Goal: Task Accomplishment & Management: Complete application form

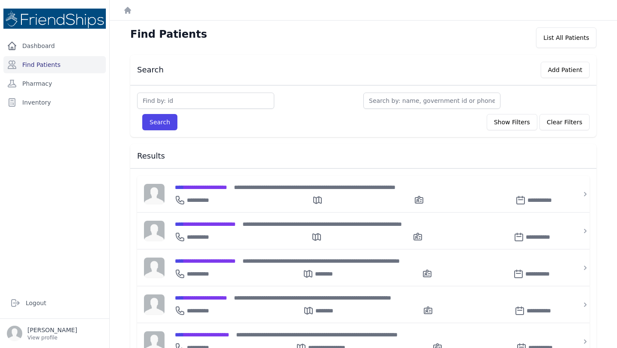
click at [365, 28] on div "Find Patients List All Patients" at bounding box center [364, 37] width 494 height 21
click at [412, 101] on input "text" at bounding box center [432, 101] width 137 height 16
type input "ali"
type input "ali j"
type input "ali"
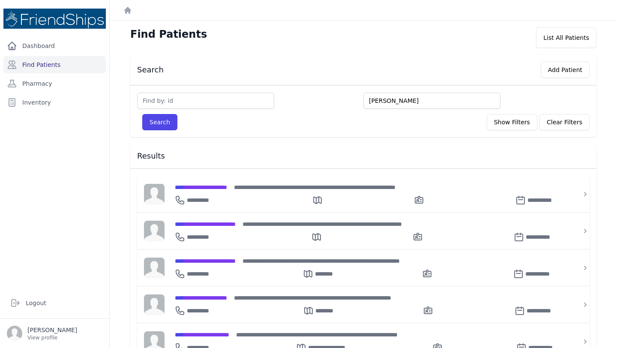
type input "ali h"
type input "ali haj"
type input "ali hajj"
type input "ali hajji"
click at [142, 114] on button "Search" at bounding box center [159, 122] width 35 height 16
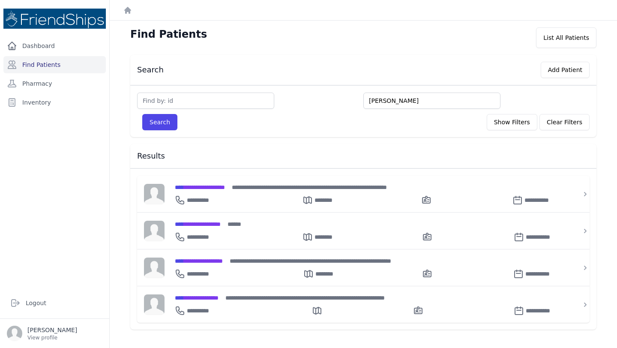
click at [383, 100] on input "ali hajji" at bounding box center [432, 101] width 137 height 16
type input "asee"
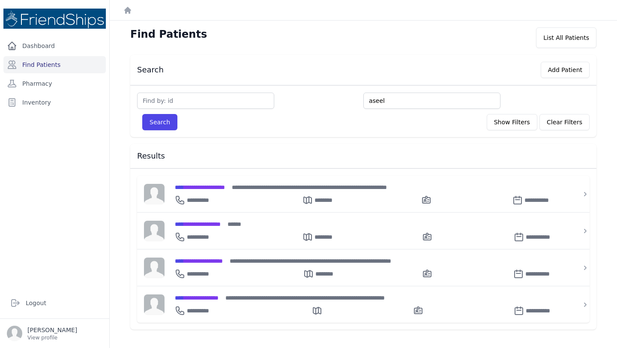
type input "aseel"
click at [142, 114] on button "Search" at bounding box center [159, 122] width 35 height 16
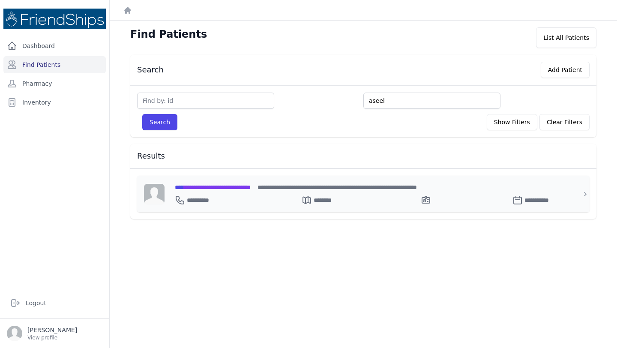
click at [251, 186] on span "**********" at bounding box center [213, 187] width 76 height 6
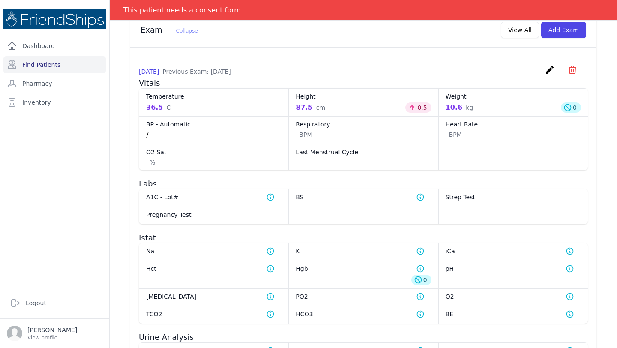
scroll to position [485, 0]
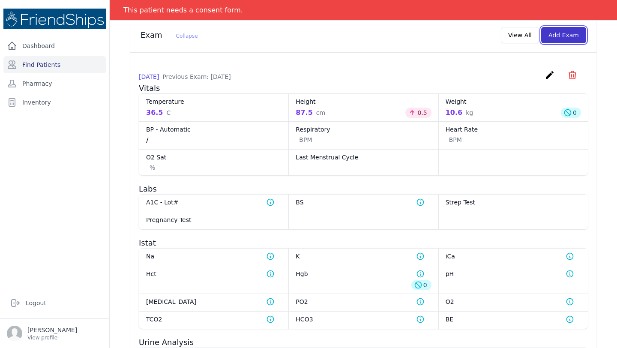
click at [563, 38] on button "Add Exam" at bounding box center [563, 35] width 45 height 16
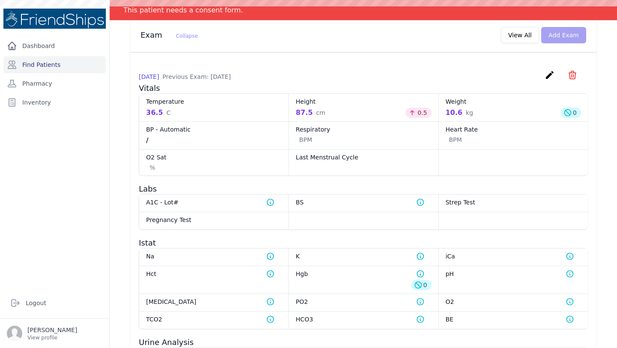
scroll to position [0, 0]
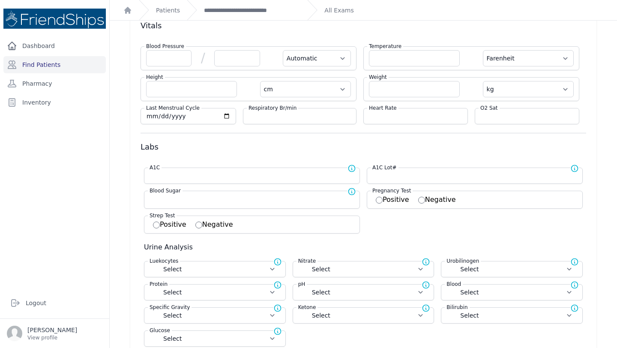
scroll to position [49, 0]
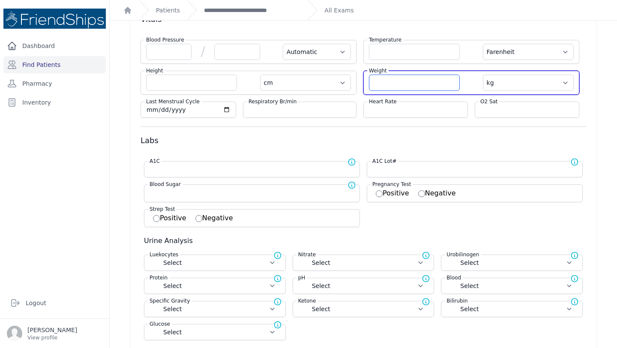
click at [386, 80] on input "number" at bounding box center [414, 83] width 91 height 16
type input "10.5"
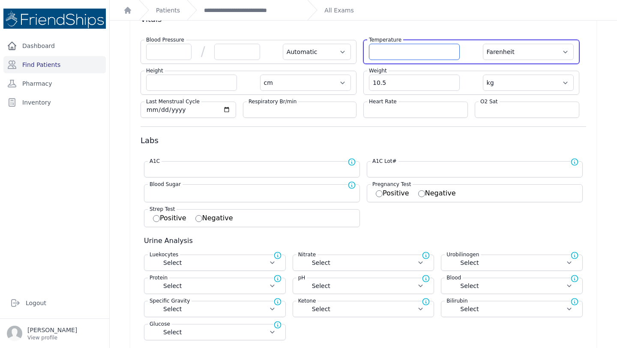
click at [388, 54] on input "number" at bounding box center [414, 52] width 91 height 16
select select "Automatic"
select select "F"
select select "cm"
select select "kg"
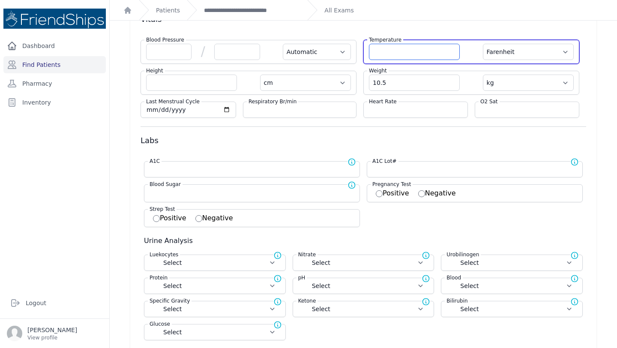
select select
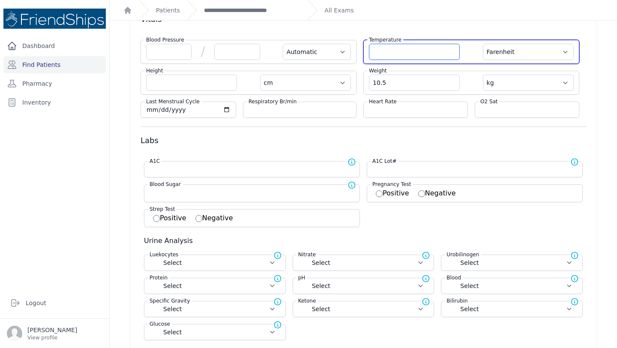
select select
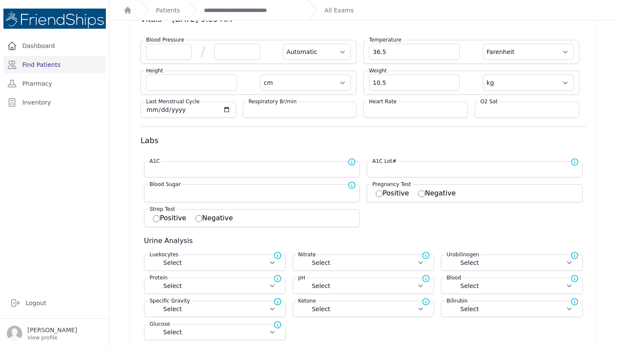
type input "36.5"
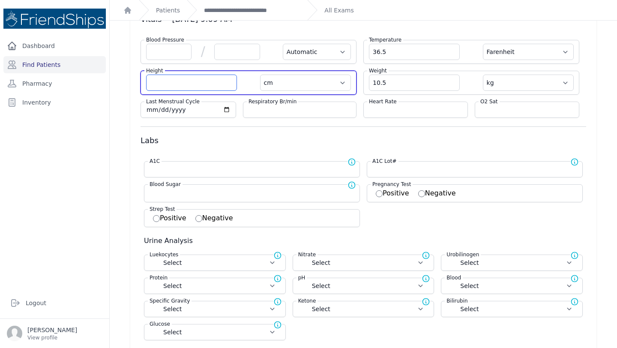
click at [192, 81] on input "number" at bounding box center [191, 83] width 91 height 16
select select "Automatic"
select select "F"
select select "cm"
select select "kg"
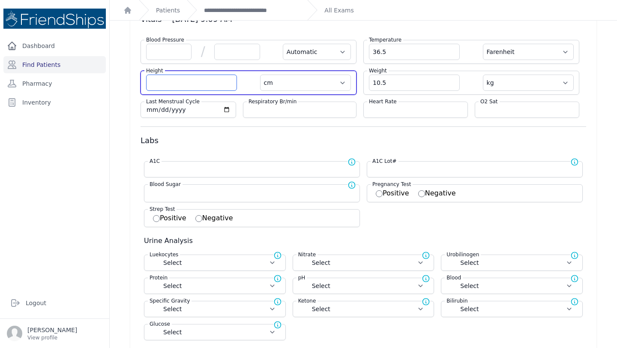
select select
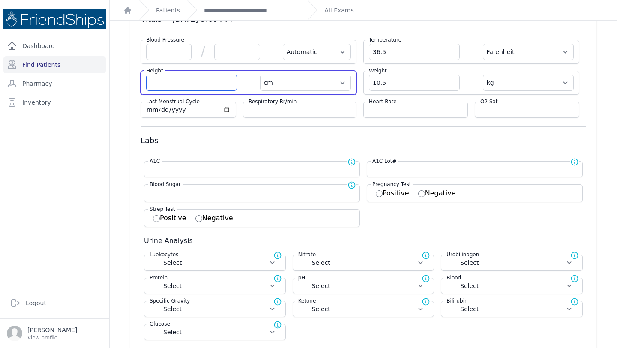
select select
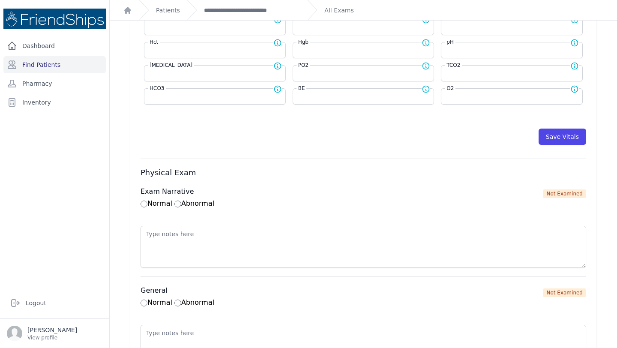
scroll to position [388, 0]
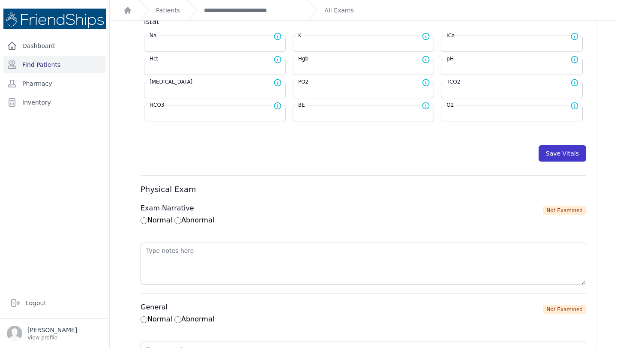
type input "88.2"
click at [560, 154] on button "Save Vitals" at bounding box center [563, 153] width 48 height 16
select select "Automatic"
select select "F"
select select "cm"
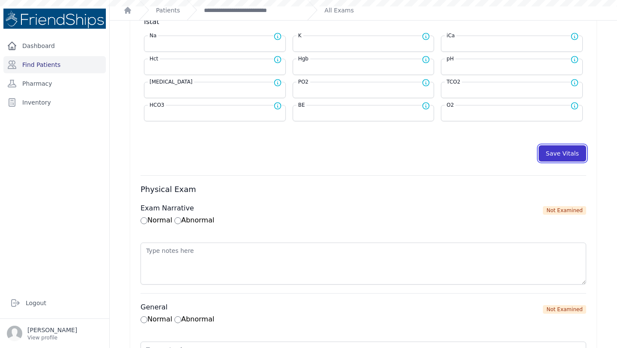
select select "kg"
select select
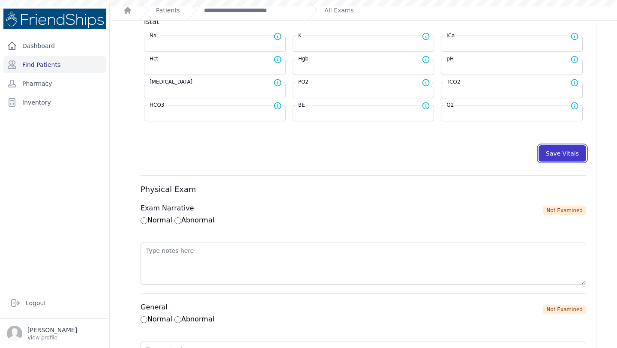
select select
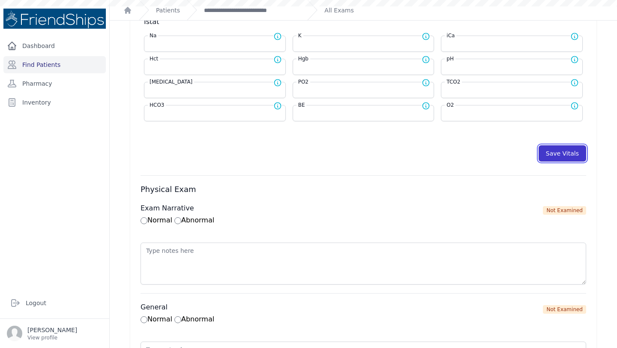
select select
click at [229, 11] on link "**********" at bounding box center [252, 10] width 96 height 9
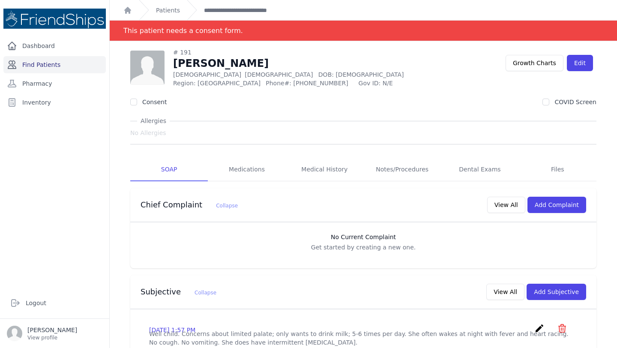
click at [40, 66] on link "Find Patients" at bounding box center [54, 64] width 102 height 17
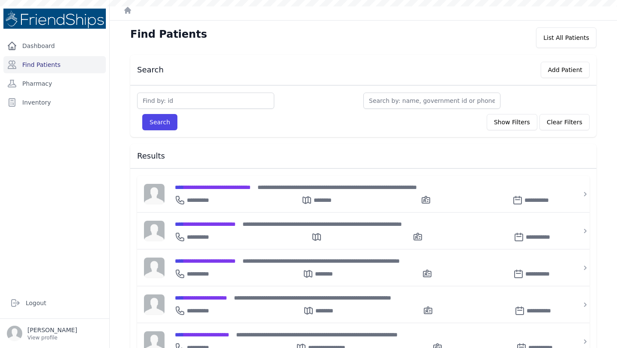
click at [201, 99] on input "text" at bounding box center [205, 101] width 137 height 16
type input "322"
click at [142, 114] on button "Search" at bounding box center [159, 122] width 35 height 16
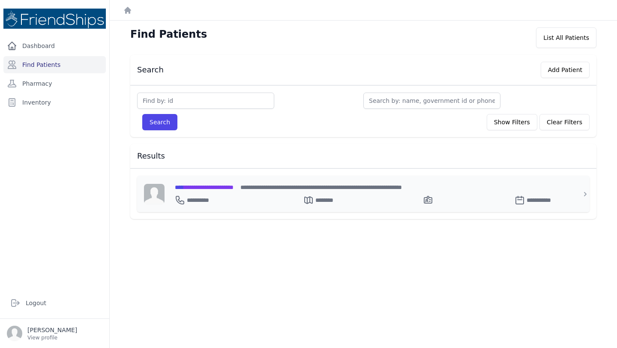
click at [234, 184] on span "**********" at bounding box center [204, 187] width 59 height 6
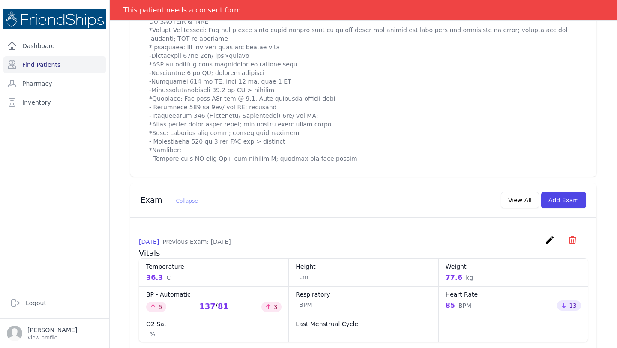
scroll to position [616, 0]
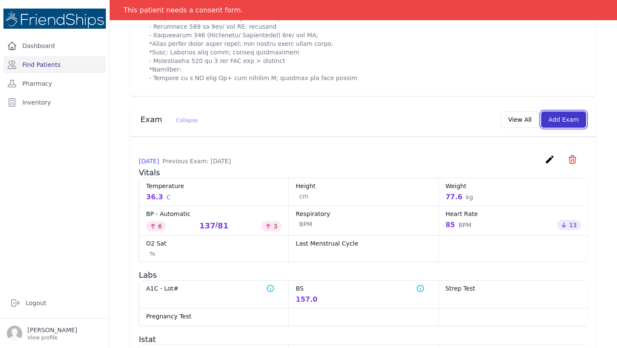
click at [561, 128] on button "Add Exam" at bounding box center [563, 119] width 45 height 16
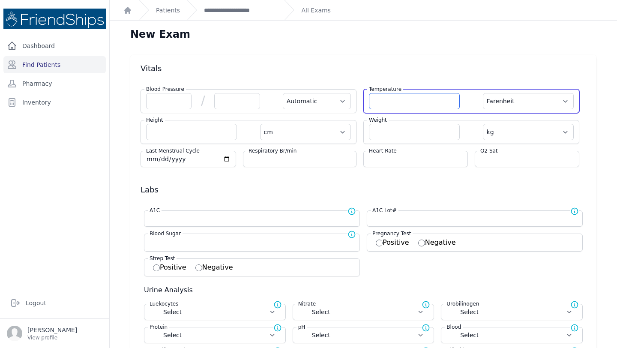
click at [418, 99] on input "number" at bounding box center [414, 101] width 91 height 16
type input "36.4"
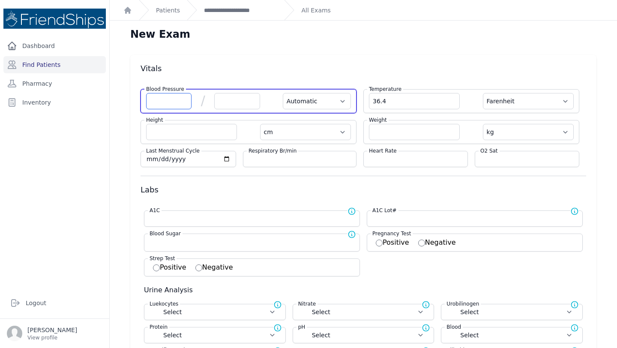
click at [165, 105] on input "number" at bounding box center [168, 101] width 45 height 16
select select "Automatic"
select select "F"
select select "cm"
select select "kg"
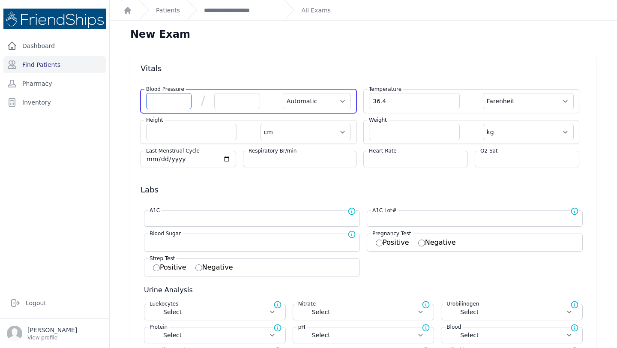
select select
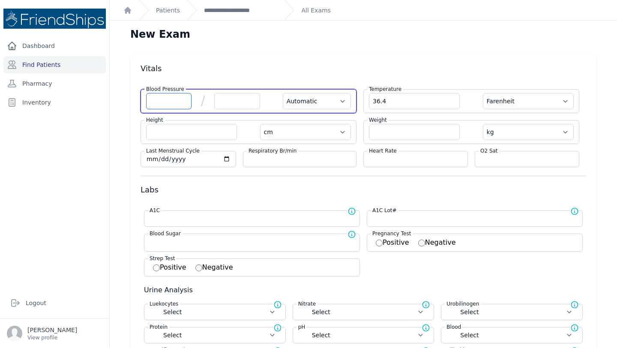
select select
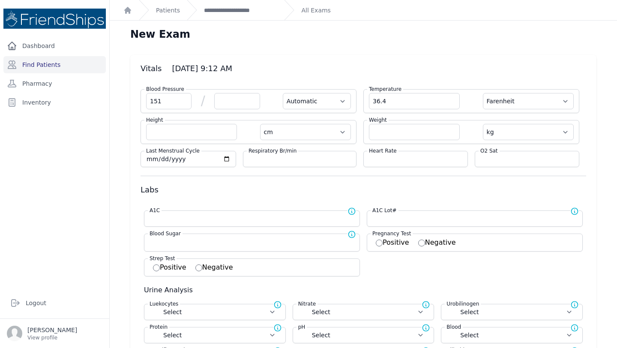
type input "151"
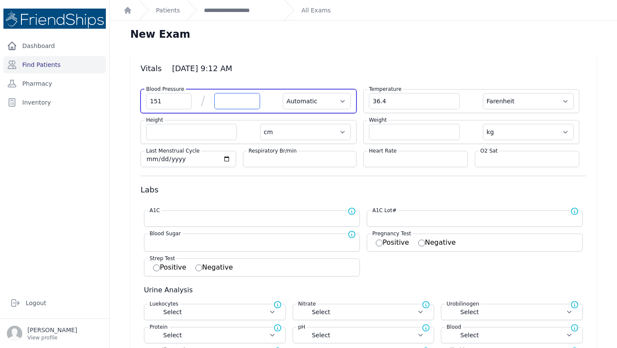
click at [222, 103] on input "number" at bounding box center [236, 101] width 45 height 16
select select "Automatic"
select select "F"
select select "cm"
select select "kg"
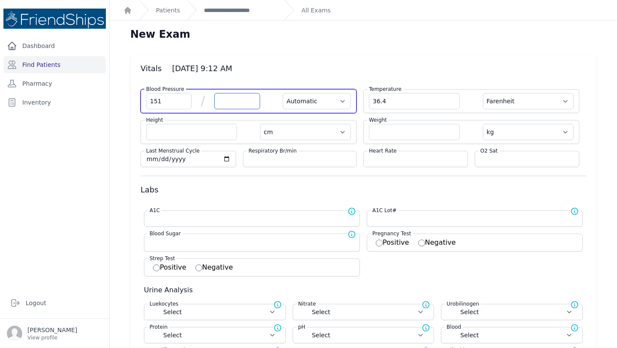
select select
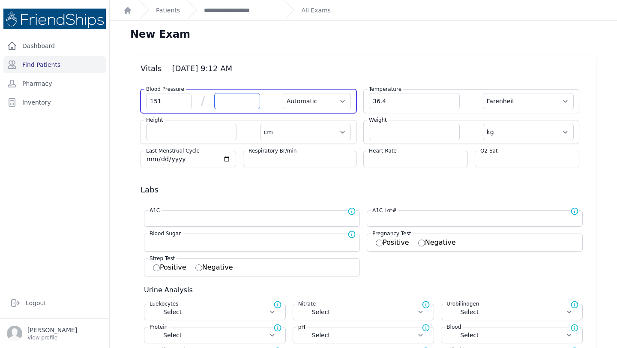
select select
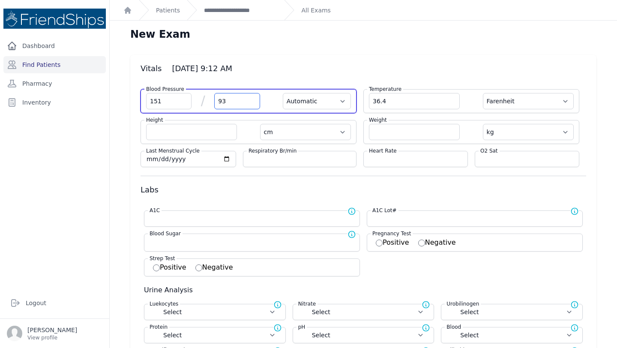
type input "93"
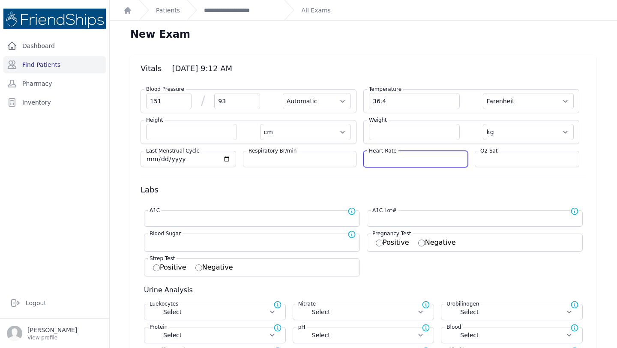
click at [391, 157] on input "number" at bounding box center [415, 159] width 93 height 9
select select "Automatic"
select select "F"
select select "cm"
select select "kg"
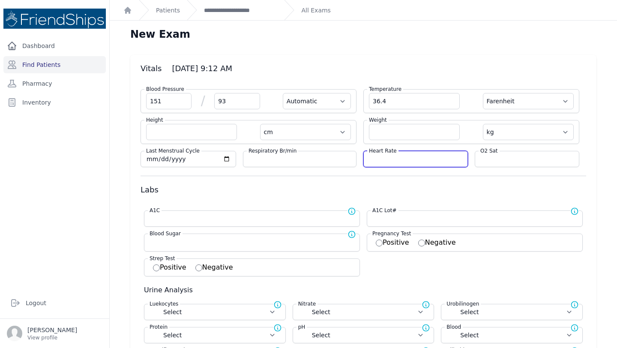
select select
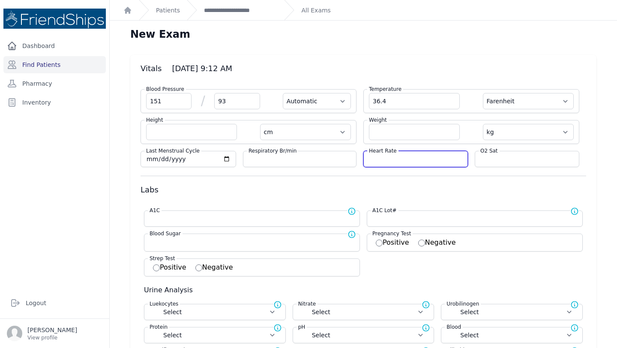
select select
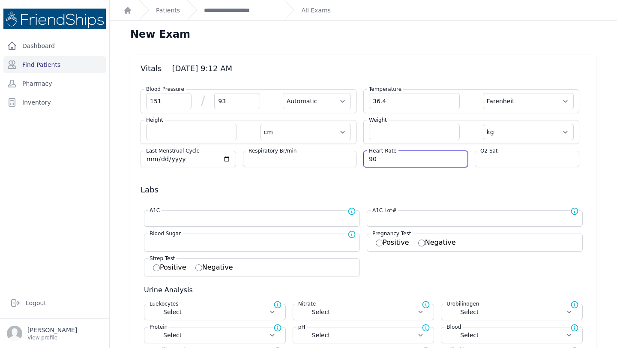
type input "90"
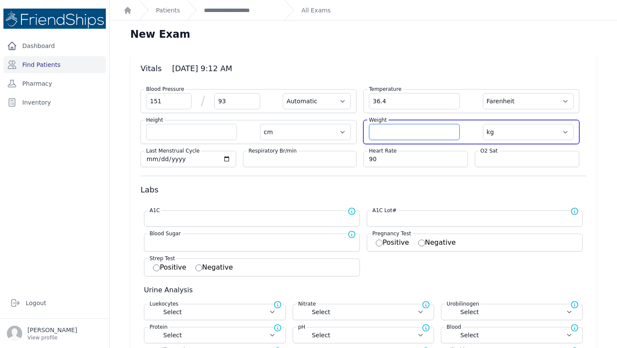
click at [388, 136] on input "number" at bounding box center [414, 132] width 91 height 16
select select "Automatic"
select select "F"
select select "cm"
select select "kg"
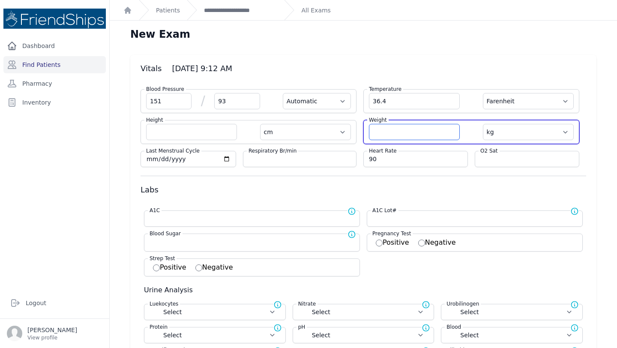
select select
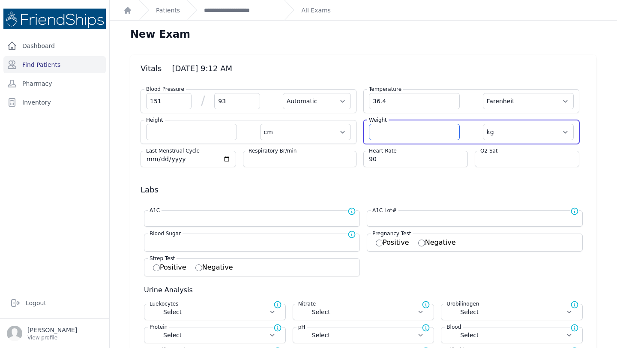
select select
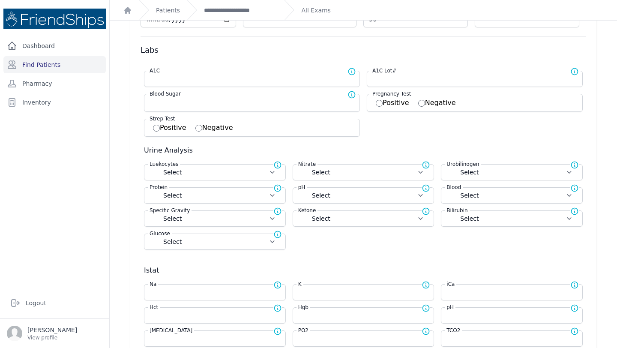
scroll to position [135, 0]
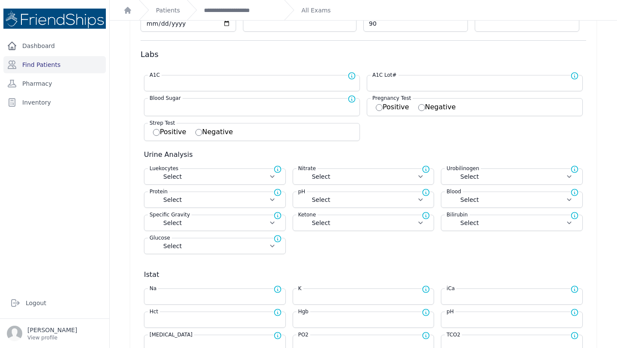
type input "78.3"
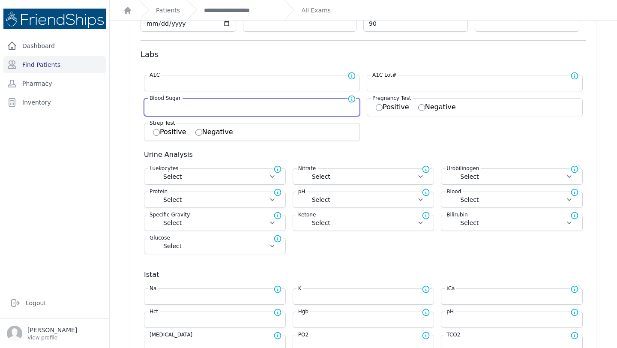
click at [294, 108] on input "number" at bounding box center [252, 106] width 205 height 9
select select "Automatic"
select select "F"
select select "cm"
select select "kg"
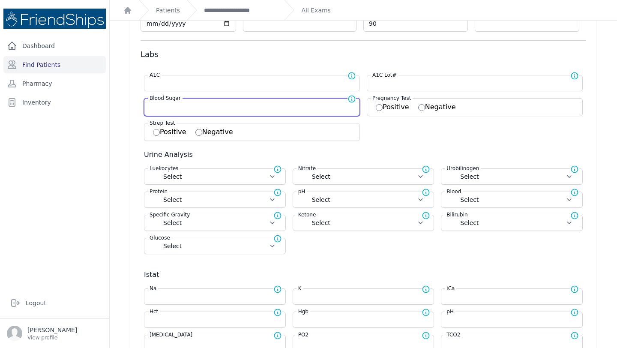
select select
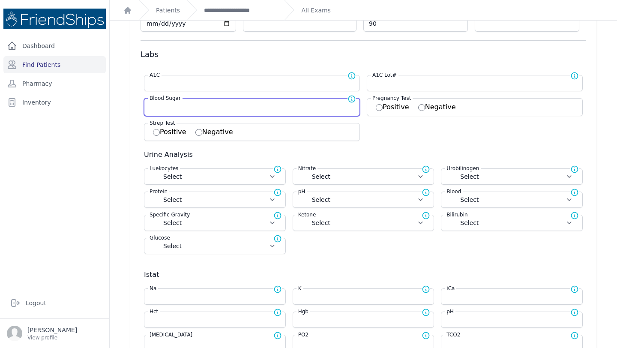
select select
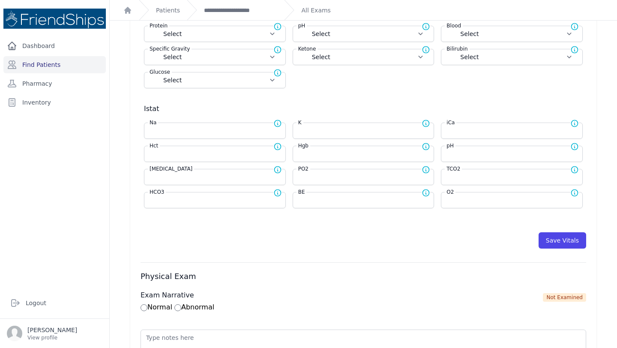
scroll to position [344, 0]
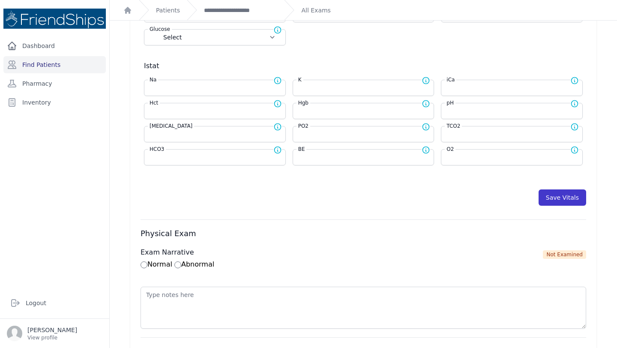
type input "188"
click at [558, 198] on button "Save Vitals" at bounding box center [563, 198] width 48 height 16
select select "Automatic"
select select "F"
select select "cm"
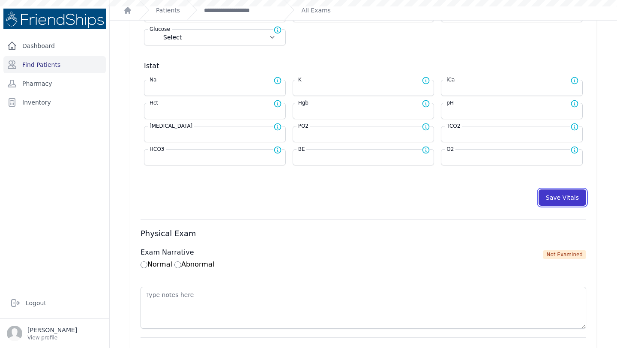
select select "kg"
type input "188.0"
select select
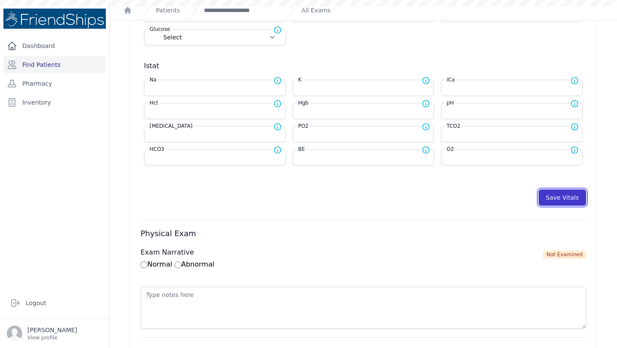
select select
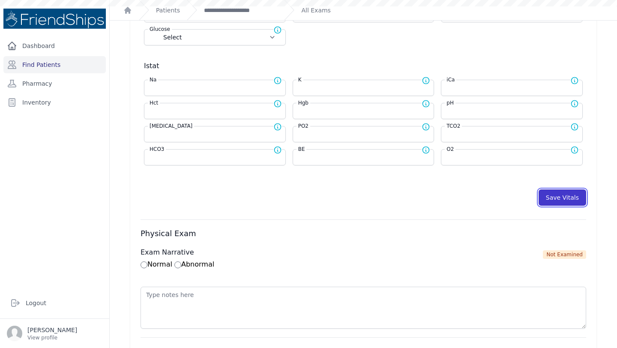
select select
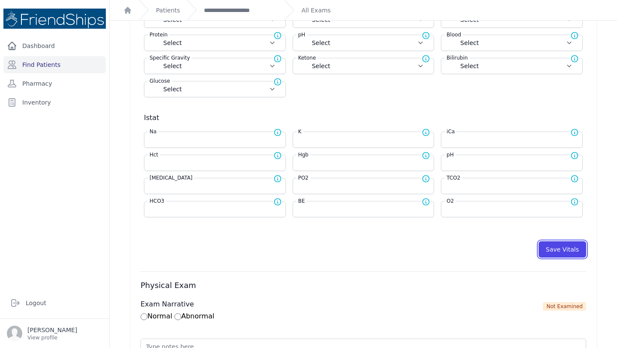
scroll to position [294, 0]
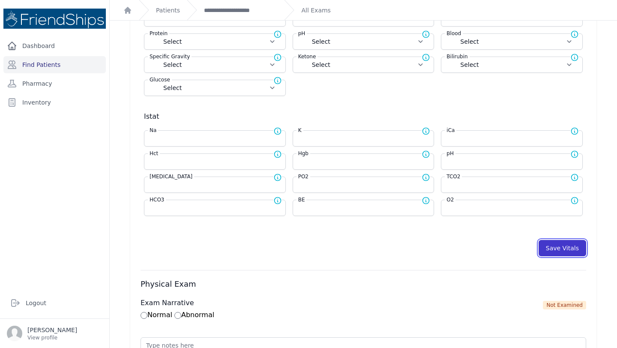
click at [563, 247] on button "Save Vitals" at bounding box center [563, 248] width 48 height 16
click at [232, 5] on div "**********" at bounding box center [232, 10] width 90 height 20
click at [233, 9] on link "**********" at bounding box center [240, 10] width 73 height 9
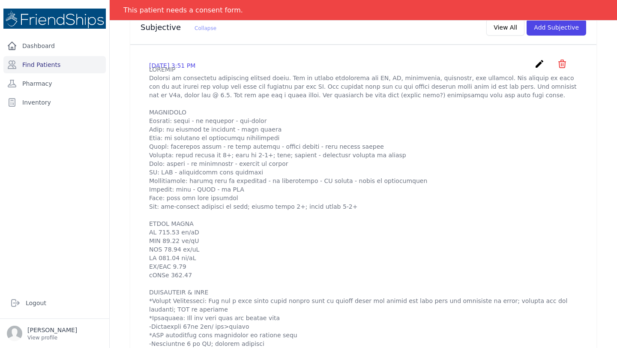
scroll to position [265, 0]
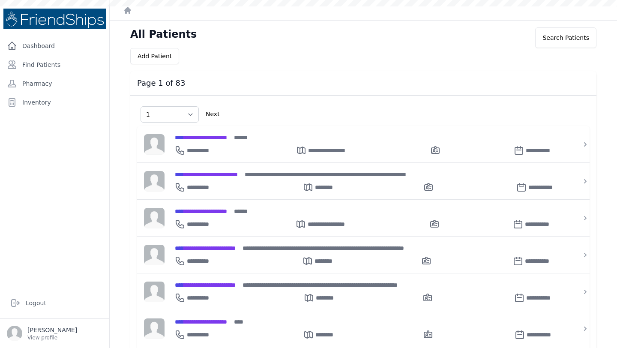
select select "1"
click at [54, 65] on link "Find Patients" at bounding box center [54, 64] width 102 height 17
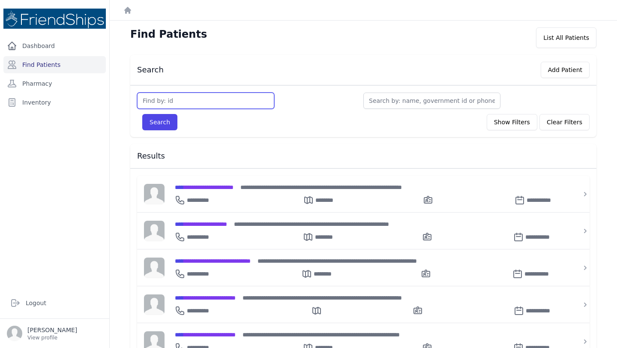
click at [219, 101] on input "text" at bounding box center [205, 101] width 137 height 16
type input "803"
click at [152, 120] on button "Search" at bounding box center [159, 122] width 35 height 16
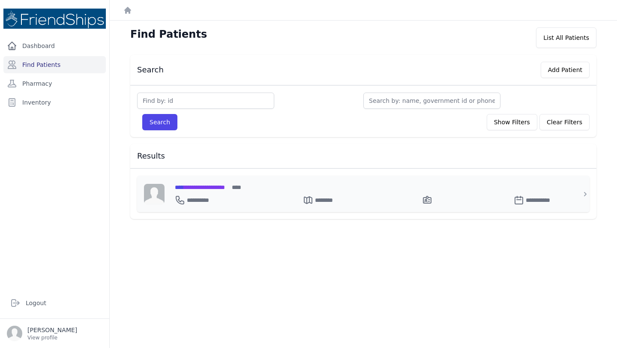
click at [225, 190] on span "**********" at bounding box center [200, 187] width 50 height 6
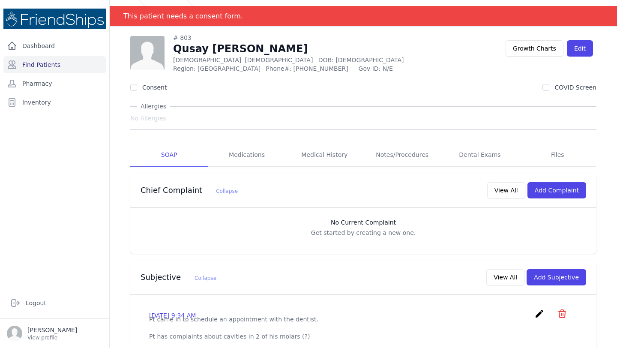
scroll to position [0, 0]
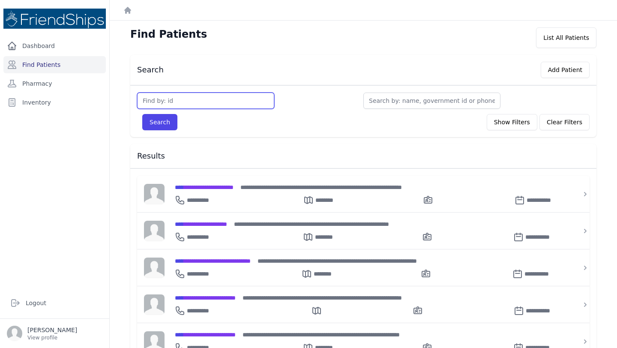
click at [191, 102] on input "text" at bounding box center [205, 101] width 137 height 16
type input "833"
click at [142, 114] on button "Search" at bounding box center [159, 122] width 35 height 16
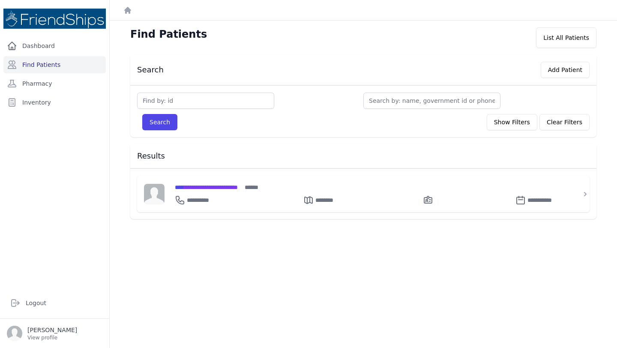
click at [168, 102] on input "text" at bounding box center [205, 101] width 137 height 16
type input "803"
click at [142, 114] on button "Search" at bounding box center [159, 122] width 35 height 16
click at [225, 186] on span "**********" at bounding box center [200, 187] width 50 height 6
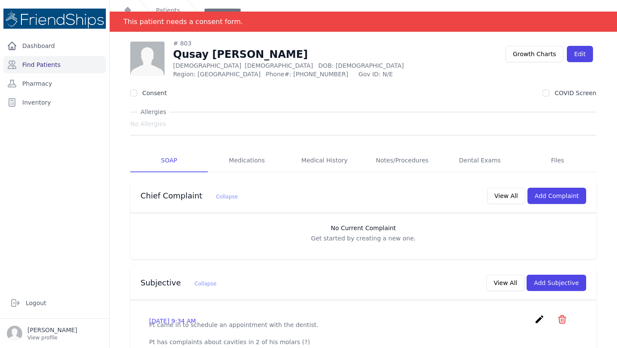
scroll to position [5, 0]
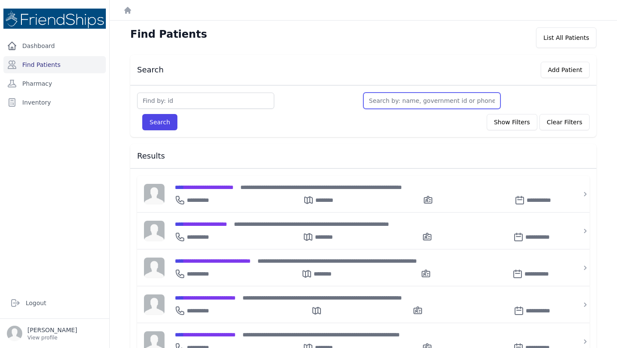
click at [416, 106] on input "text" at bounding box center [432, 101] width 137 height 16
type input "4"
type input "ri"
type input "rim"
type input "rima"
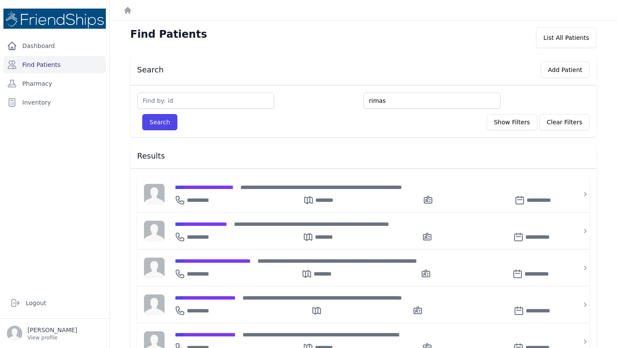
type input "rimas"
click at [142, 114] on button "Search" at bounding box center [159, 122] width 35 height 16
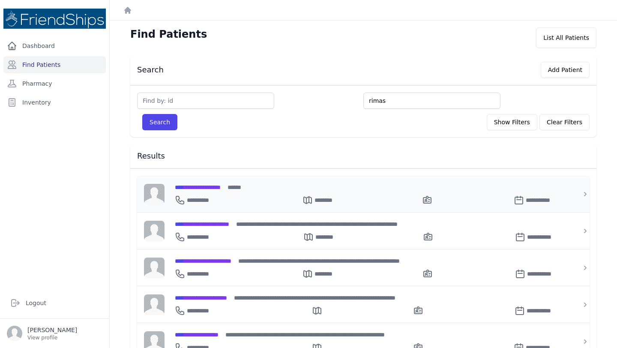
click at [221, 184] on span "**********" at bounding box center [198, 187] width 46 height 6
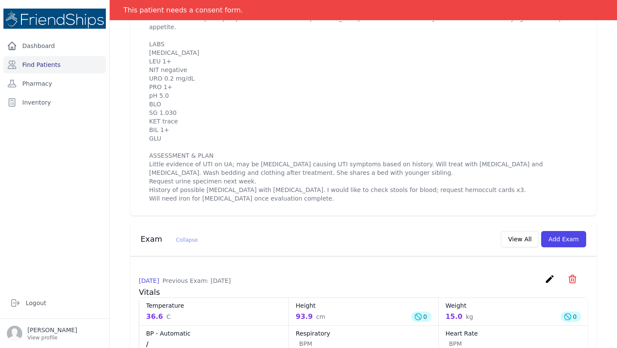
scroll to position [346, 0]
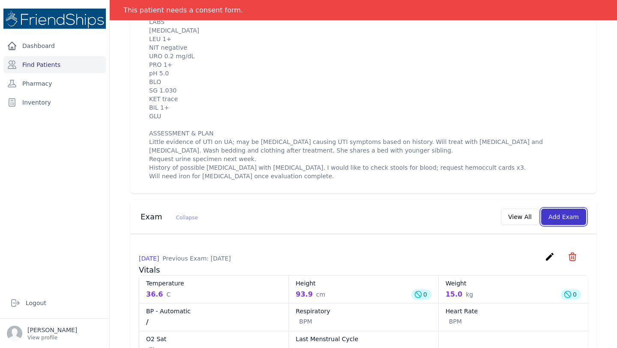
click at [555, 216] on button "Add Exam" at bounding box center [563, 217] width 45 height 16
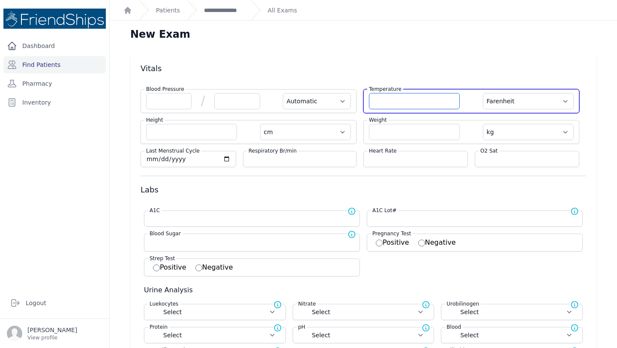
click at [406, 104] on input "number" at bounding box center [414, 101] width 91 height 16
type input "36.7"
click at [534, 102] on select "Farenheit Celcius" at bounding box center [528, 101] width 91 height 16
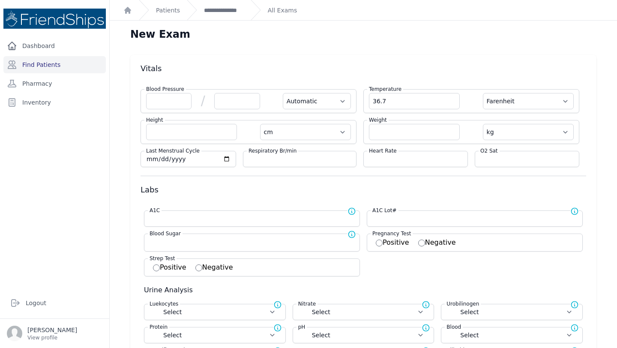
select select "Automatic"
select select "cm"
select select "kg"
select select
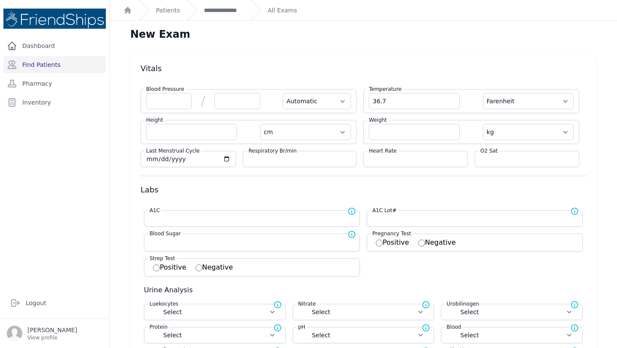
select select
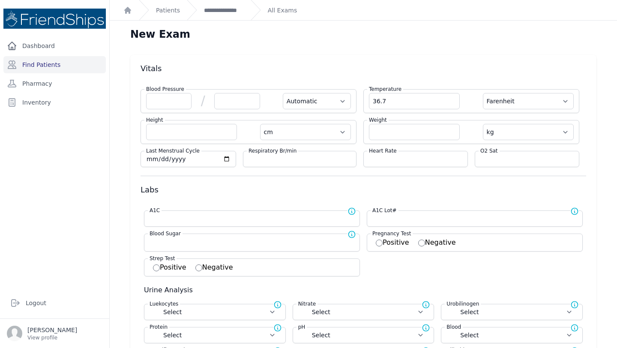
select select
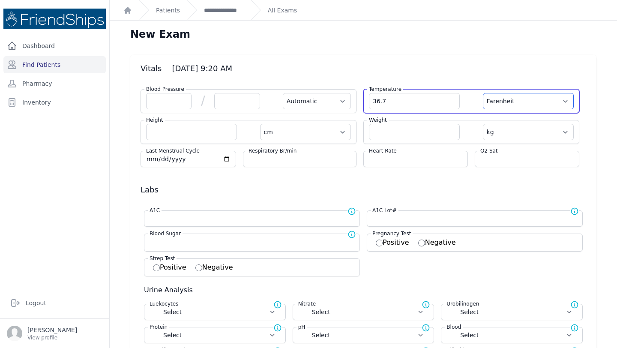
click at [524, 105] on select "Farenheit Celcius" at bounding box center [528, 101] width 91 height 16
select select "C"
select select "Automatic"
select select "cm"
select select "kg"
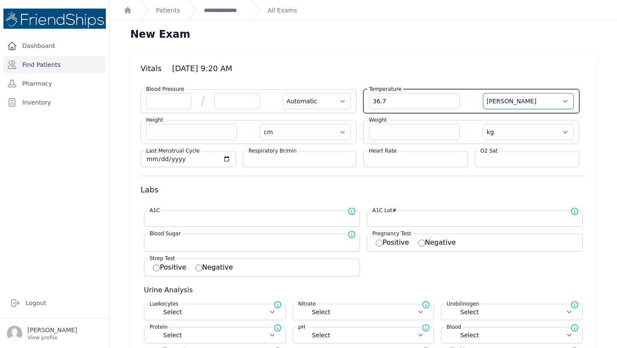
select select
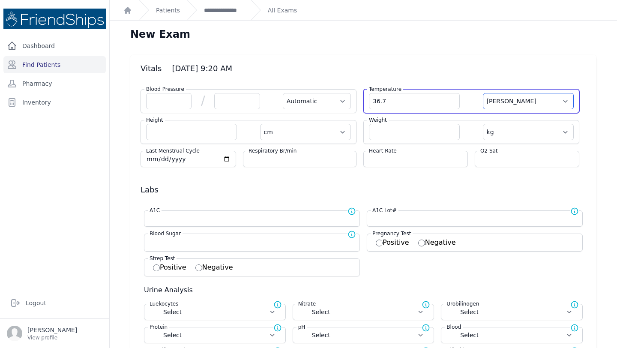
select select
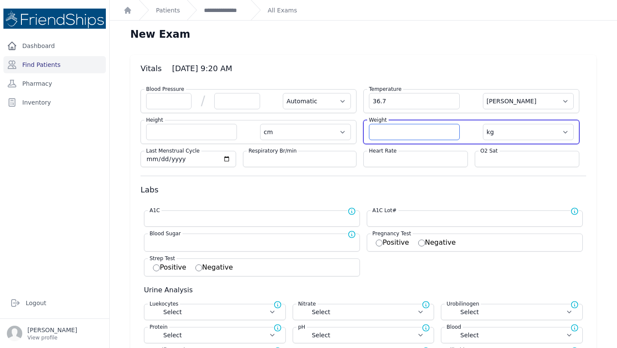
click at [374, 133] on input "number" at bounding box center [414, 132] width 91 height 16
type input "15.4"
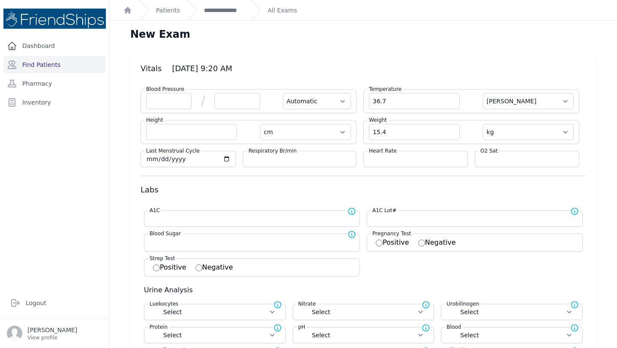
select select "Automatic"
select select "C"
select select "cm"
select select "kg"
select select
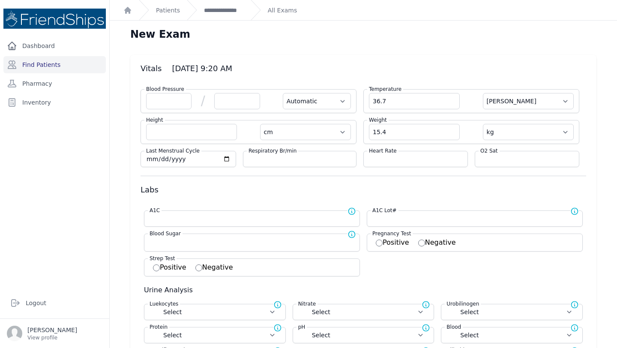
select select
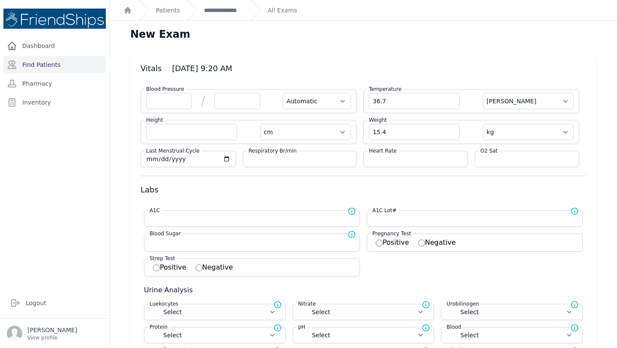
select select
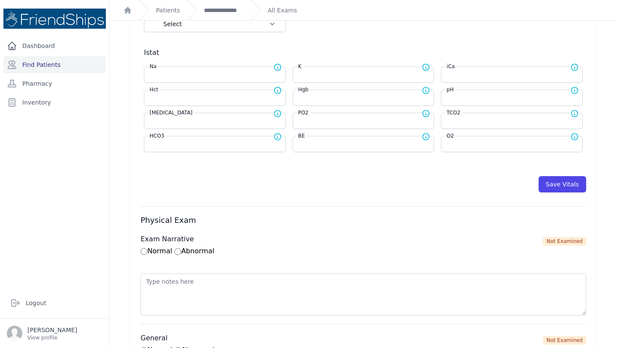
scroll to position [407, 0]
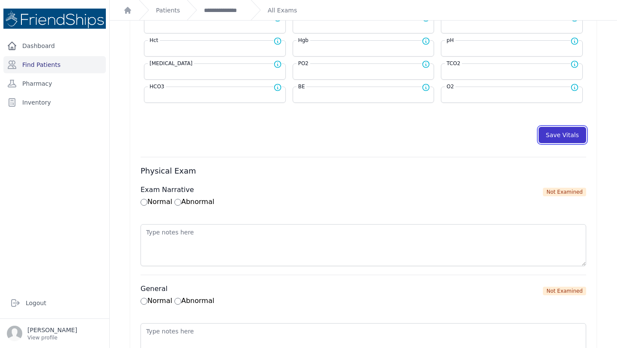
click at [570, 141] on button "Save Vitals" at bounding box center [563, 135] width 48 height 16
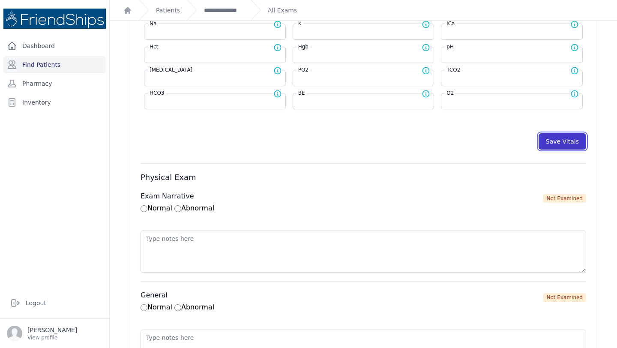
click at [570, 141] on button "Save Vitals" at bounding box center [563, 141] width 48 height 16
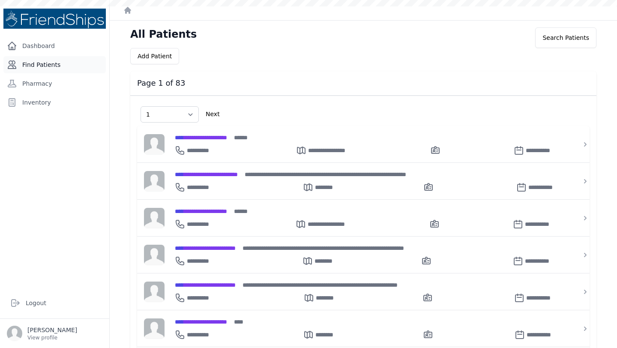
select select "1"
click at [52, 63] on link "Find Patients" at bounding box center [54, 64] width 102 height 17
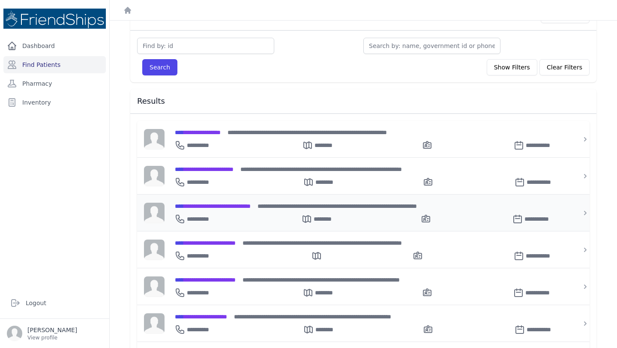
scroll to position [57, 0]
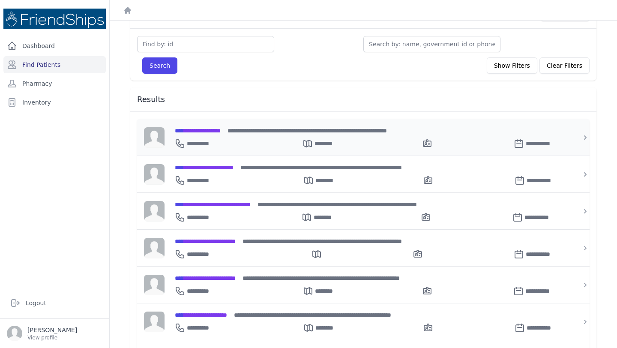
click at [212, 123] on div "**********" at bounding box center [369, 137] width 408 height 36
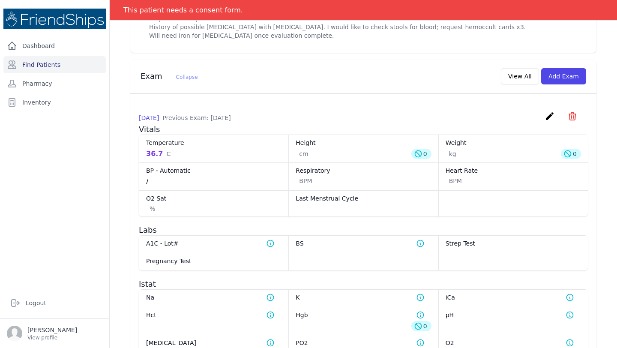
scroll to position [487, 0]
click at [531, 78] on button "View All" at bounding box center [520, 77] width 38 height 16
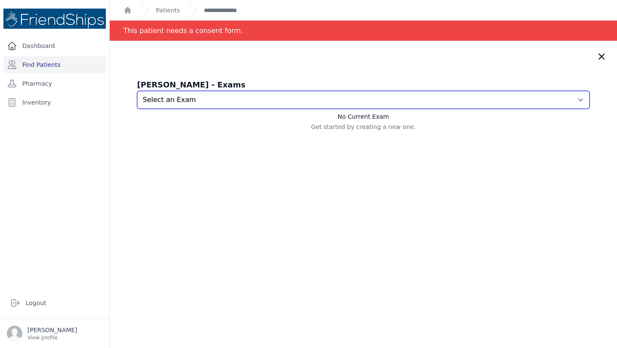
click at [529, 107] on select "Select an Exam [DATE] 9:20 AM [DATE] 3:02 PM" at bounding box center [363, 100] width 453 height 18
select select "1107"
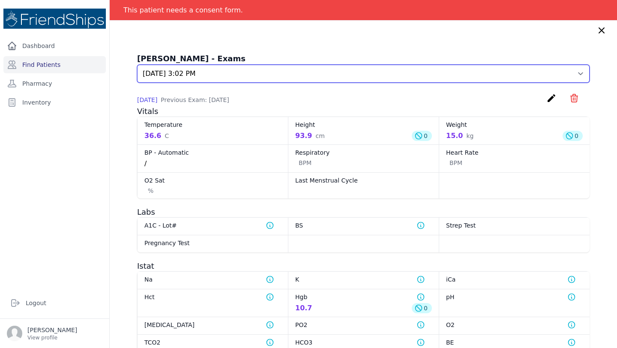
scroll to position [27, 0]
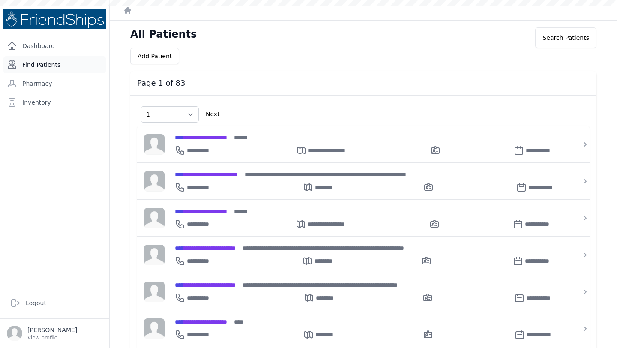
select select "1"
click at [57, 64] on link "Find Patients" at bounding box center [54, 64] width 102 height 17
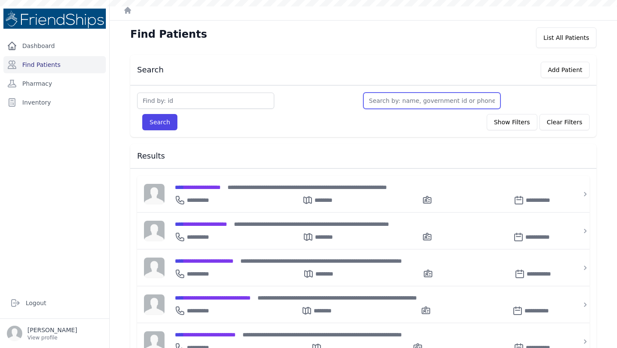
click at [397, 100] on input "text" at bounding box center [432, 101] width 137 height 16
type input "ba"
type input "baya"
type input "bayan"
type input "bayan\"
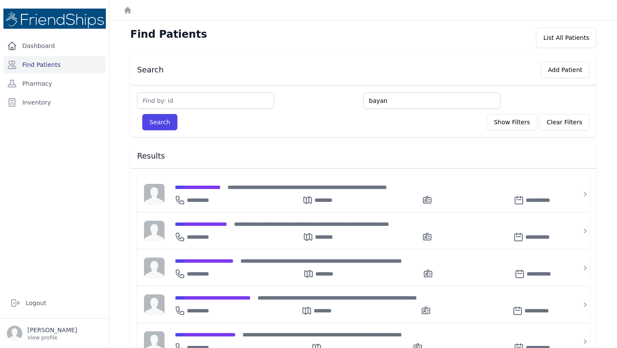
type input "bayan"
click at [142, 114] on button "Search" at bounding box center [159, 122] width 35 height 16
click at [403, 98] on input "bayan" at bounding box center [432, 101] width 137 height 16
click at [402, 103] on input "bayan" at bounding box center [432, 101] width 137 height 16
click at [142, 114] on button "Search" at bounding box center [159, 122] width 35 height 16
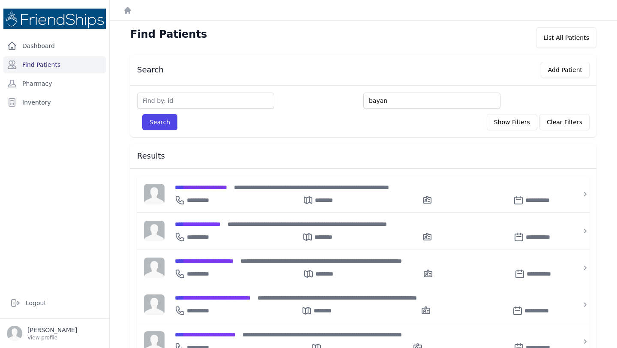
click at [142, 114] on button "Search" at bounding box center [159, 122] width 35 height 16
click at [391, 99] on input "bayan" at bounding box center [432, 101] width 137 height 16
click at [142, 114] on button "Search" at bounding box center [159, 122] width 35 height 16
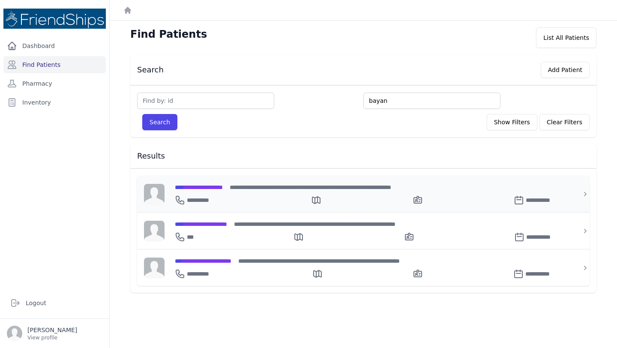
click at [258, 203] on div "**********" at bounding box center [369, 199] width 388 height 14
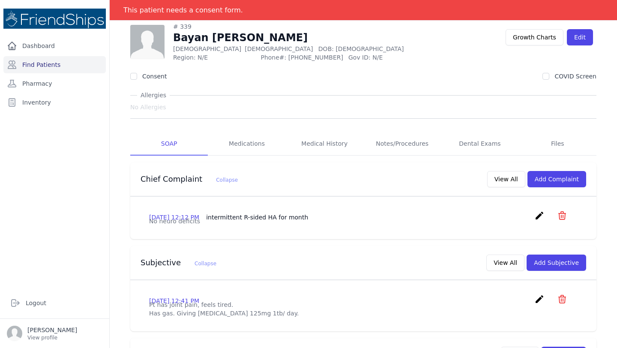
scroll to position [26, 0]
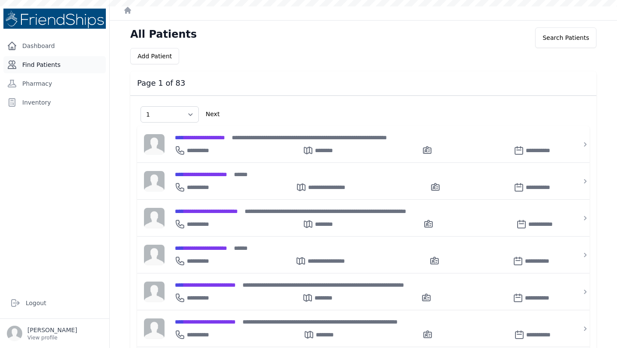
select select "1"
click at [56, 68] on link "Find Patients" at bounding box center [54, 64] width 102 height 17
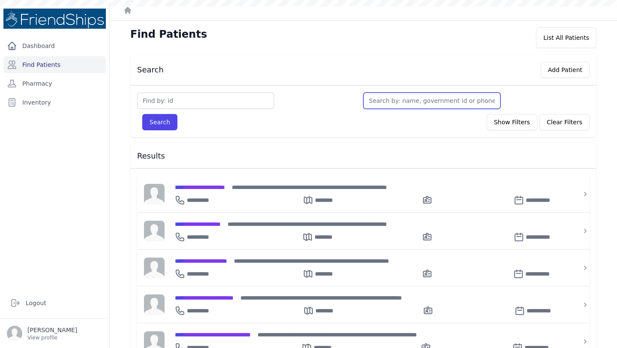
click at [397, 96] on input "text" at bounding box center [432, 101] width 137 height 16
type input "h"
type input "hassa"
type input "[PERSON_NAME]"
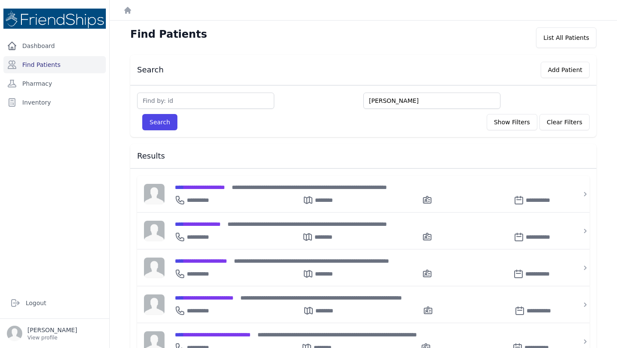
type input "[PERSON_NAME]"
type input "hassan moham"
type input "hassan mohamme"
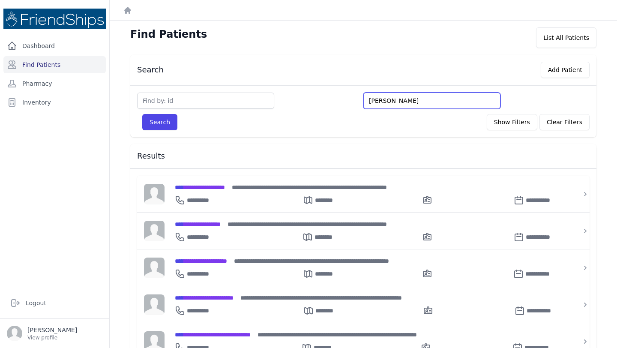
type input "hassan mohammed"
type input "hassan mohammed s"
type input "hassan mohammed sul"
type input "hassan mohammed sule"
type input "hassan mohammed suleim"
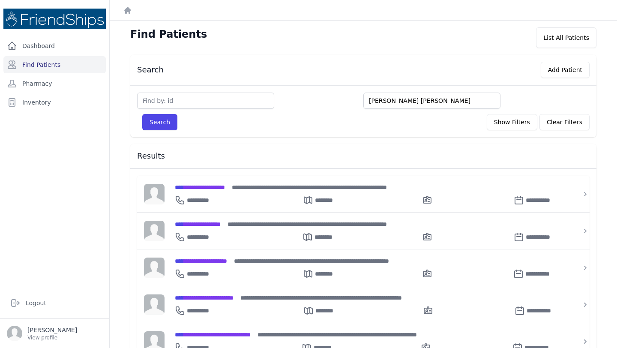
type input "hassan mohammed suleiman"
click at [142, 114] on button "Search" at bounding box center [159, 122] width 35 height 16
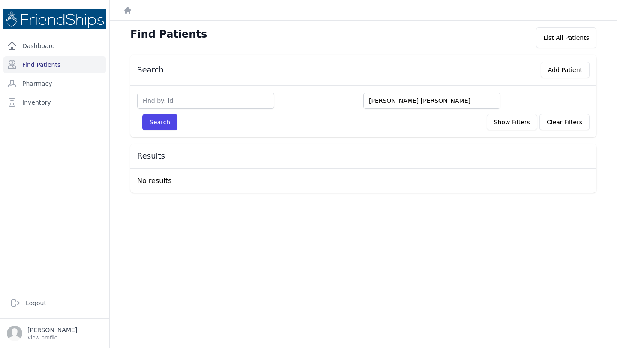
click at [410, 103] on input "hassan mohammed suleiman" at bounding box center [432, 101] width 137 height 16
type input "ha"
type input "has"
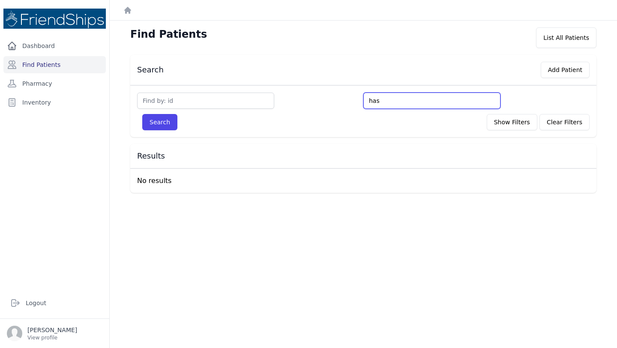
type input "hass"
type input "hassa"
type input "hassan"
click at [142, 114] on button "Search" at bounding box center [159, 122] width 35 height 16
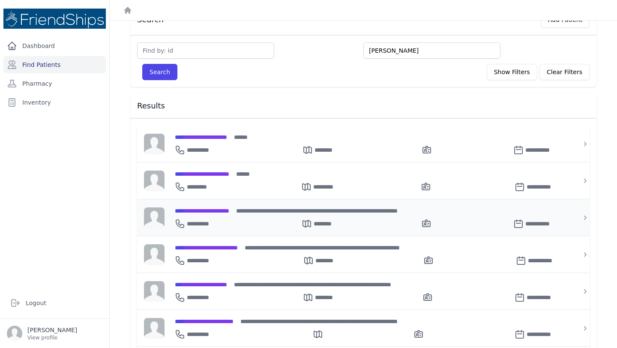
scroll to position [51, 0]
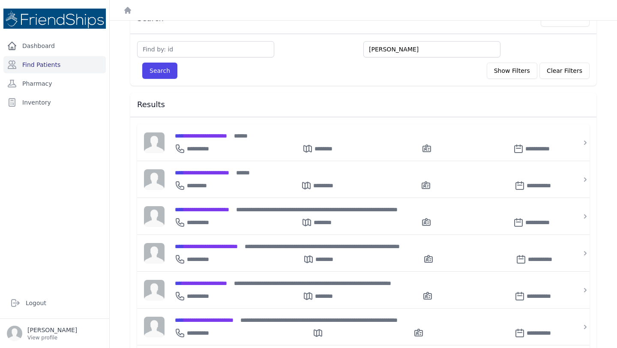
click at [420, 48] on input "hassan" at bounding box center [432, 49] width 137 height 16
type input "hassan m"
type input "hassan mo"
type input "hassan moha"
type input "hassan mohamm"
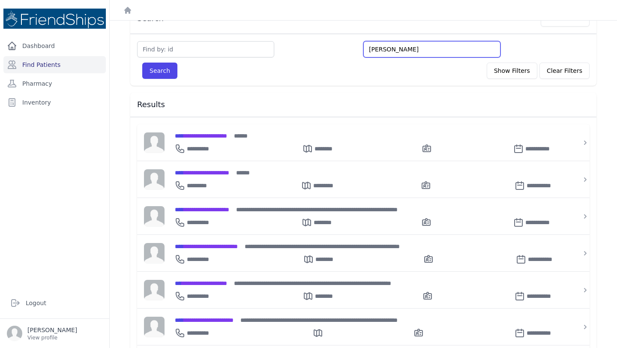
type input "hassan mohamme"
type input "hassan mohammed"
click at [142, 63] on button "Search" at bounding box center [159, 71] width 35 height 16
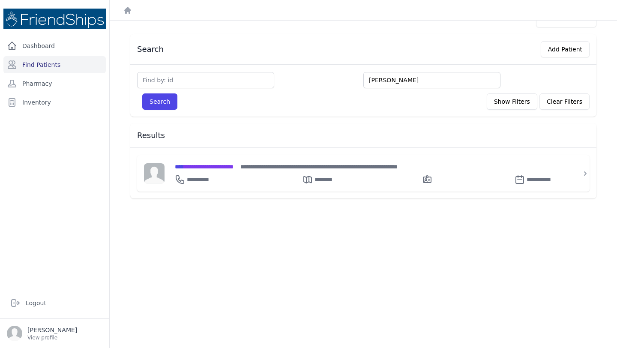
click at [399, 76] on input "hassan mohammed" at bounding box center [432, 80] width 137 height 16
type input "su"
type input "sulei"
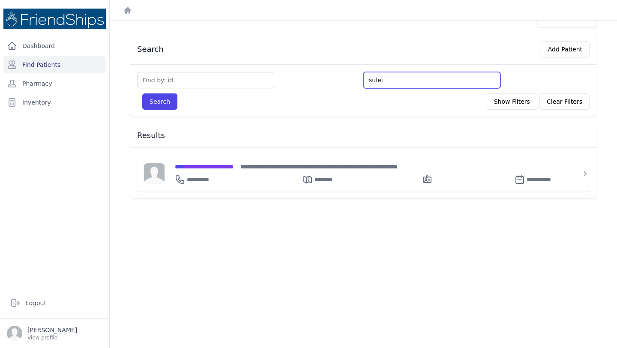
type input "suleim"
type input "suleiman"
click at [142, 93] on button "Search" at bounding box center [159, 101] width 35 height 16
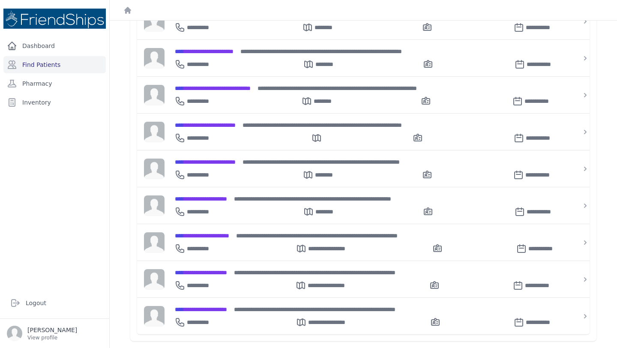
scroll to position [0, 0]
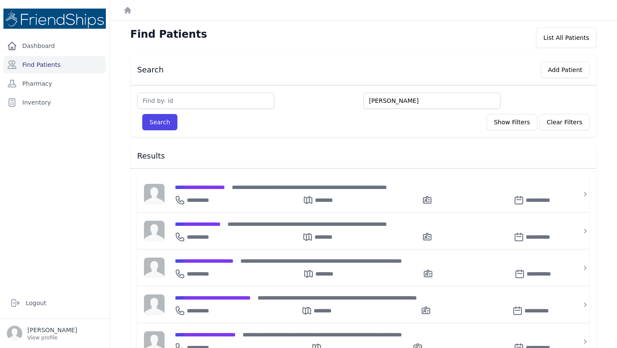
click at [385, 98] on input "suleiman" at bounding box center [432, 101] width 137 height 16
type input "ha"
type input "hama"
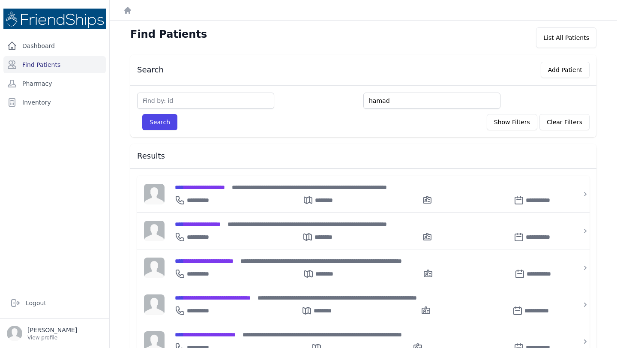
type input "hamad"
type input "hamad mo"
type input "hamad moha"
type input "hamad mohamm"
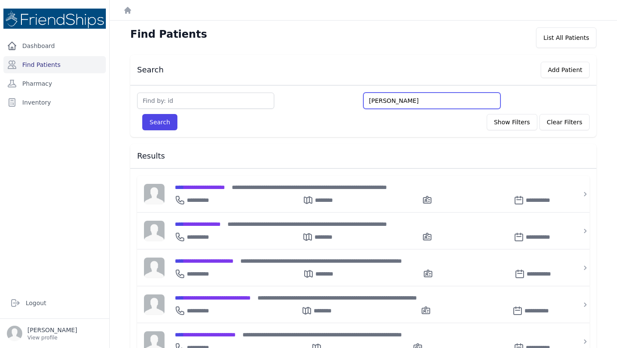
type input "hamad mohammed"
click at [142, 114] on button "Search" at bounding box center [159, 122] width 35 height 16
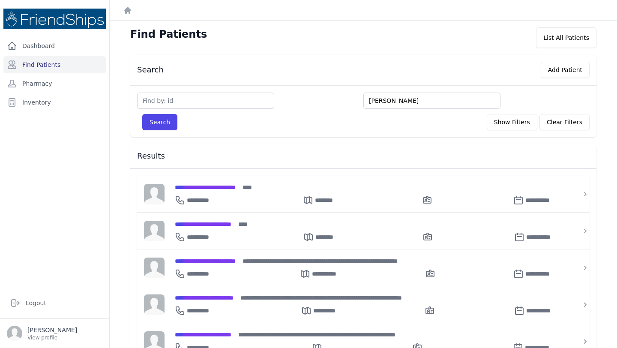
click at [371, 102] on input "hamad mohammed" at bounding box center [432, 101] width 137 height 16
type input "a"
type input "atid"
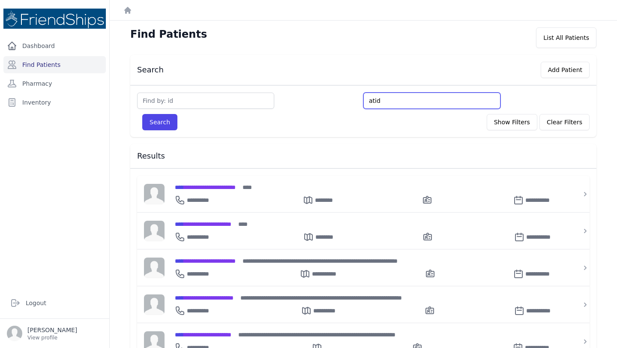
type input "atida"
type input "atidah"
click at [142, 114] on button "Search" at bounding box center [159, 122] width 35 height 16
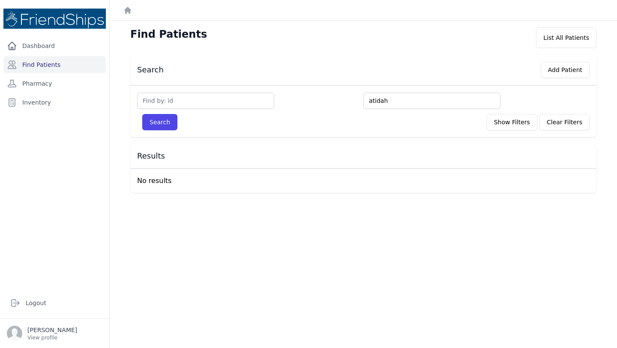
click at [381, 100] on input "atidah" at bounding box center [432, 101] width 137 height 16
type input "a"
type input "ah"
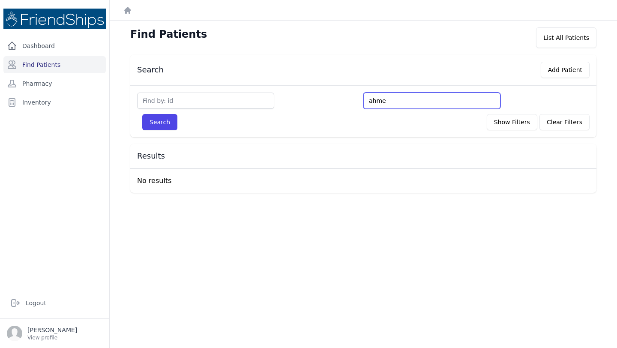
type input "ahmed"
type input "ahmed ha"
type input "ahmed hama"
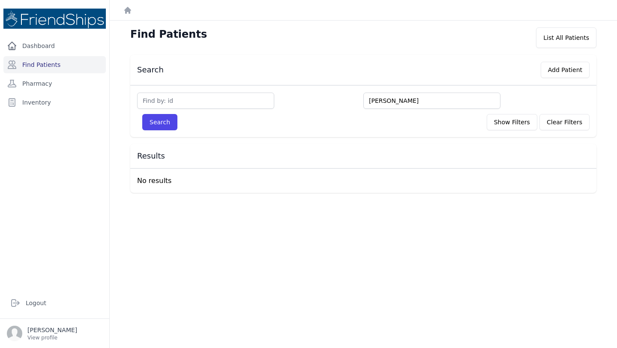
type input "ahmed hamad"
click at [142, 114] on button "Search" at bounding box center [159, 122] width 35 height 16
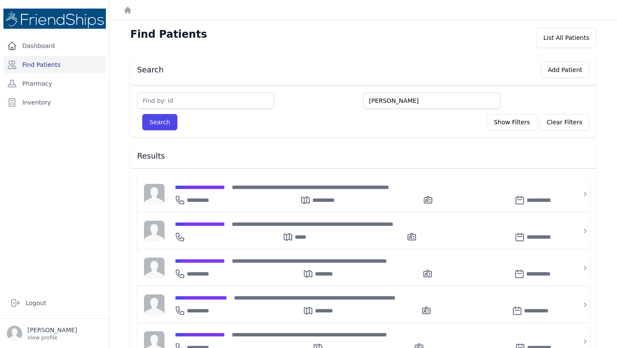
click at [376, 99] on input "ahmed hamad" at bounding box center [432, 101] width 137 height 16
click at [415, 104] on input "ahmed hamad" at bounding box center [432, 101] width 137 height 16
click at [142, 114] on button "Search" at bounding box center [159, 122] width 35 height 16
click at [385, 100] on input "ahmed hamad" at bounding box center [432, 101] width 137 height 16
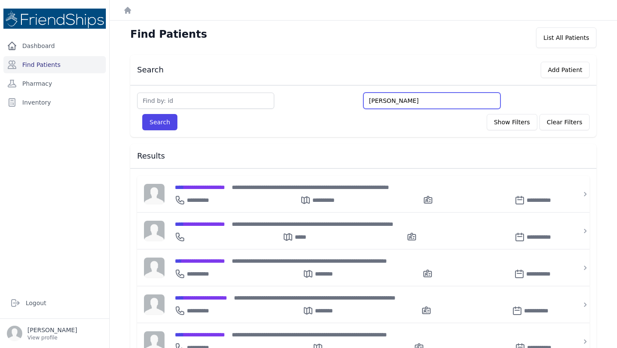
type input "ahmad hamad"
click at [142, 114] on button "Search" at bounding box center [159, 122] width 35 height 16
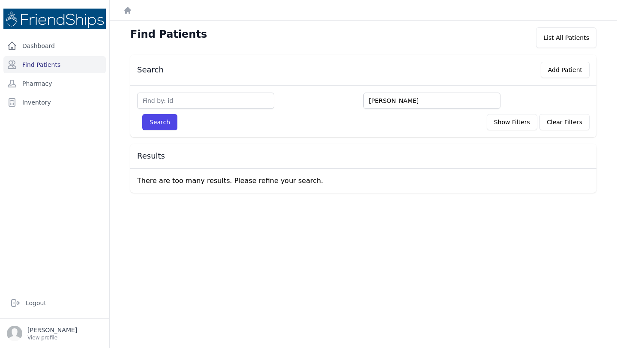
click at [395, 102] on input "ahmad hamad" at bounding box center [432, 101] width 137 height 16
click at [419, 103] on input "ahmad hamad" at bounding box center [432, 101] width 137 height 16
type input "ahmad hamad"
type input "ahmad hama"
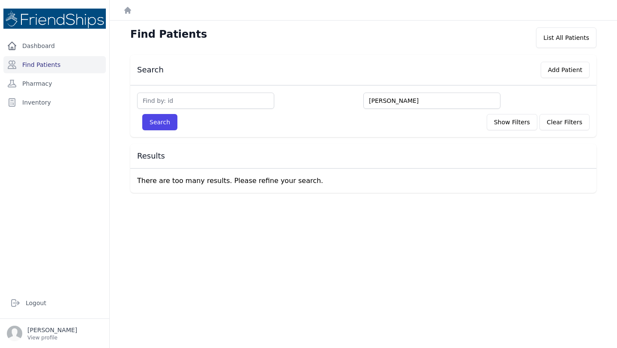
type input "ahmad ham"
type input "ahma"
type input "ahm"
type input "ah"
type input "a"
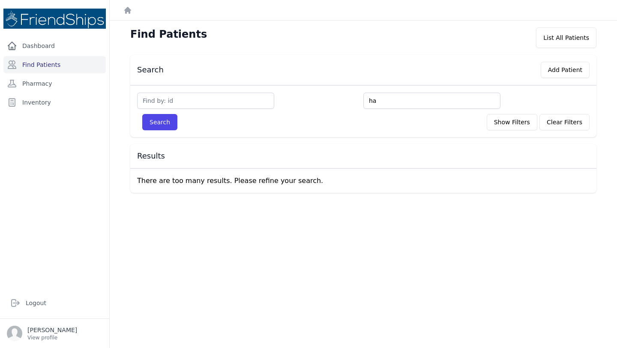
type input "ha"
type input "hame"
type input "hamed"
type input "hame"
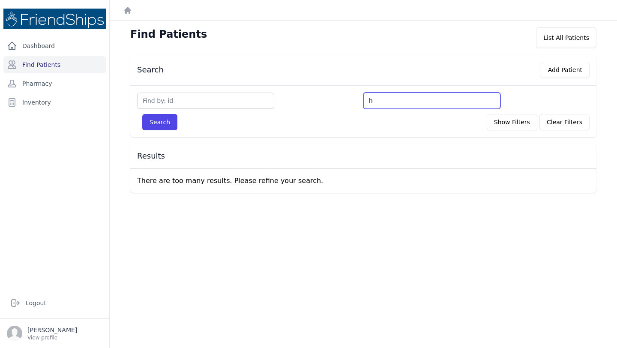
type input "h"
type input "a"
type input "ah"
type input "ahma"
type input "ahmad"
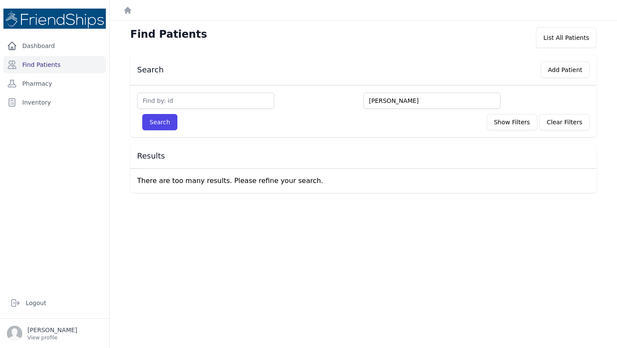
type input "ahmad"
type input "ahmad h"
type input "ahmad ha"
type input "ahmad hame"
type input "ahmad hamed"
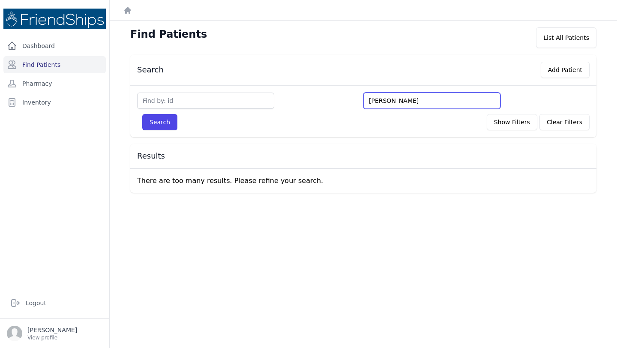
click at [142, 114] on button "Search" at bounding box center [159, 122] width 35 height 16
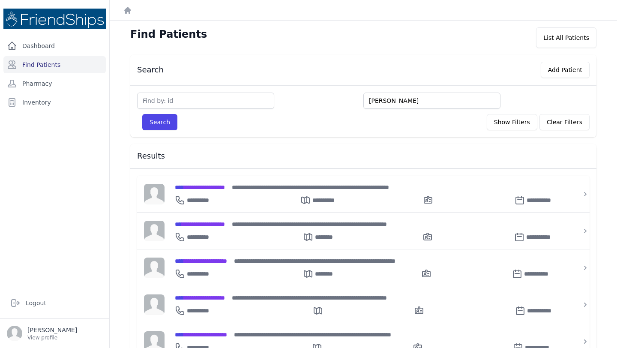
click at [419, 100] on input "ahmad hamed" at bounding box center [432, 101] width 137 height 16
type input "at"
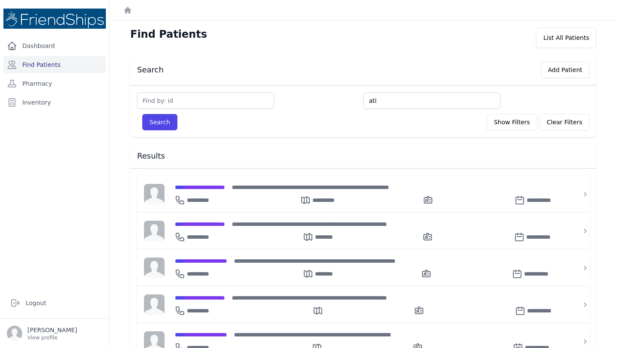
type input "ati"
type input "atidal"
click at [142, 114] on button "Search" at bounding box center [159, 122] width 35 height 16
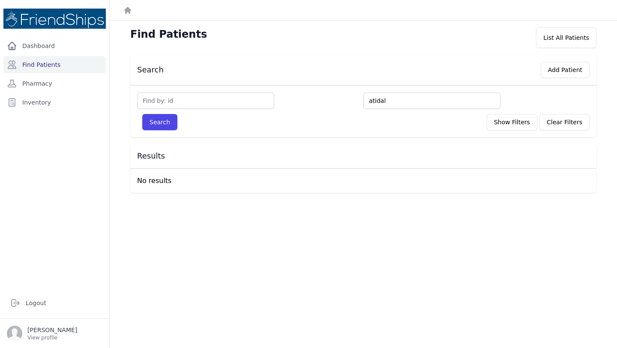
click at [395, 103] on input "atidal" at bounding box center [432, 101] width 137 height 16
type input "ati"
type input "at"
type input "a"
type input "it"
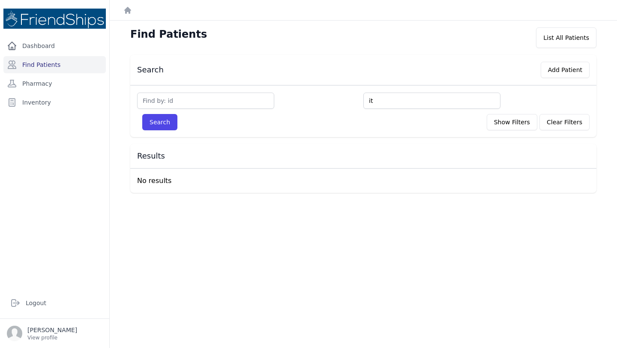
type input "it"
type input "itida"
type input "itidal"
click at [142, 114] on button "Search" at bounding box center [159, 122] width 35 height 16
click at [382, 99] on input "itidal" at bounding box center [432, 101] width 137 height 16
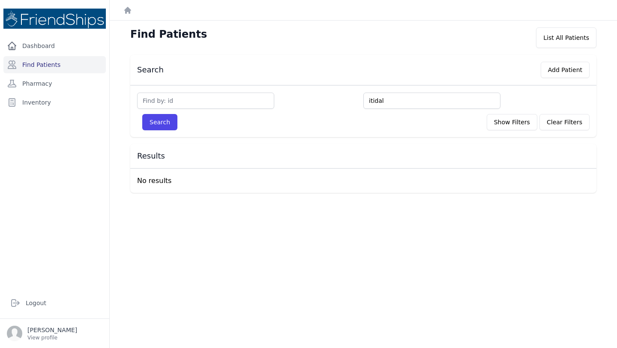
click at [382, 99] on input "itidal" at bounding box center [432, 101] width 137 height 16
type input "ahm"
type input "ahme"
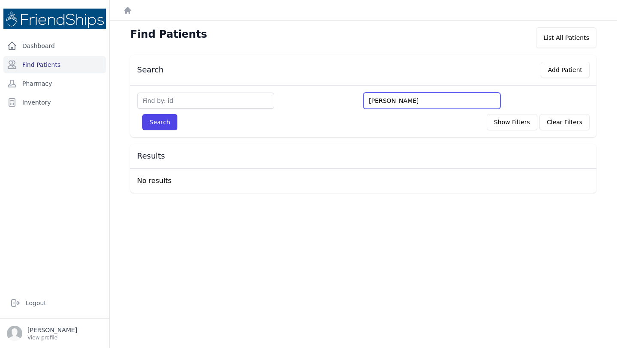
type input "ahmed"
type input "ahmed h"
type input "ahmed hamou"
type input "ahmed hamoud"
click at [142, 114] on button "Search" at bounding box center [159, 122] width 35 height 16
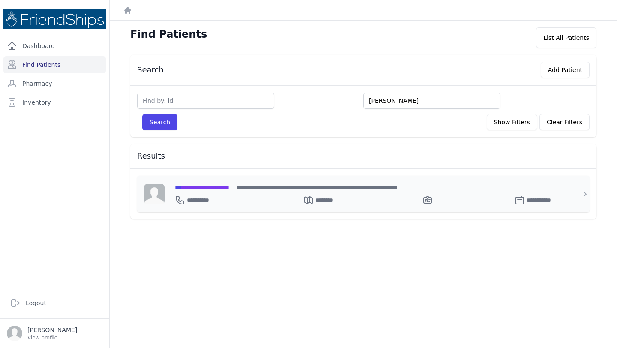
click at [227, 184] on span "**********" at bounding box center [202, 187] width 54 height 6
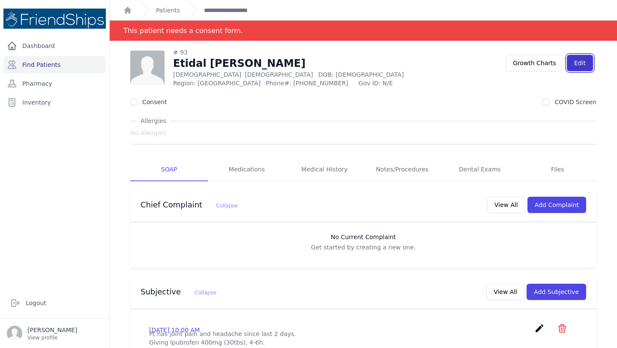
click at [579, 63] on link "Edit" at bounding box center [580, 63] width 26 height 16
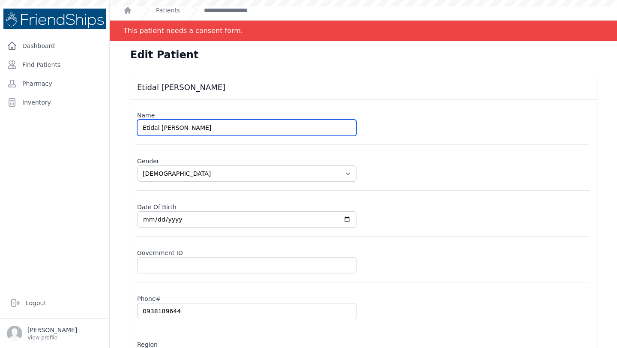
click at [146, 126] on input "Etidal [PERSON_NAME]" at bounding box center [247, 128] width 220 height 16
type input "Itidal [PERSON_NAME]"
select select "[DEMOGRAPHIC_DATA]"
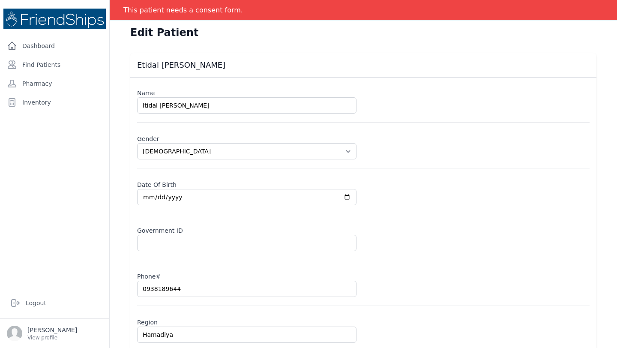
scroll to position [21, 0]
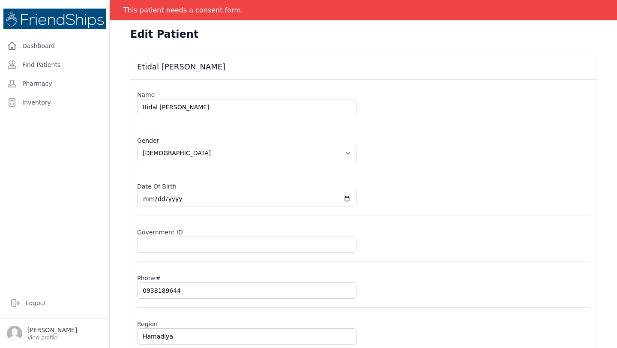
click at [156, 196] on input "[DATE]" at bounding box center [247, 199] width 220 height 16
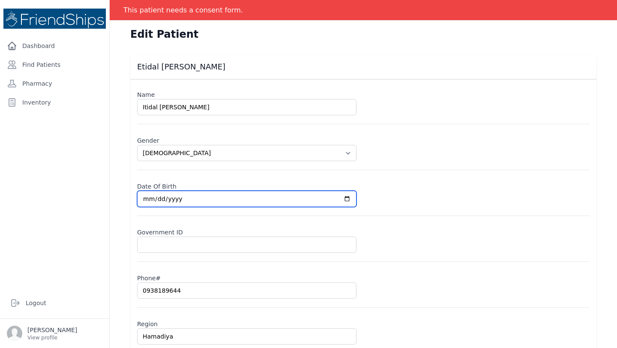
click at [156, 196] on input "[DATE]" at bounding box center [247, 199] width 220 height 16
select select "[DEMOGRAPHIC_DATA]"
type input "[DATE]"
select select "[DEMOGRAPHIC_DATA]"
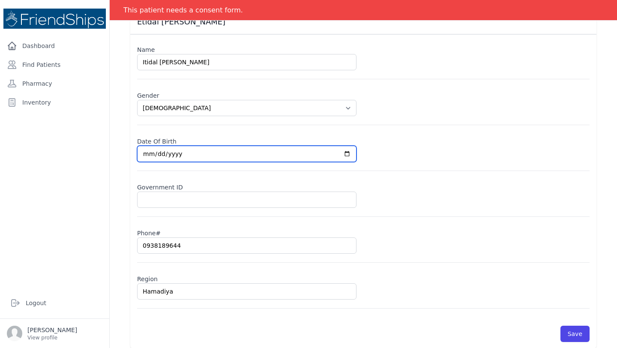
scroll to position [73, 0]
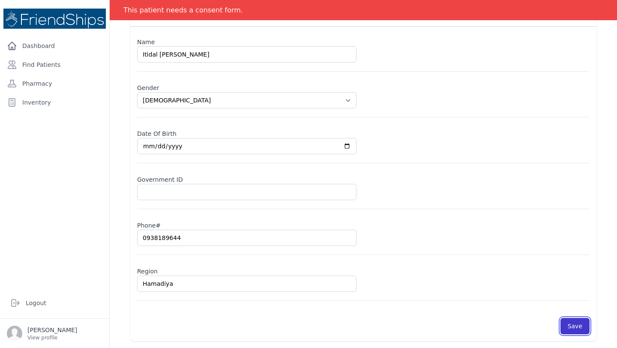
click at [582, 328] on button "Save" at bounding box center [575, 326] width 29 height 16
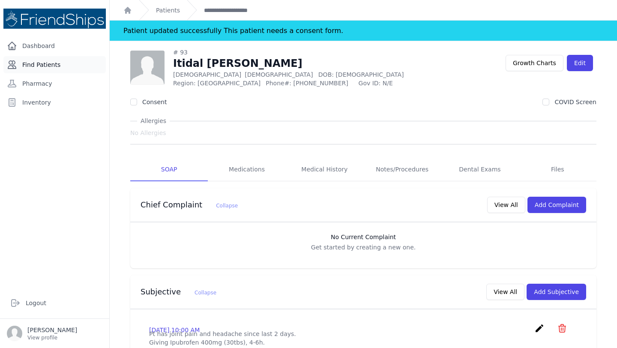
click at [39, 63] on link "Find Patients" at bounding box center [54, 64] width 102 height 17
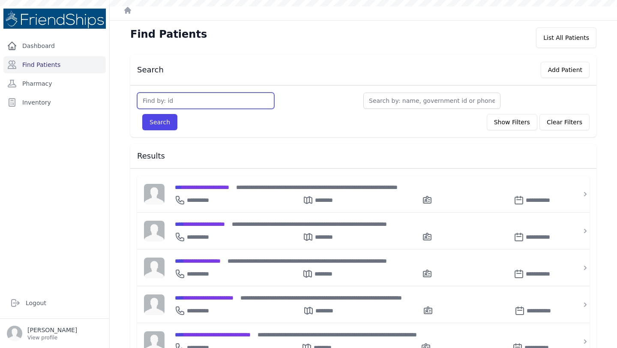
click at [174, 102] on input "text" at bounding box center [205, 101] width 137 height 16
type input "245"
click at [142, 114] on button "Search" at bounding box center [159, 122] width 35 height 16
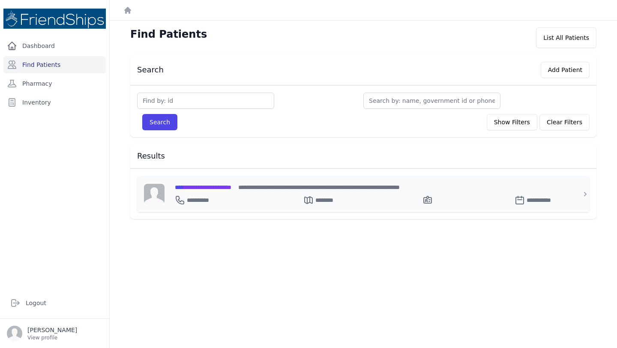
click at [218, 187] on span "**********" at bounding box center [203, 187] width 57 height 6
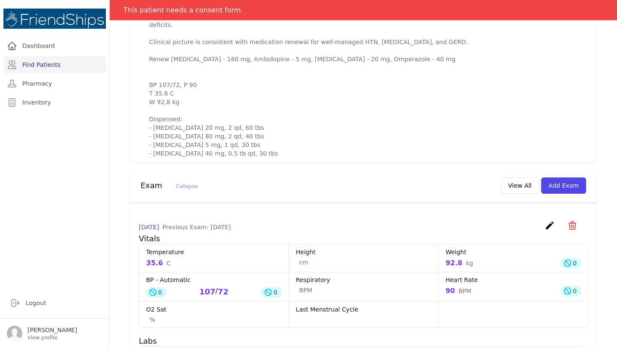
scroll to position [387, 0]
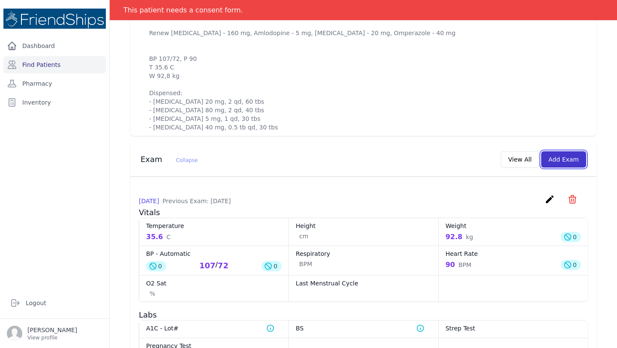
click at [563, 158] on button "Add Exam" at bounding box center [563, 159] width 45 height 16
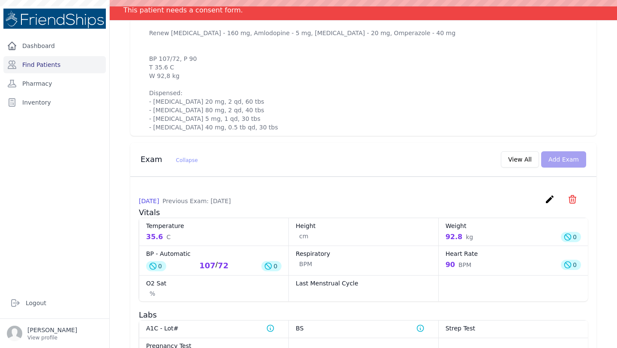
scroll to position [0, 0]
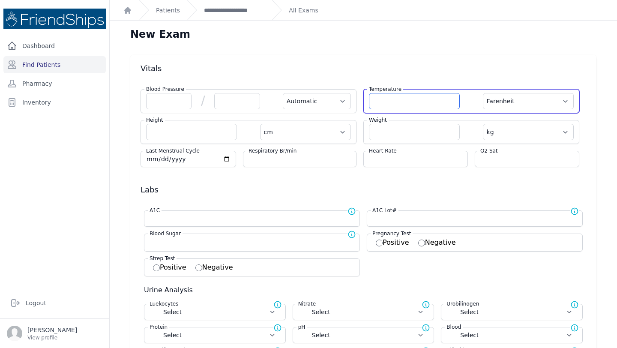
click at [386, 104] on input "number" at bounding box center [414, 101] width 91 height 16
type input "36.4"
click at [527, 104] on select "Farenheit Celcius" at bounding box center [528, 101] width 91 height 16
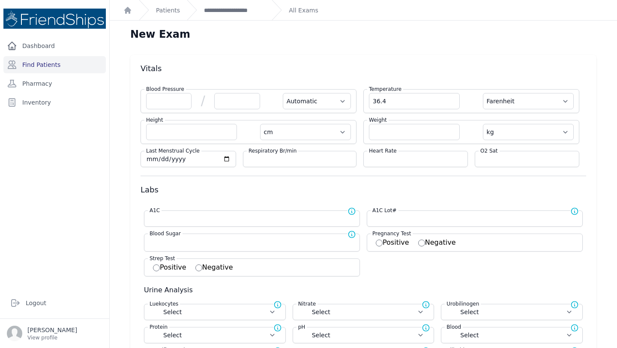
select select "Automatic"
select select "cm"
select select "kg"
select select
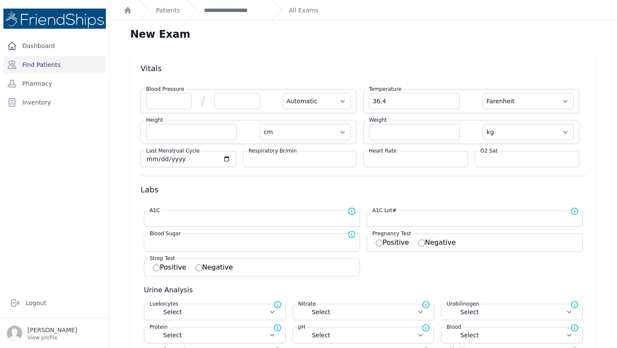
select select
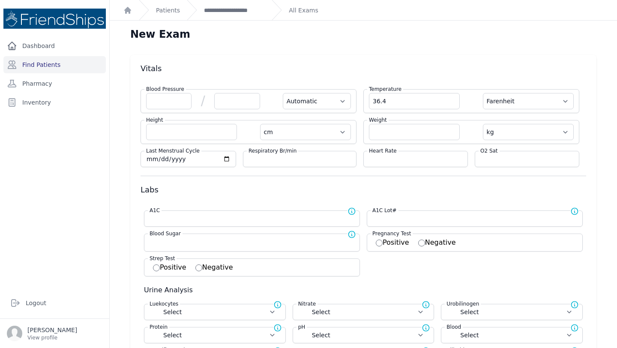
select select
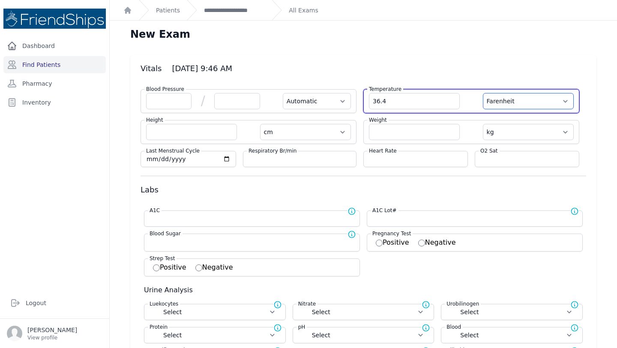
click at [523, 102] on select "Farenheit Celcius" at bounding box center [528, 101] width 91 height 16
select select "C"
select select "Automatic"
select select "cm"
select select "kg"
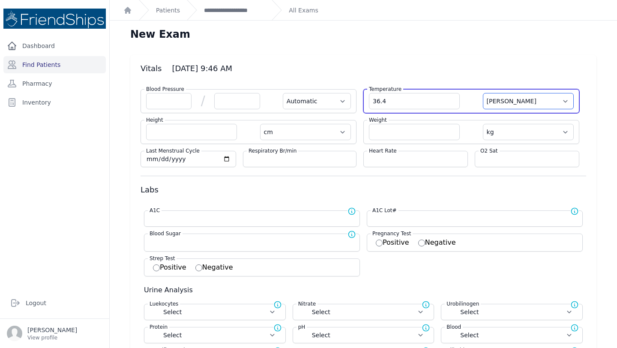
select select
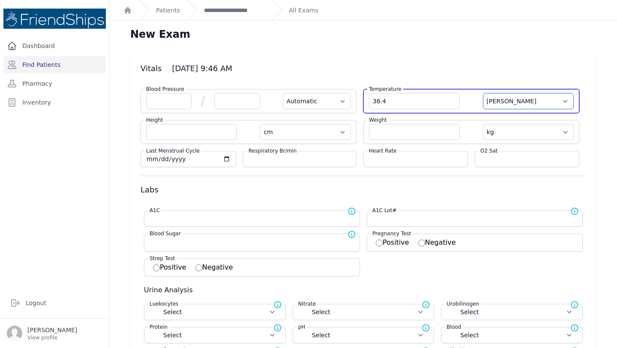
select select
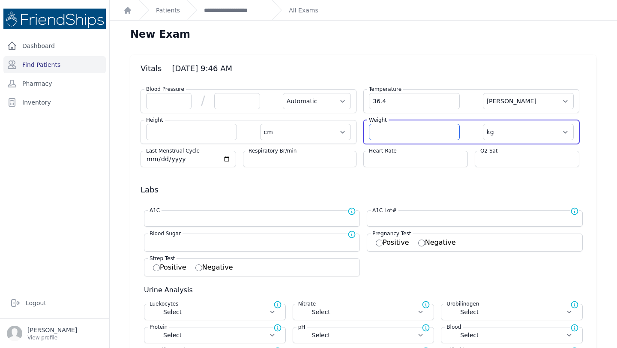
click at [397, 129] on input "number" at bounding box center [414, 132] width 91 height 16
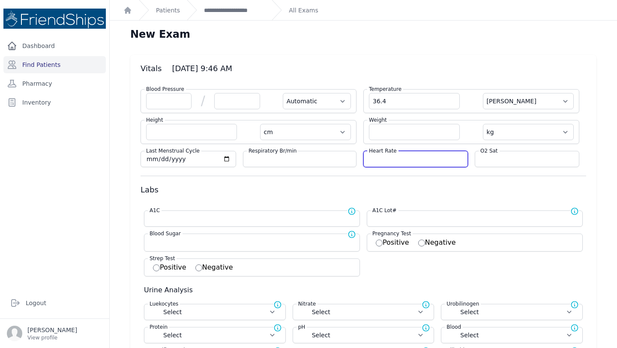
click at [388, 160] on input "number" at bounding box center [415, 159] width 93 height 9
type input "84"
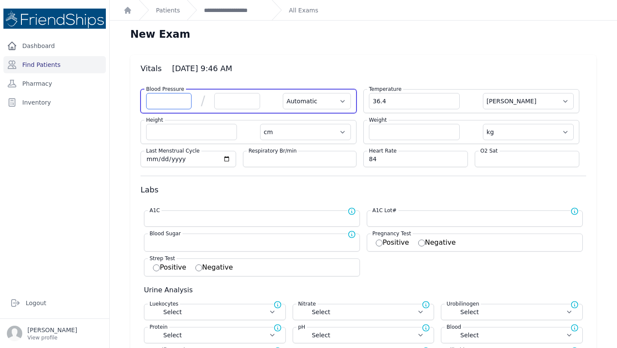
click at [164, 105] on input "number" at bounding box center [168, 101] width 45 height 16
select select "Automatic"
select select "C"
select select "cm"
select select "kg"
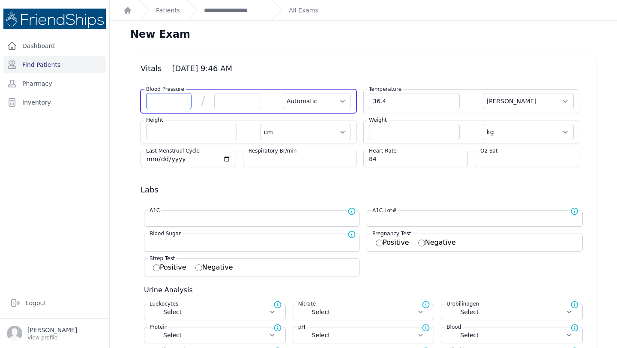
select select
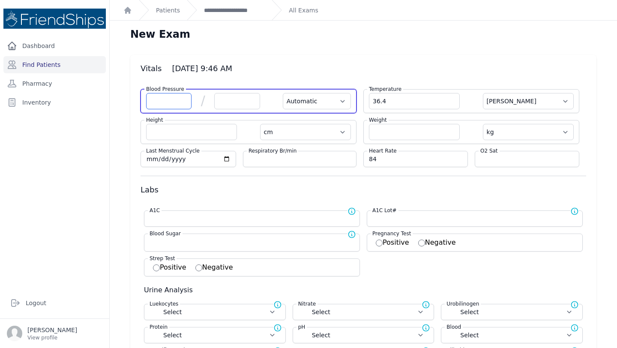
select select
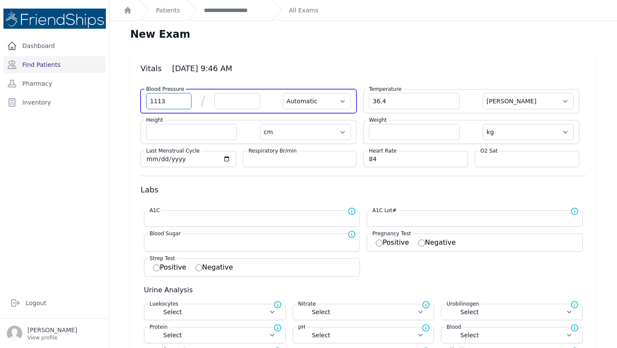
type input "1113"
click at [241, 99] on input "number" at bounding box center [236, 101] width 45 height 16
select select "Automatic"
select select "C"
select select "cm"
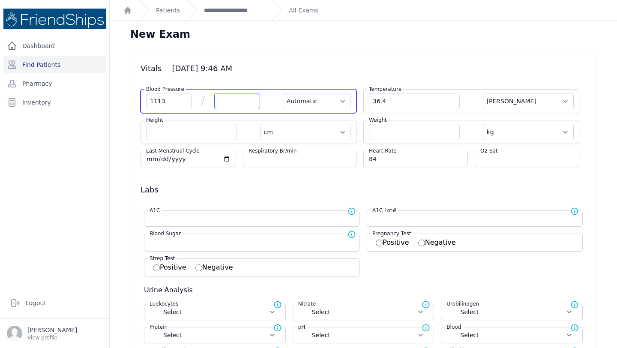
select select "kg"
select select
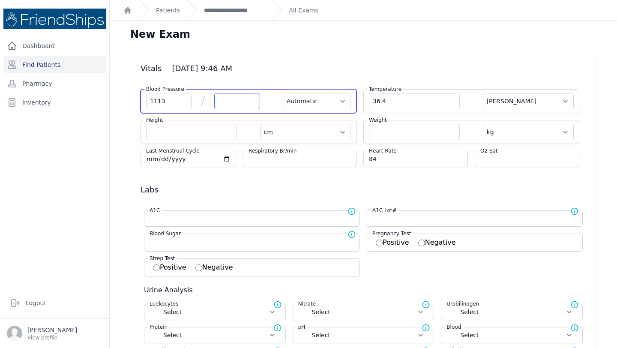
select select
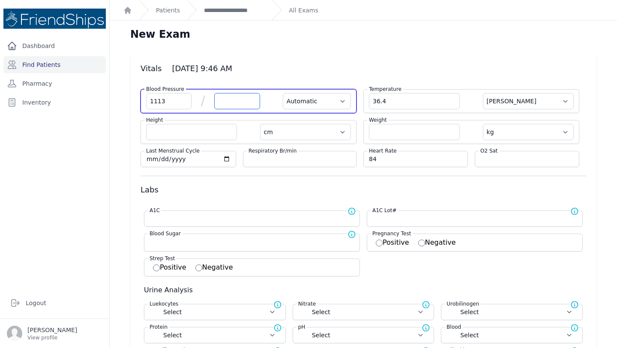
select select
type input "68"
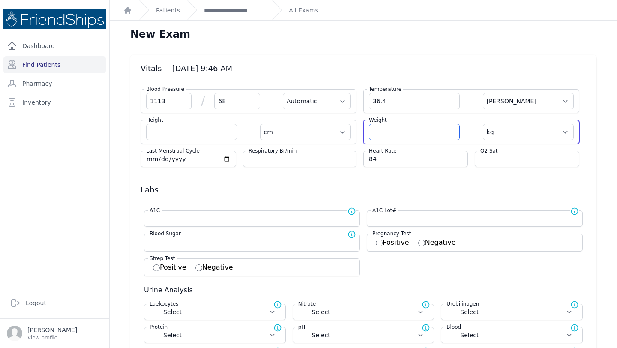
click at [390, 131] on input "number" at bounding box center [414, 132] width 91 height 16
select select "Automatic"
select select "C"
select select "cm"
select select "kg"
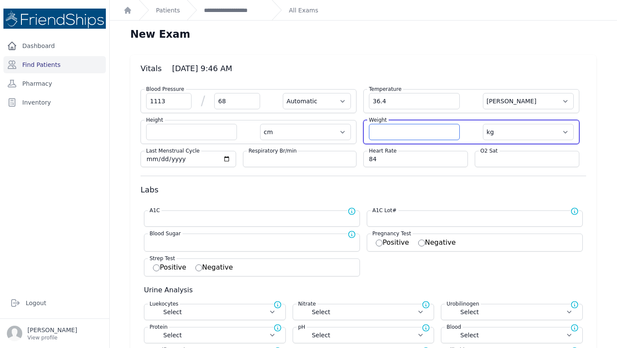
select select
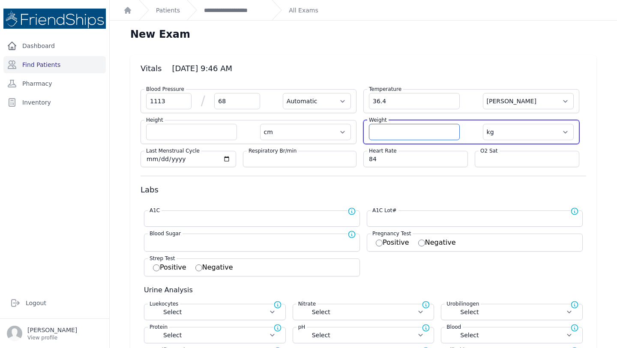
select select
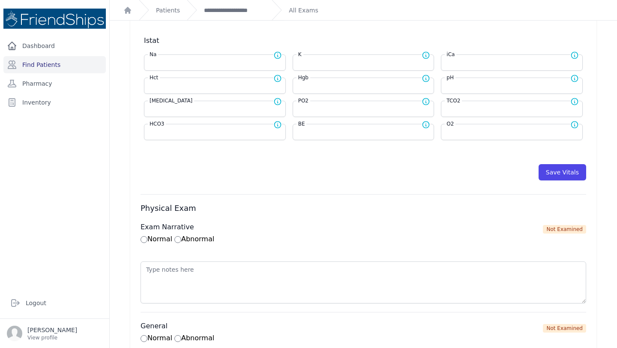
scroll to position [371, 0]
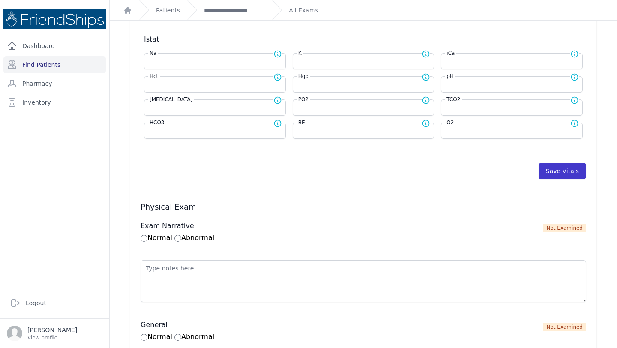
type input "91.1"
click at [562, 170] on button "Save Vitals" at bounding box center [563, 171] width 48 height 16
select select "Automatic"
select select "cm"
select select "kg"
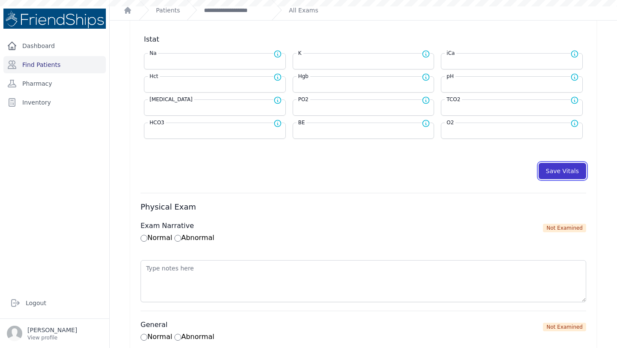
select select
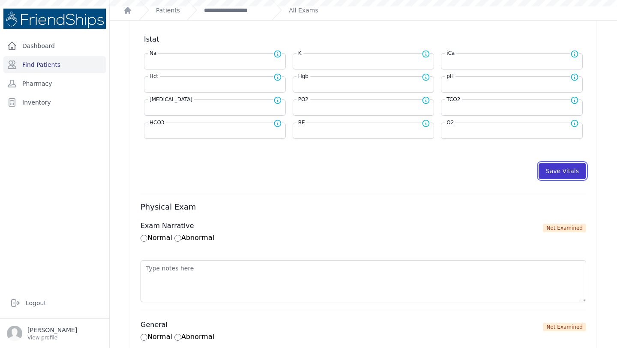
select select
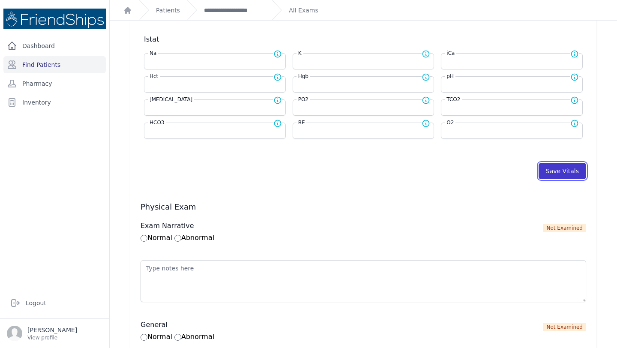
click at [562, 170] on button "Save Vitals" at bounding box center [563, 171] width 48 height 16
click at [244, 9] on link "**********" at bounding box center [234, 10] width 61 height 9
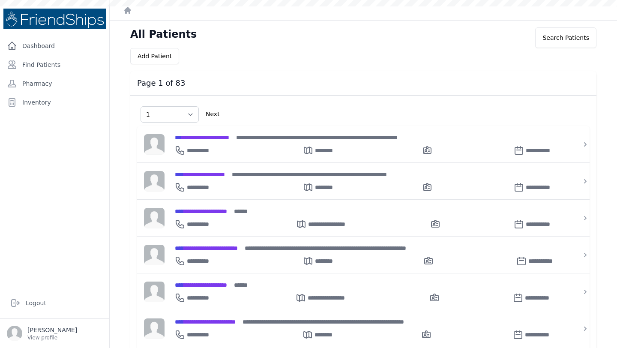
select select "1"
click at [60, 65] on link "Find Patients" at bounding box center [54, 64] width 102 height 17
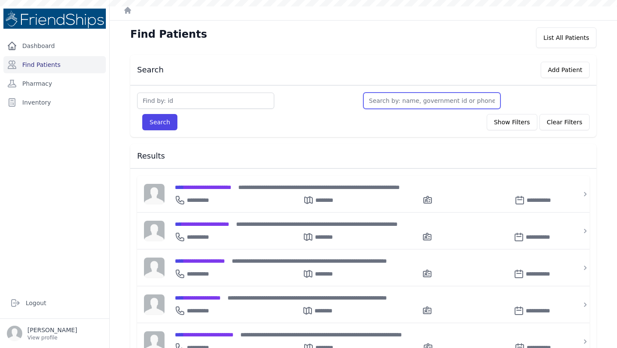
click at [388, 100] on input "text" at bounding box center [432, 101] width 137 height 16
type input "ay"
type input "aya"
click at [435, 99] on input "aya" at bounding box center [432, 101] width 137 height 16
click at [142, 114] on button "Search" at bounding box center [159, 122] width 35 height 16
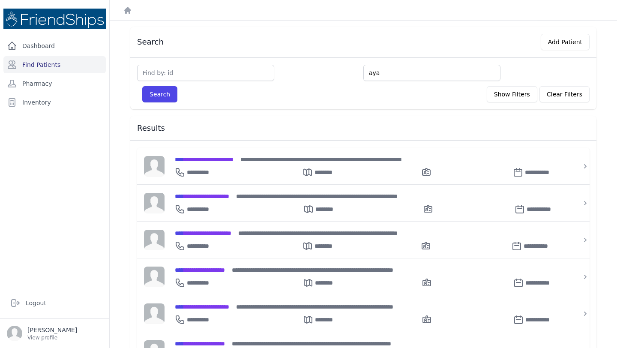
scroll to position [33, 0]
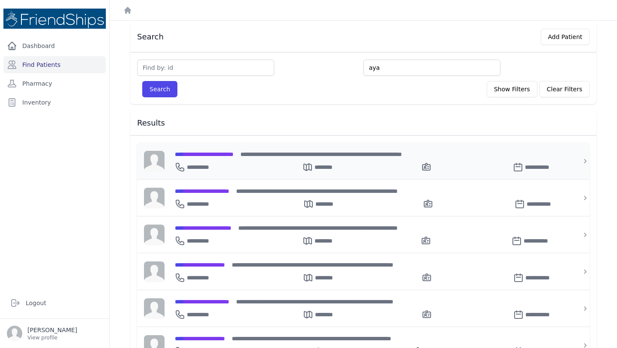
click at [226, 148] on div "**********" at bounding box center [369, 161] width 408 height 36
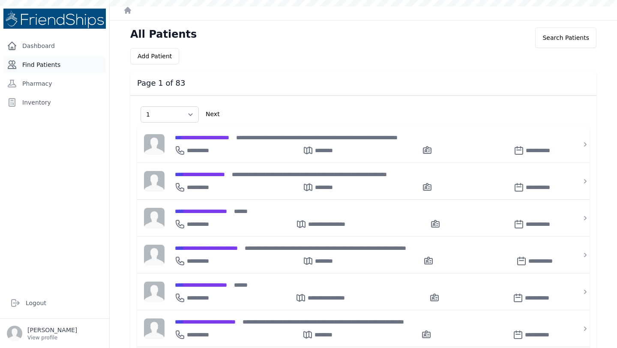
select select "1"
click at [35, 63] on link "Find Patients" at bounding box center [54, 64] width 102 height 17
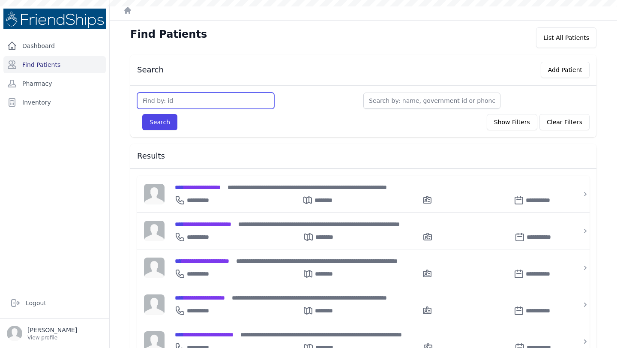
click at [175, 98] on input "text" at bounding box center [205, 101] width 137 height 16
type input "243"
click at [142, 114] on button "Search" at bounding box center [159, 122] width 35 height 16
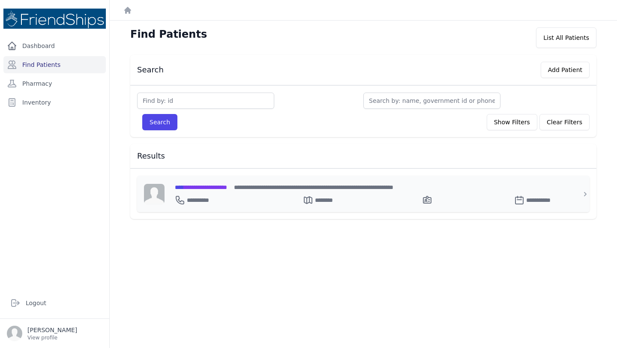
click at [218, 187] on span "**********" at bounding box center [201, 187] width 52 height 6
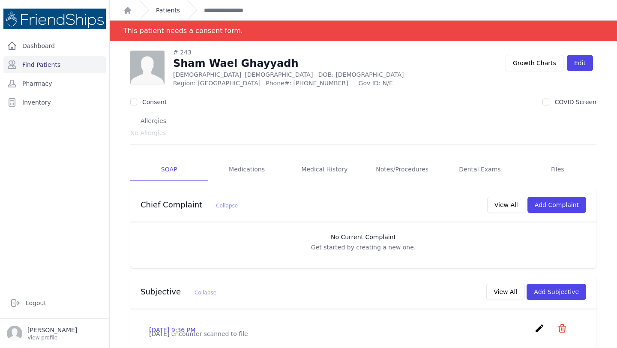
click at [168, 11] on link "Patients" at bounding box center [168, 10] width 24 height 9
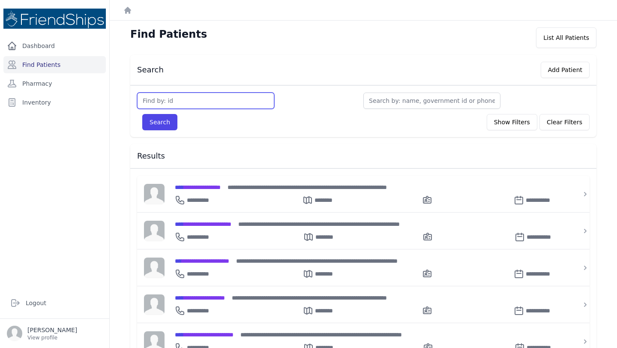
click at [214, 98] on input "text" at bounding box center [205, 101] width 137 height 16
type input "386"
click at [142, 114] on button "Search" at bounding box center [159, 122] width 35 height 16
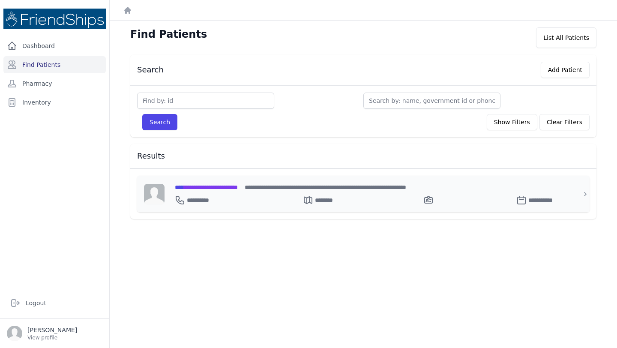
click at [238, 188] on span "**********" at bounding box center [206, 187] width 63 height 6
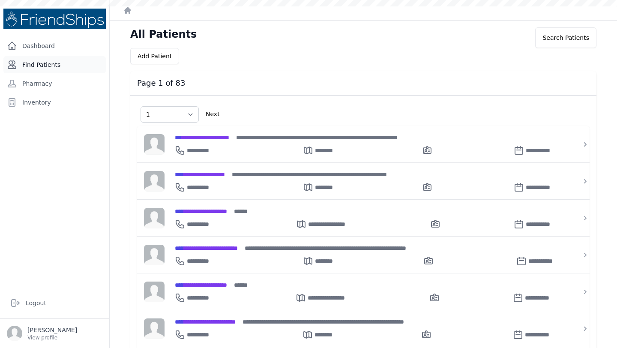
select select "1"
click at [57, 63] on link "Find Patients" at bounding box center [54, 64] width 102 height 17
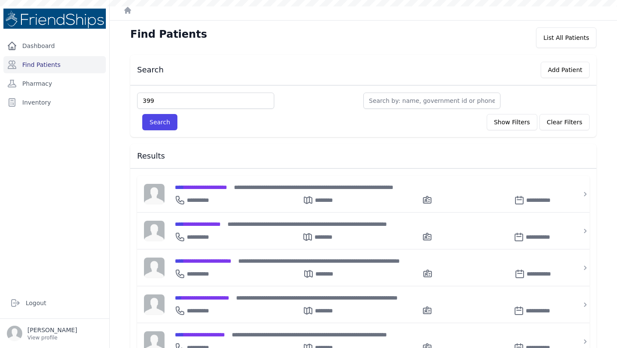
type input "399"
click at [142, 114] on button "Search" at bounding box center [159, 122] width 35 height 16
click at [163, 120] on button "Search" at bounding box center [159, 122] width 35 height 16
click at [165, 97] on input "text" at bounding box center [205, 101] width 137 height 16
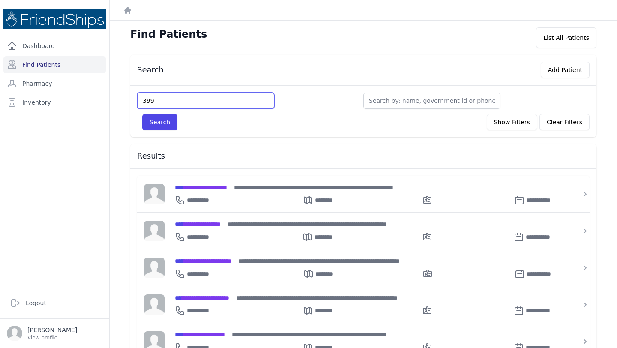
type input "399"
click at [142, 114] on button "Search" at bounding box center [159, 122] width 35 height 16
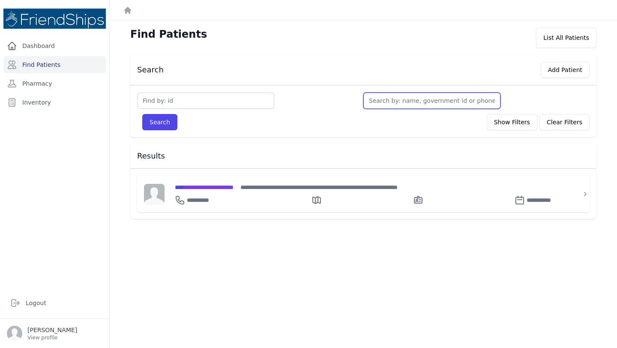
click at [397, 102] on input "text" at bounding box center [432, 101] width 137 height 16
type input "bay"
type input "bayan"
type input "bayan ame"
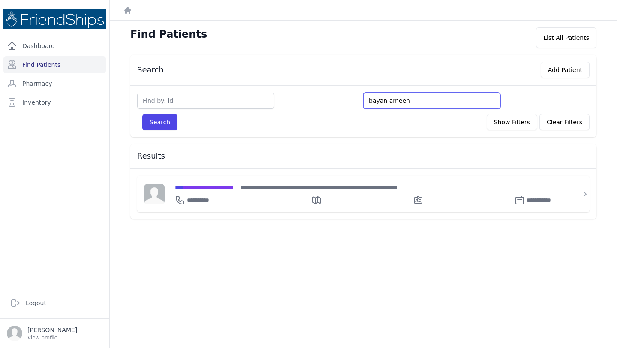
type input "bayan ameen"
type input "bayan ameen di"
type input "bayan ameen diab"
click at [142, 114] on button "Search" at bounding box center [159, 122] width 35 height 16
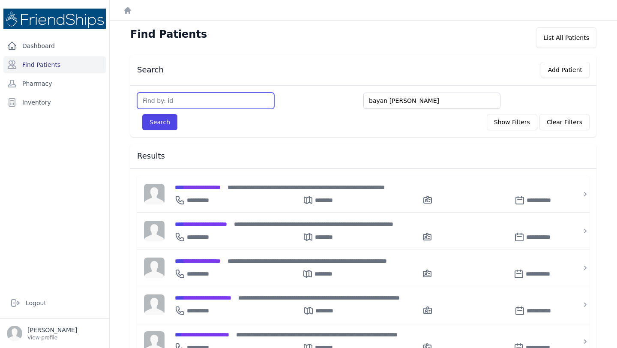
click at [189, 102] on input "text" at bounding box center [205, 101] width 137 height 16
type input "339"
click at [142, 114] on button "Search" at bounding box center [159, 122] width 35 height 16
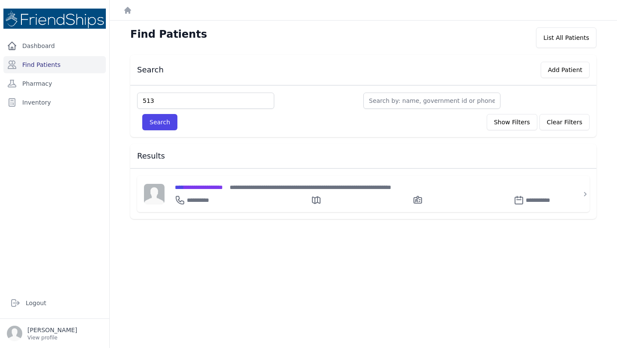
type input "513"
click at [142, 114] on button "Search" at bounding box center [159, 122] width 35 height 16
click at [224, 185] on span "**********" at bounding box center [209, 187] width 69 height 6
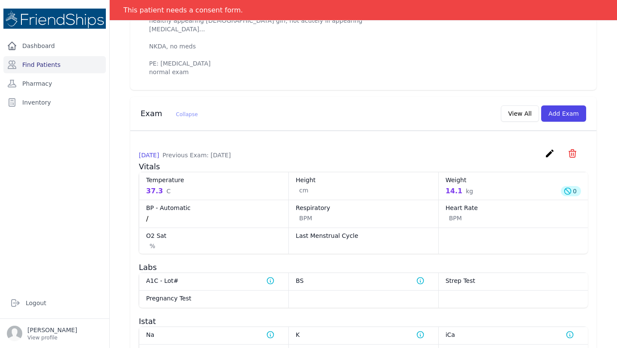
scroll to position [322, 0]
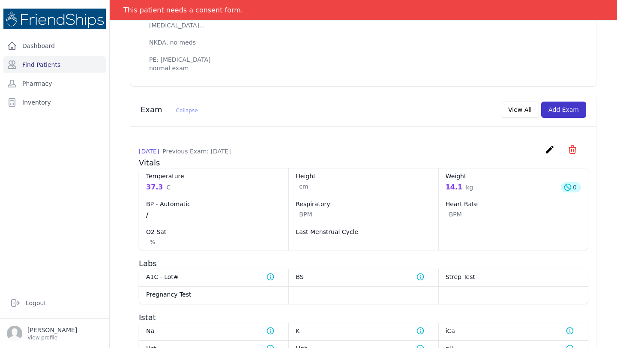
click at [564, 118] on button "Add Exam" at bounding box center [563, 110] width 45 height 16
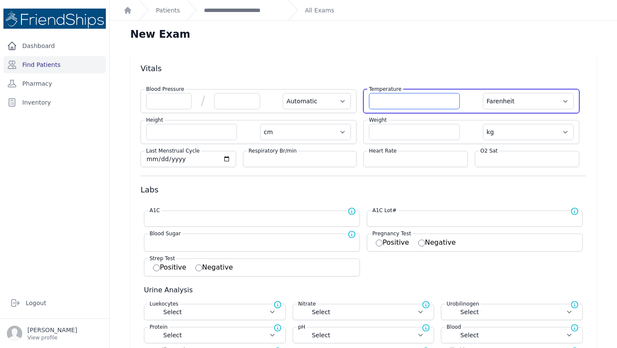
click at [390, 104] on input "number" at bounding box center [414, 101] width 91 height 16
type input "36.4"
click at [554, 102] on select "Farenheit [PERSON_NAME]" at bounding box center [528, 101] width 91 height 16
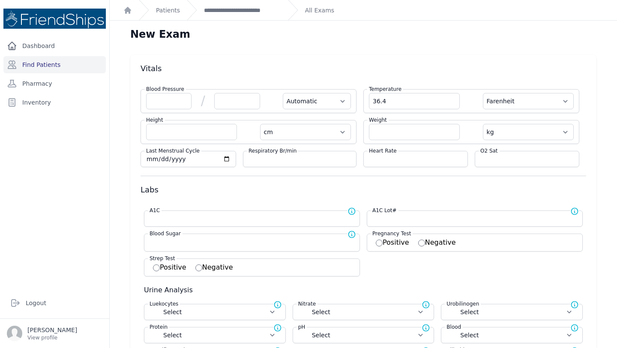
select select "Automatic"
select select "cm"
select select "kg"
select select
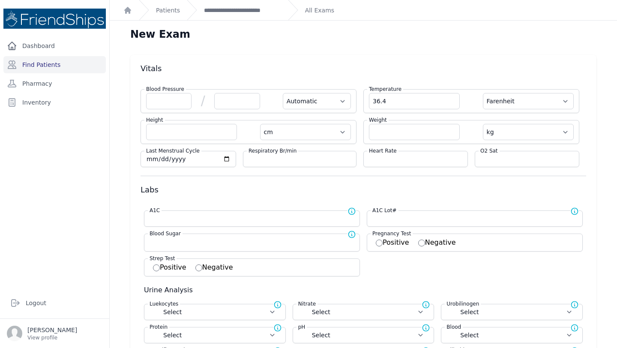
select select
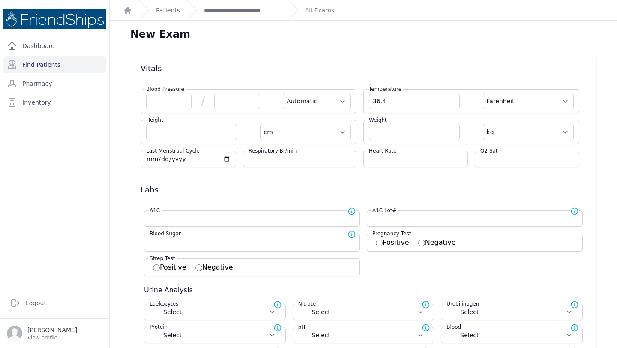
select select
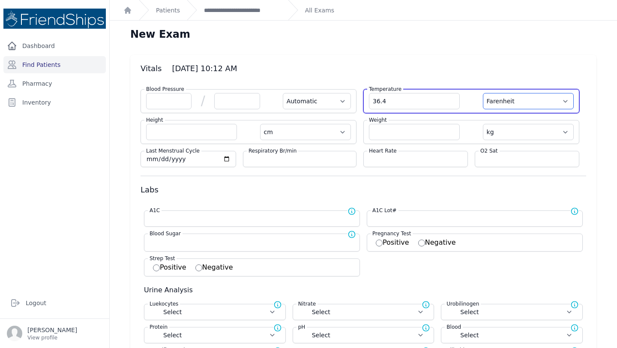
click at [550, 100] on select "Farenheit [PERSON_NAME]" at bounding box center [528, 101] width 91 height 16
select select "C"
select select "Automatic"
select select "cm"
select select "kg"
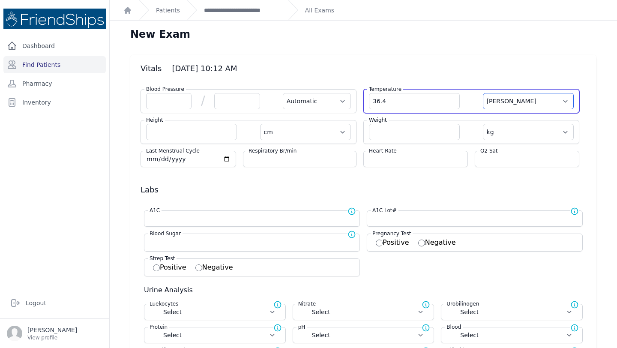
select select
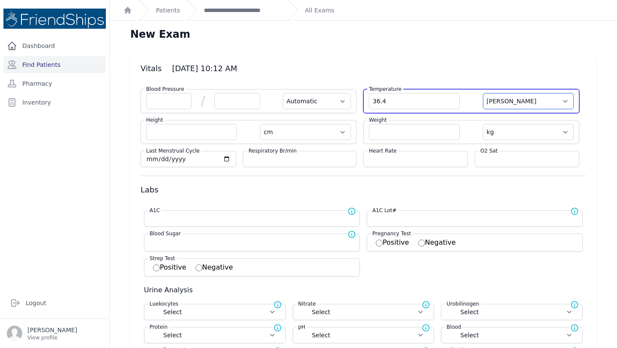
select select
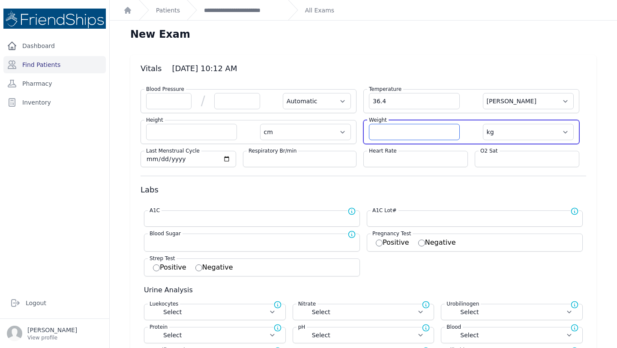
click at [403, 137] on input "number" at bounding box center [414, 132] width 91 height 16
type input "14.3"
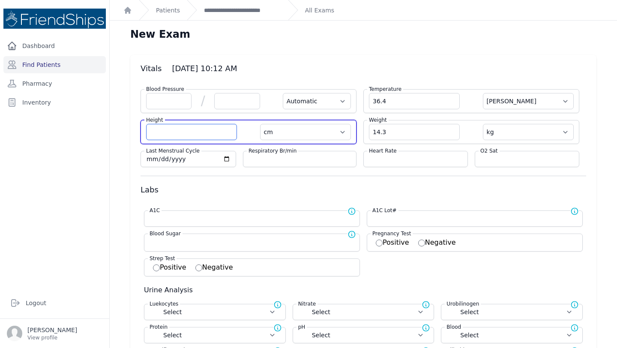
click at [175, 129] on input "number" at bounding box center [191, 132] width 91 height 16
select select "Automatic"
select select "C"
select select "cm"
select select "kg"
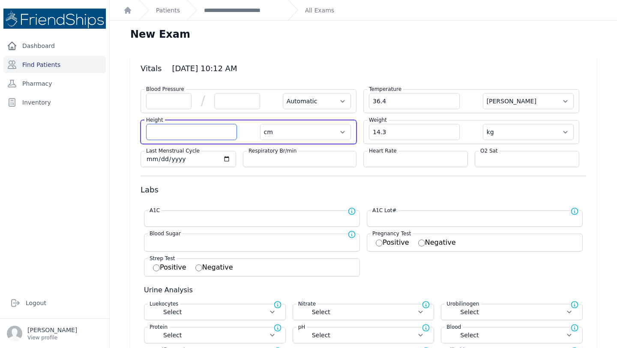
select select
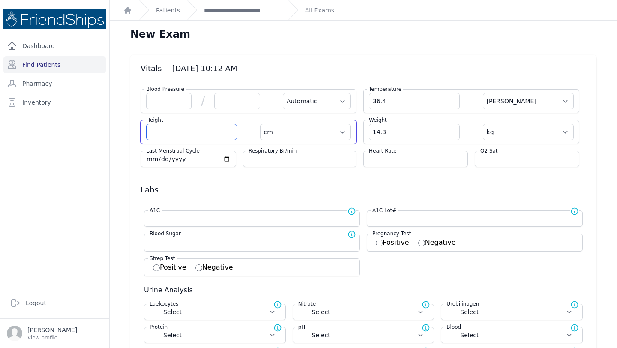
select select
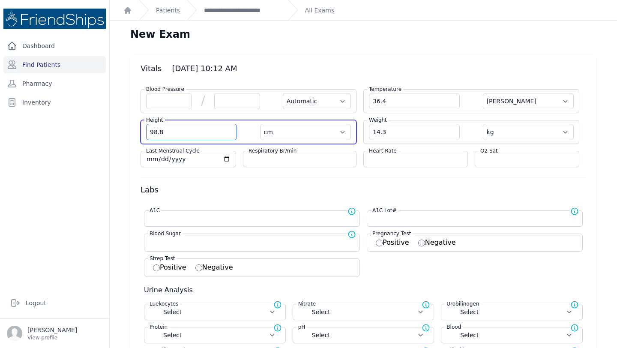
type input "98.8"
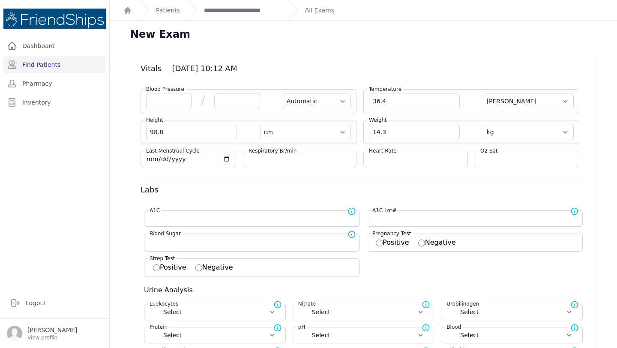
click at [289, 187] on h3 "Labs" at bounding box center [364, 190] width 446 height 10
select select "Automatic"
select select "cm"
select select "kg"
select select
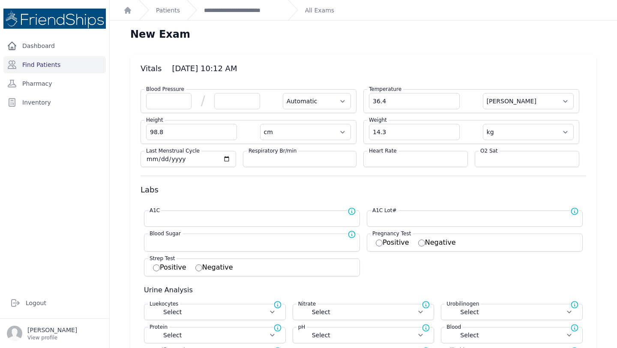
select select
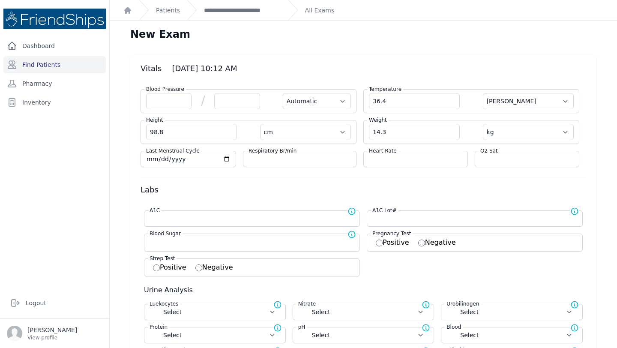
select select
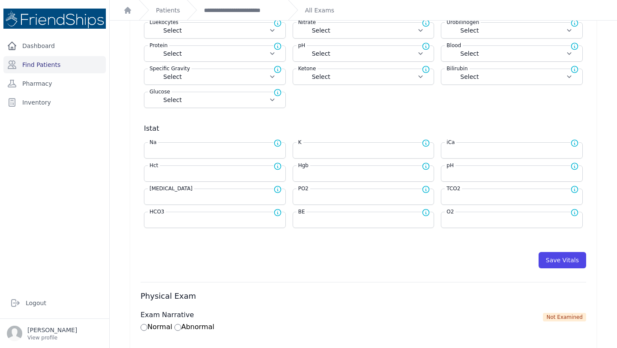
scroll to position [283, 0]
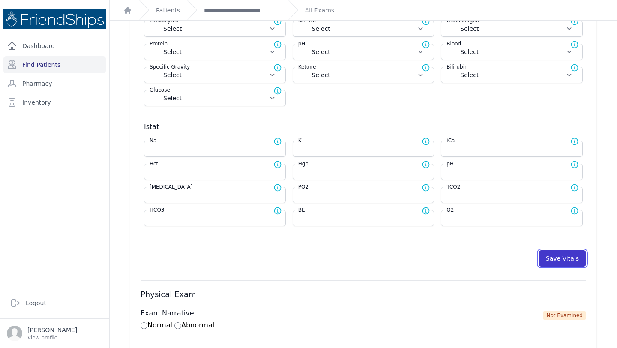
click at [558, 257] on button "Save Vitals" at bounding box center [563, 258] width 48 height 16
click at [247, 8] on link "**********" at bounding box center [242, 10] width 77 height 9
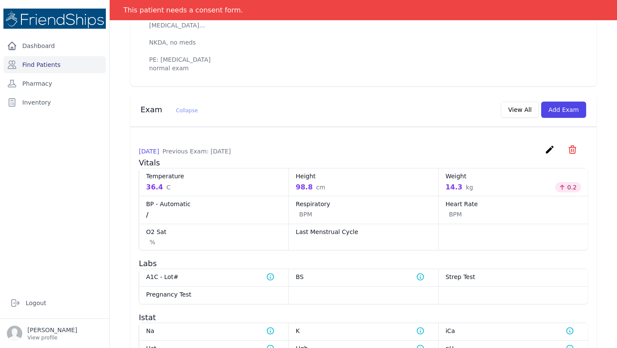
scroll to position [336, 0]
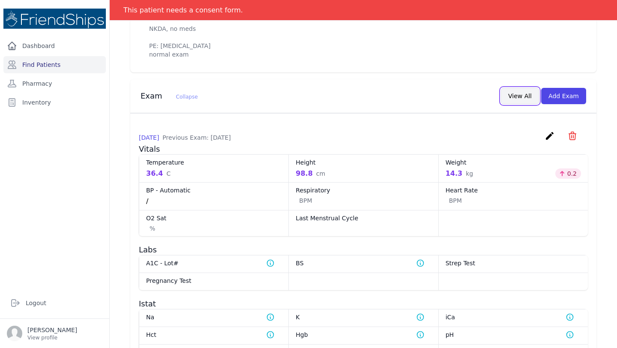
click at [520, 104] on button "View All" at bounding box center [520, 96] width 38 height 16
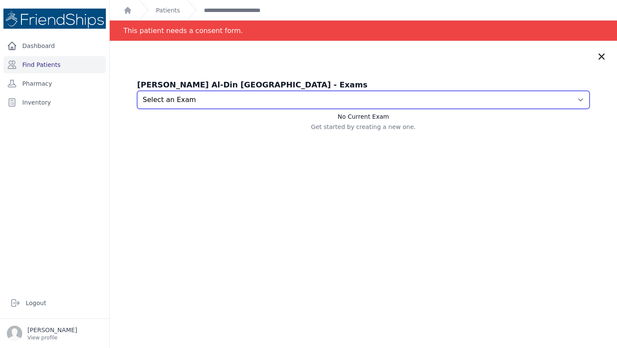
click at [435, 107] on select "Select an Exam 2025-Oct-13 10:12 AM 2025-May-26 11:08 AM" at bounding box center [363, 100] width 453 height 18
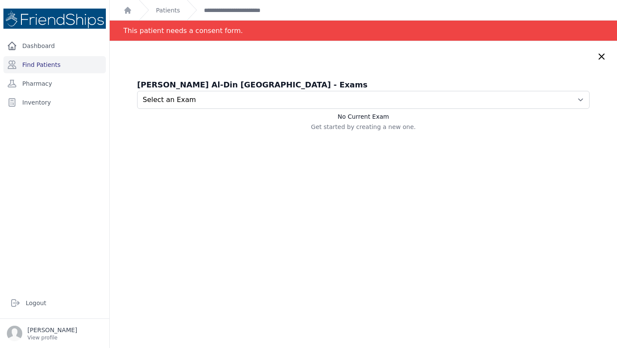
click at [600, 57] on icon at bounding box center [602, 56] width 10 height 10
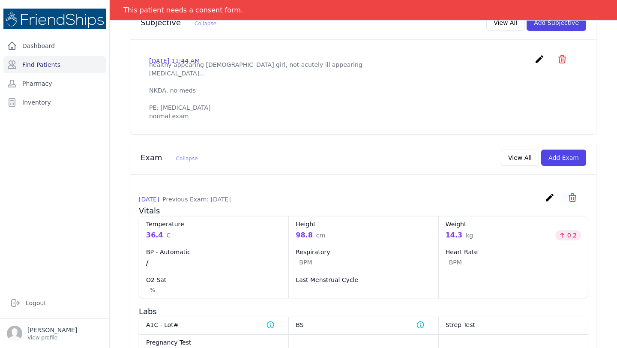
scroll to position [277, 0]
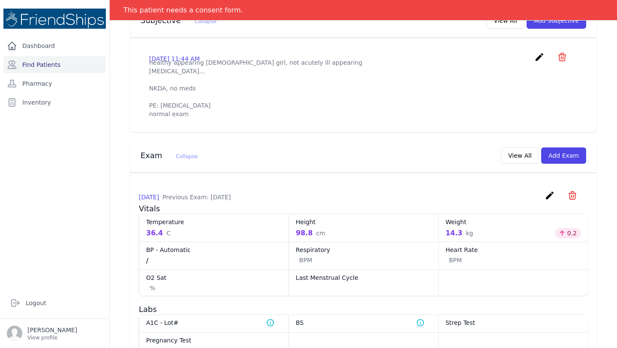
click at [383, 87] on p "healthy appearing 2 yo girl, not acutely ill appearing runny nose... NKDA, no m…" at bounding box center [363, 88] width 429 height 60
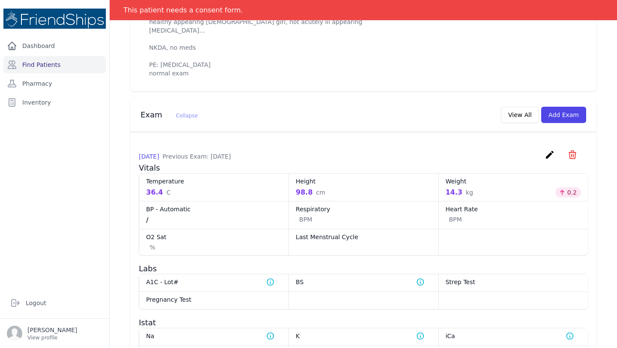
scroll to position [321, 0]
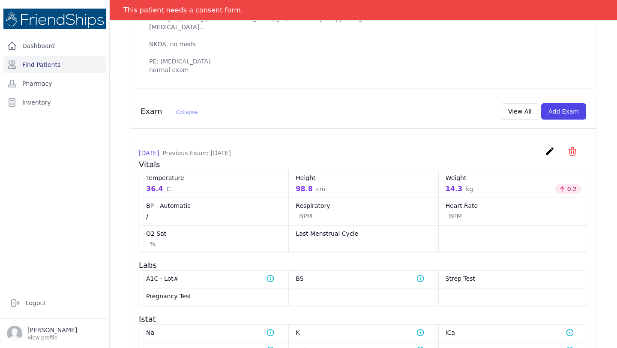
click at [550, 156] on icon "create" at bounding box center [550, 151] width 10 height 10
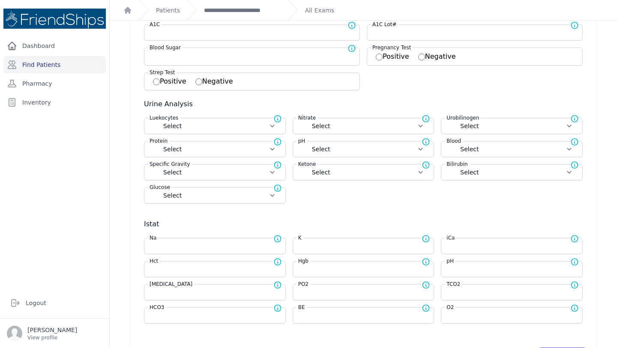
scroll to position [189, 0]
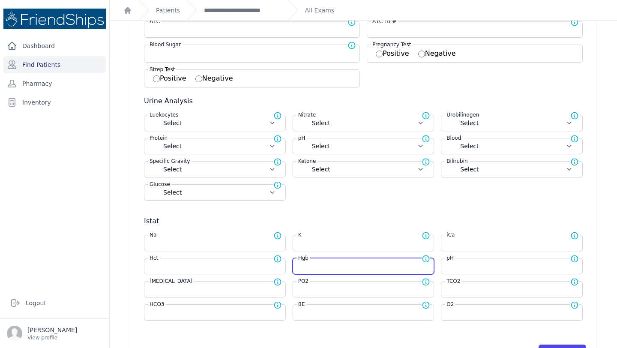
click at [319, 270] on input "number" at bounding box center [363, 266] width 131 height 9
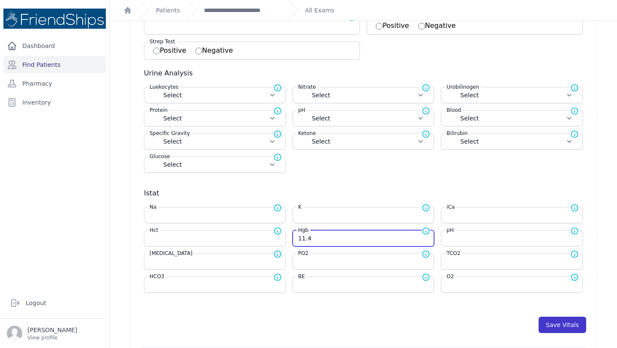
scroll to position [232, 0]
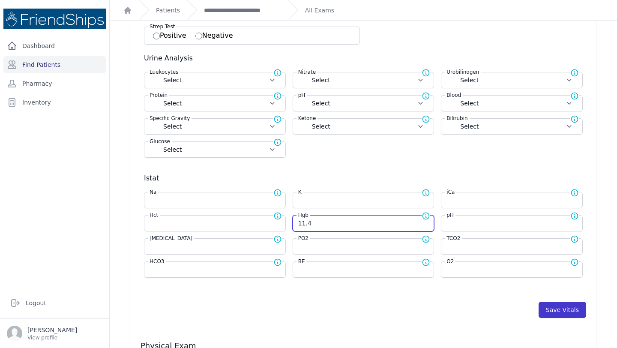
type input "11.4"
click at [552, 307] on button "Save Vitals" at bounding box center [563, 310] width 48 height 16
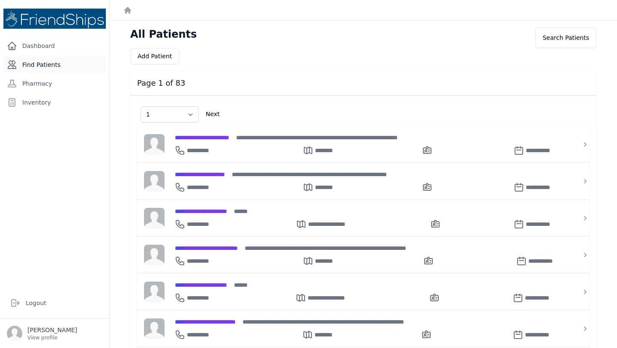
click at [50, 69] on link "Find Patients" at bounding box center [54, 64] width 102 height 17
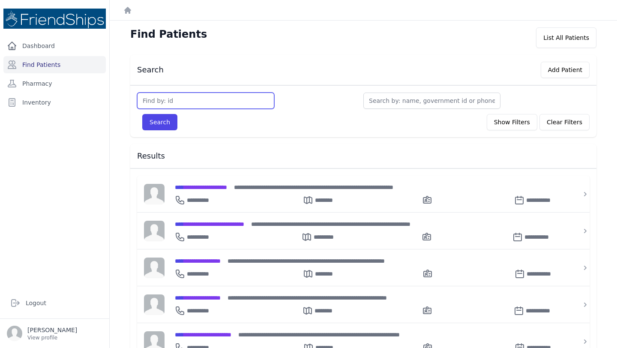
click at [211, 96] on input "text" at bounding box center [205, 101] width 137 height 16
type input "285"
click at [142, 114] on button "Search" at bounding box center [159, 122] width 35 height 16
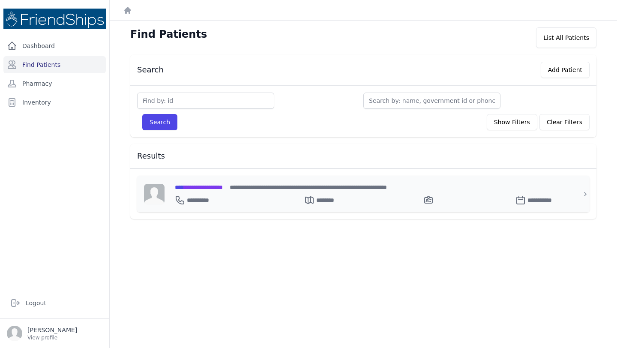
click at [221, 186] on span "**********" at bounding box center [199, 187] width 48 height 6
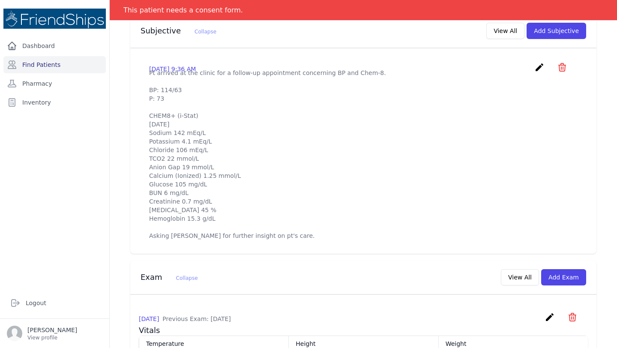
scroll to position [345, 0]
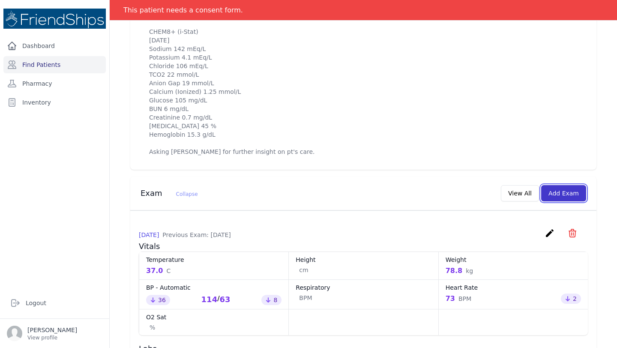
click at [564, 202] on button "Add Exam" at bounding box center [563, 193] width 45 height 16
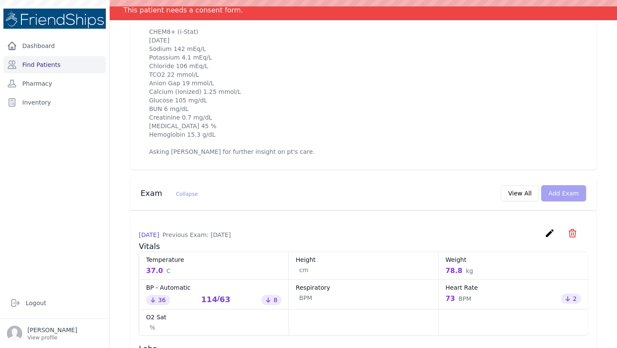
scroll to position [0, 0]
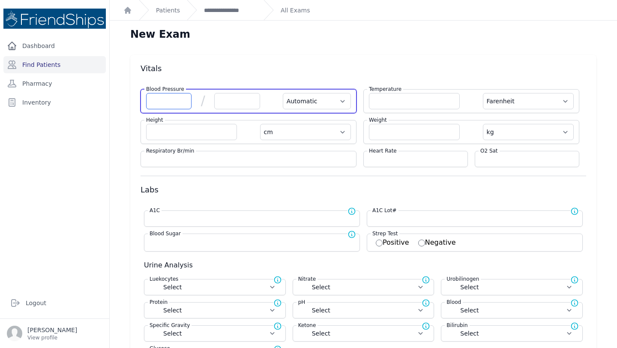
click at [165, 101] on input "number" at bounding box center [168, 101] width 45 height 16
type input "145"
click at [227, 101] on input "number" at bounding box center [236, 101] width 45 height 16
select select "Automatic"
select select "F"
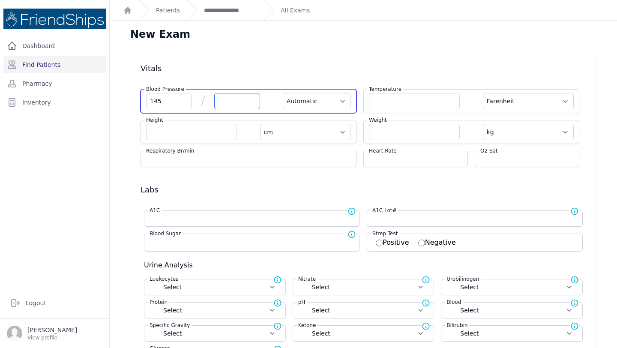
select select "cm"
select select "kg"
select select
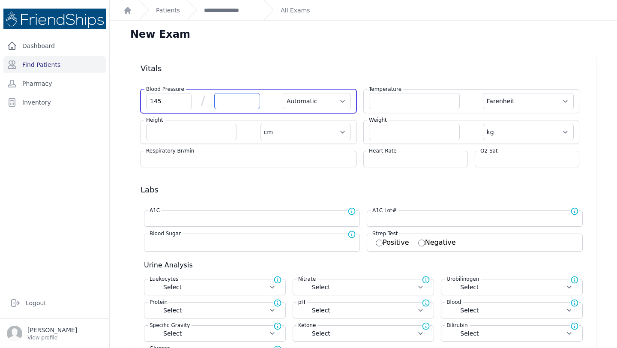
select select
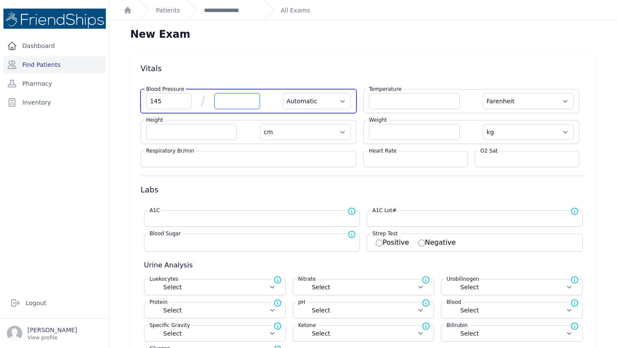
select select
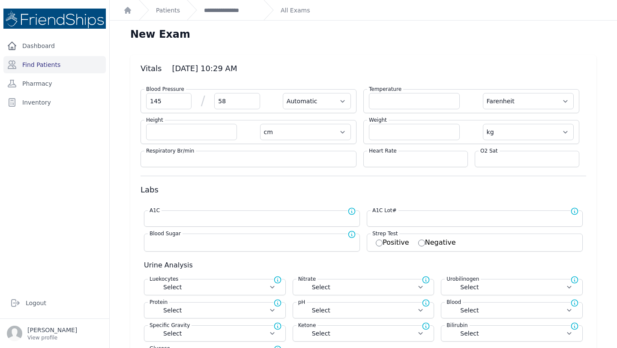
type input "58"
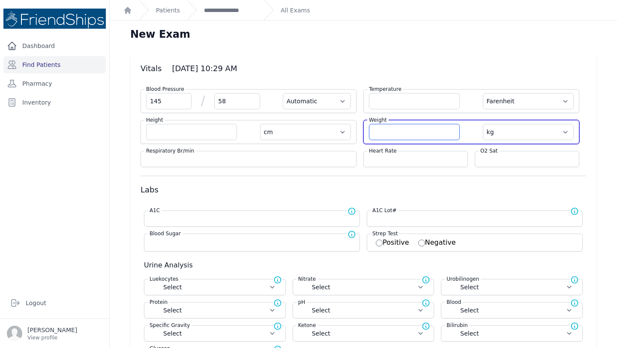
click at [394, 127] on input "number" at bounding box center [414, 132] width 91 height 16
select select "Automatic"
select select "F"
select select "cm"
select select "kg"
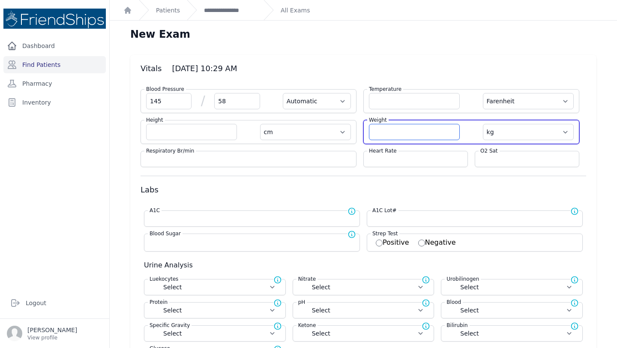
select select
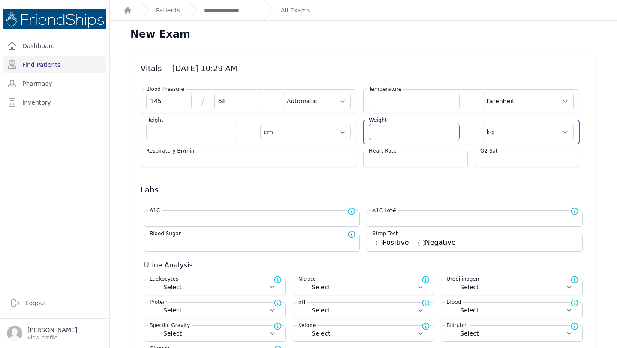
select select
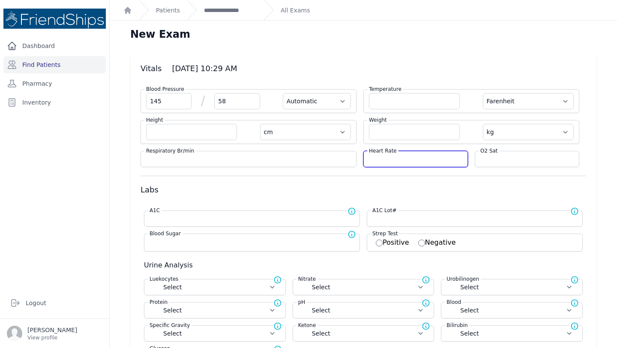
click at [396, 157] on input "number" at bounding box center [415, 159] width 93 height 9
type input "9"
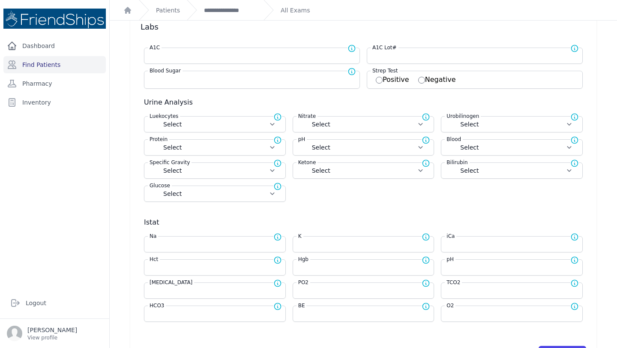
scroll to position [160, 0]
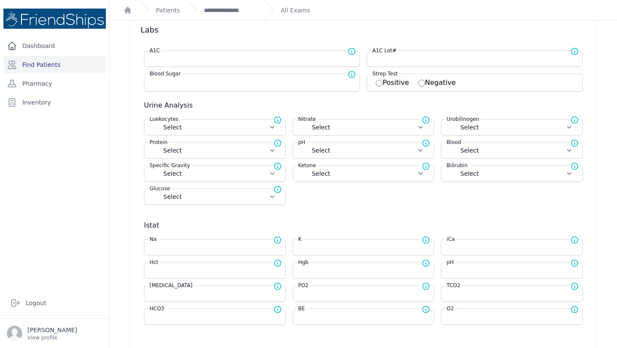
type input "83"
click at [289, 88] on div "Blood Sugar Normal range for Blood Sugar is 100 - 126" at bounding box center [252, 83] width 216 height 18
select select "Automatic"
select select "F"
select select "cm"
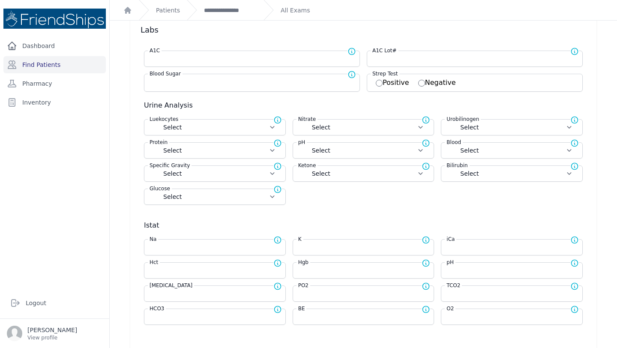
select select "kg"
select select
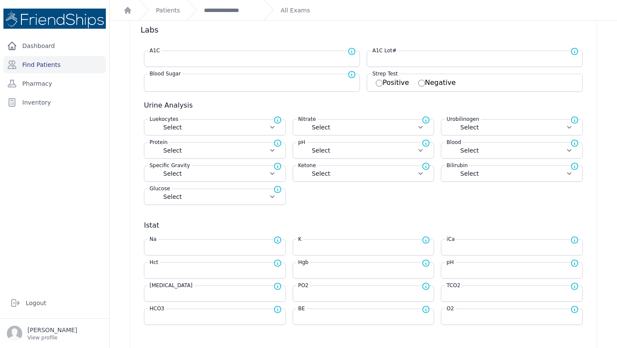
select select
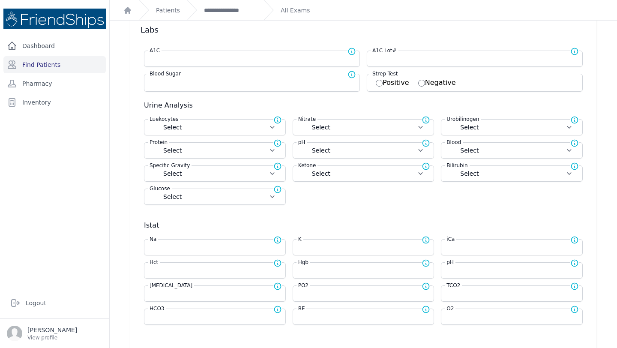
select select
click at [279, 82] on input "number" at bounding box center [252, 82] width 205 height 9
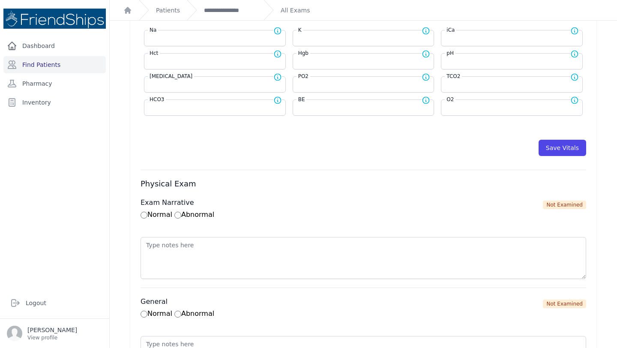
scroll to position [391, 0]
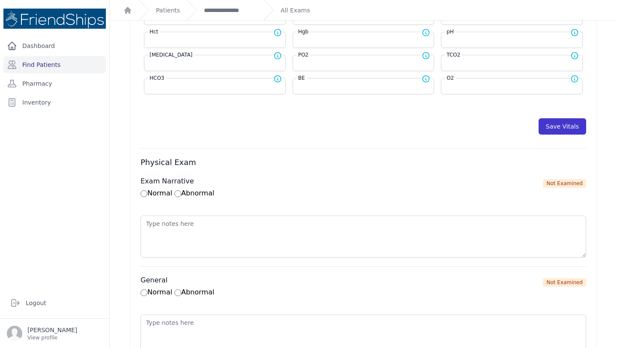
type input "129"
click at [574, 126] on button "Save Vitals" at bounding box center [563, 126] width 48 height 16
select select "Automatic"
select select "F"
select select "cm"
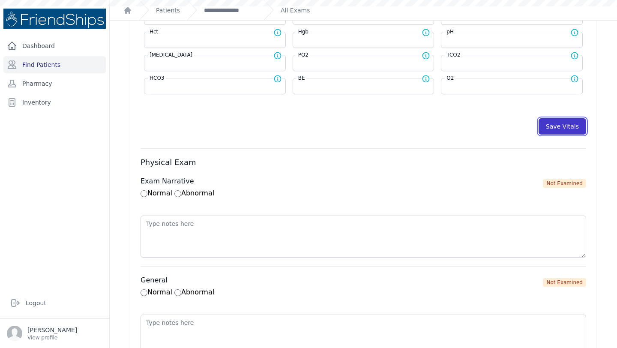
select select "kg"
type input "129.0"
select select
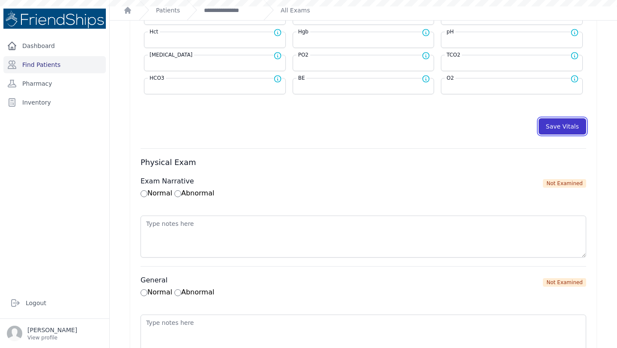
select select
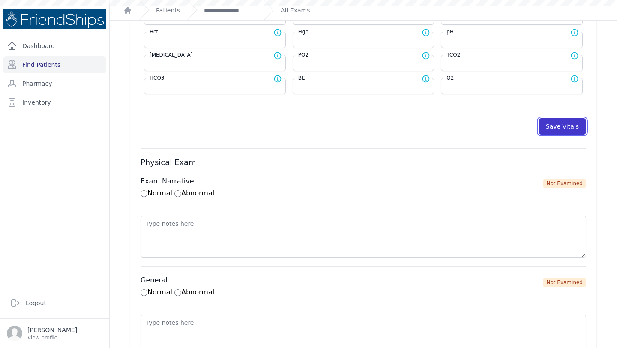
select select
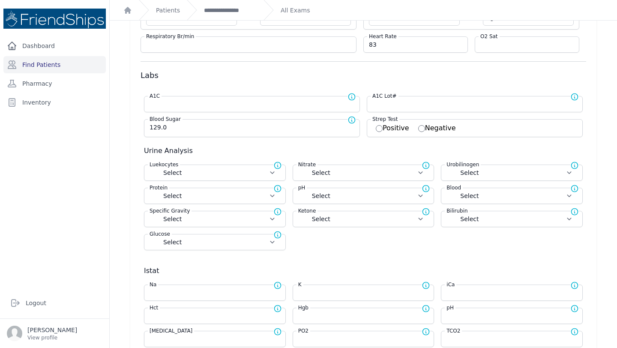
scroll to position [0, 0]
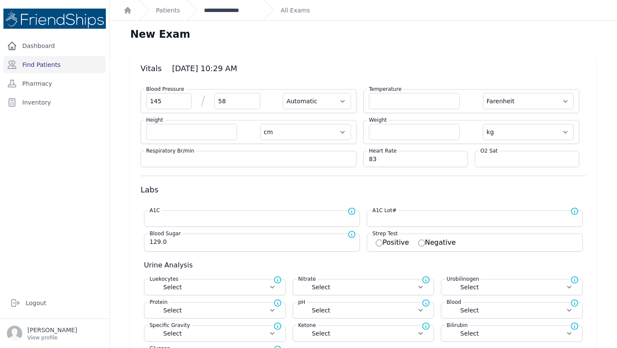
click at [230, 13] on link "**********" at bounding box center [230, 10] width 53 height 9
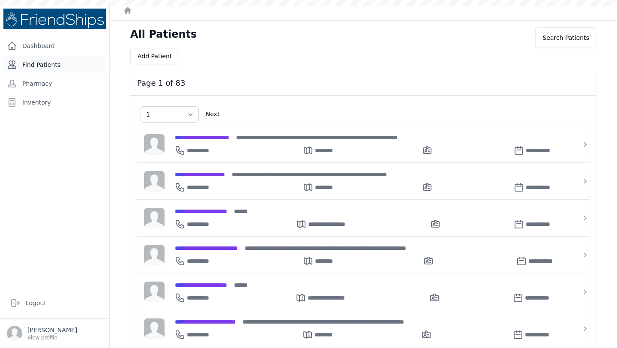
select select "1"
click at [59, 67] on link "Find Patients" at bounding box center [54, 64] width 102 height 17
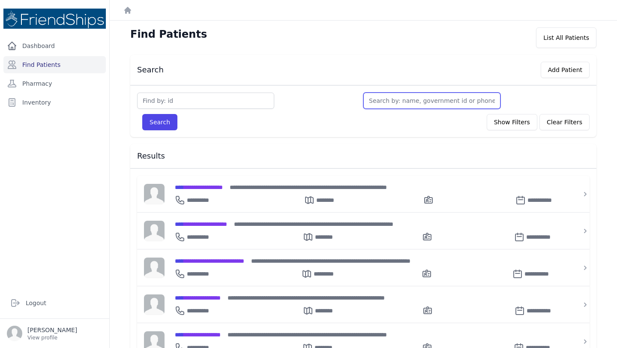
click at [395, 98] on input "text" at bounding box center [432, 101] width 137 height 16
type input "seb"
type input "seba"
type input "seba a"
type input "seba ahm"
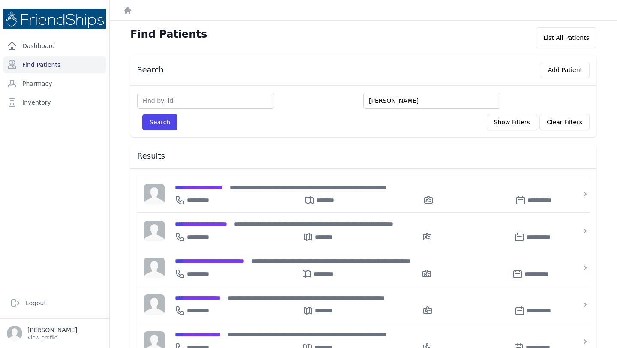
type input "[PERSON_NAME]"
click at [142, 114] on button "Search" at bounding box center [159, 122] width 35 height 16
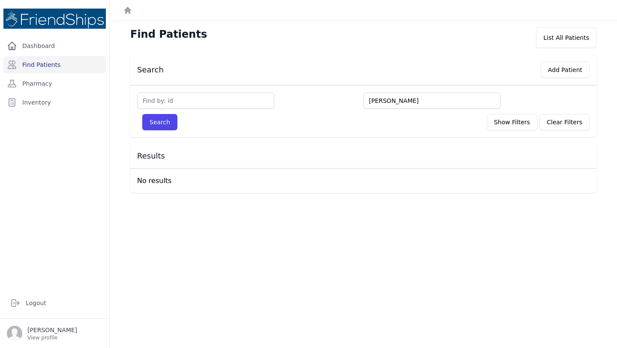
click at [397, 101] on input "[PERSON_NAME]" at bounding box center [432, 101] width 137 height 16
type input "seb"
type input "seba"
click at [142, 114] on button "Search" at bounding box center [159, 122] width 35 height 16
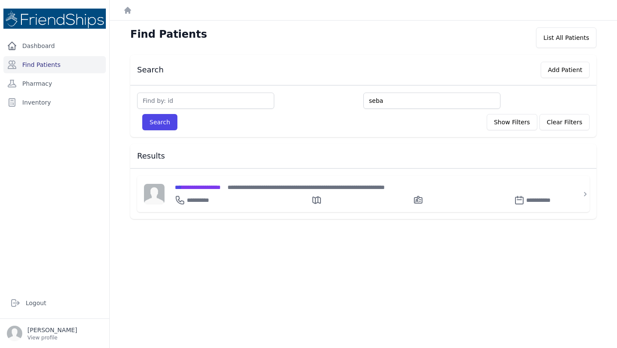
click at [381, 103] on input "seba" at bounding box center [432, 101] width 137 height 16
type input "si"
type input "sib"
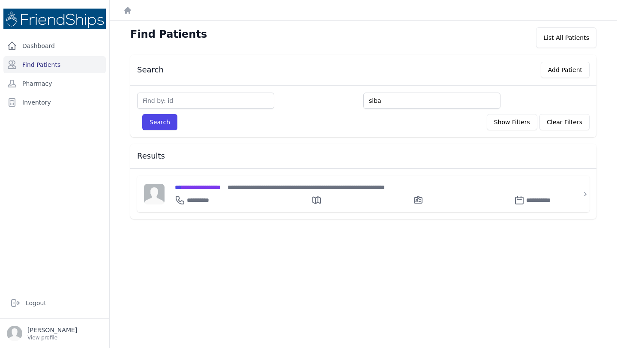
type input "siba"
click at [142, 114] on button "Search" at bounding box center [159, 122] width 35 height 16
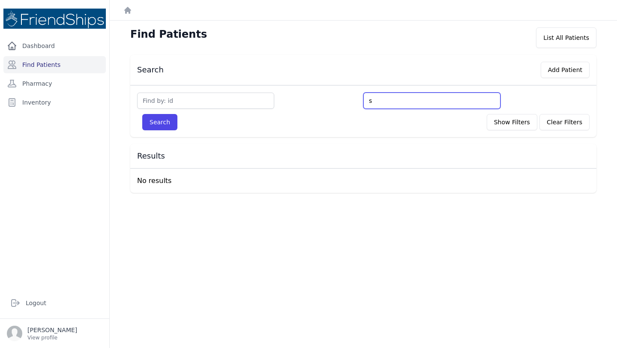
type input "s"
type input "sab"
type input "saba"
type input "sabah"
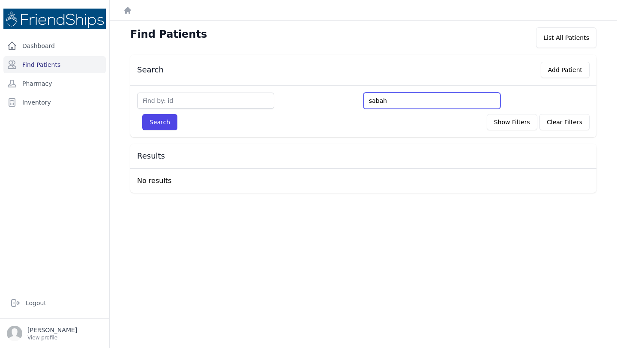
click at [142, 114] on button "Search" at bounding box center [159, 122] width 35 height 16
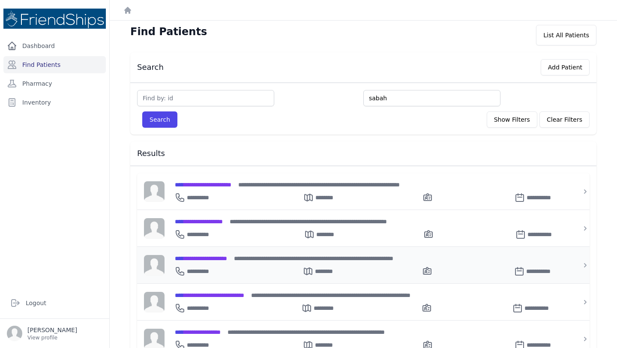
scroll to position [3, 0]
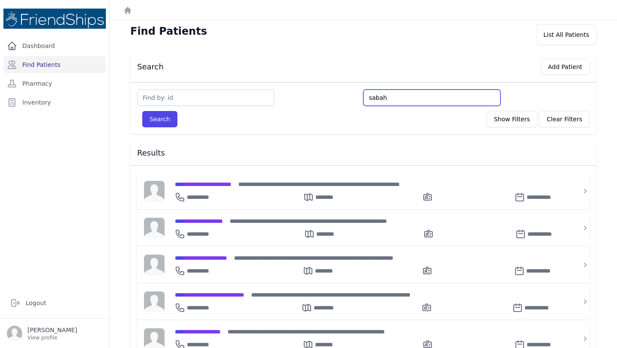
click at [142, 111] on button "Search" at bounding box center [159, 119] width 35 height 16
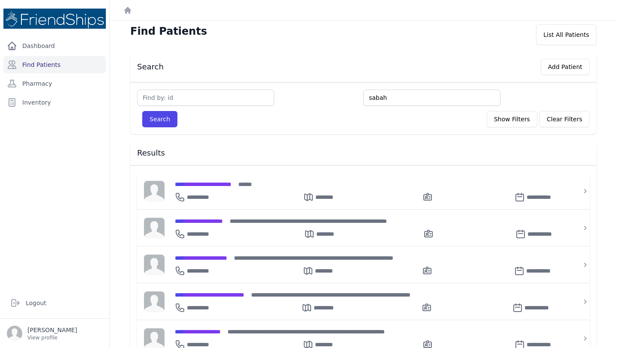
click at [373, 98] on input "sabah" at bounding box center [432, 98] width 137 height 16
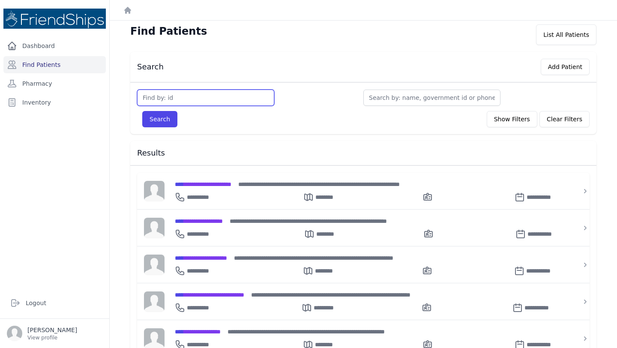
click at [196, 97] on input "text" at bounding box center [205, 98] width 137 height 16
type input "243"
click at [160, 117] on button "Search" at bounding box center [159, 119] width 35 height 16
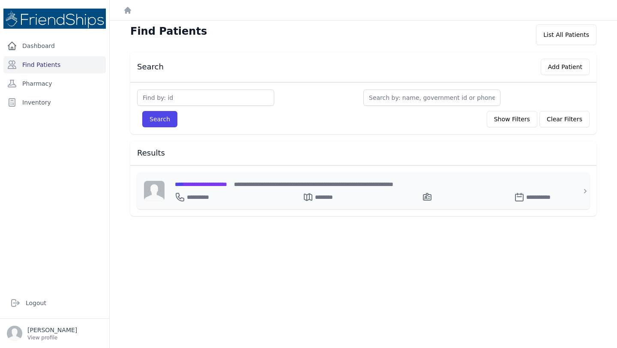
click at [227, 182] on span "**********" at bounding box center [201, 184] width 52 height 6
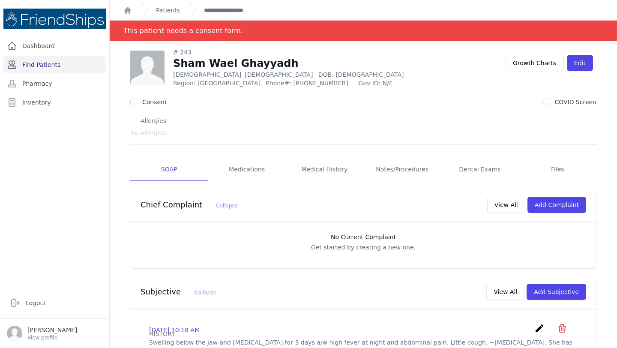
click at [41, 66] on link "Find Patients" at bounding box center [54, 64] width 102 height 17
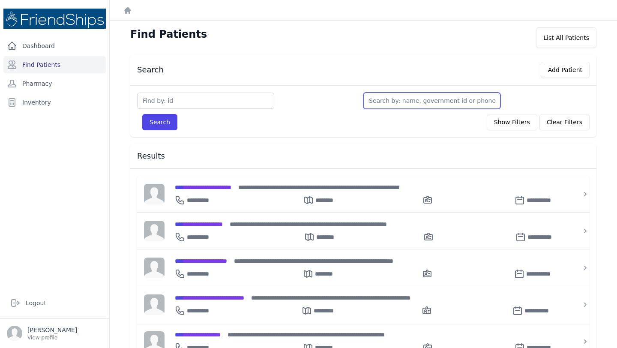
click at [398, 101] on input "text" at bounding box center [432, 101] width 137 height 16
type input "09"
type input "099"
type input "0991"
type input "09918"
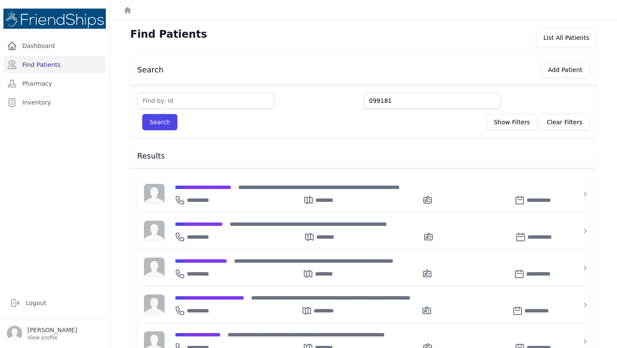
type input "099181"
type input "0991814"
type input "099181413"
type input "0991814138"
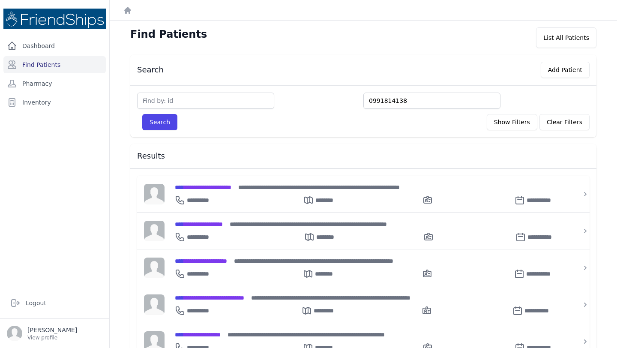
click at [142, 114] on button "Search" at bounding box center [159, 122] width 35 height 16
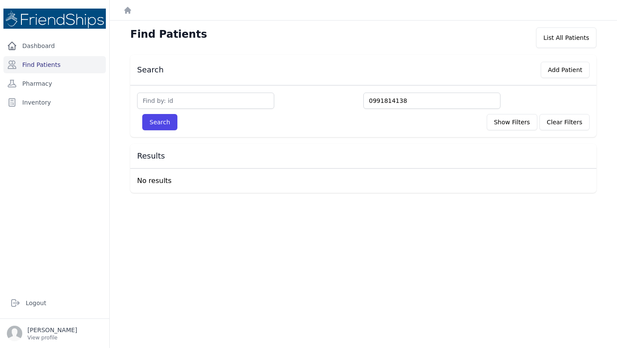
click at [379, 97] on input "0991814138" at bounding box center [432, 101] width 137 height 16
click at [563, 69] on button "Add Patient" at bounding box center [565, 70] width 49 height 16
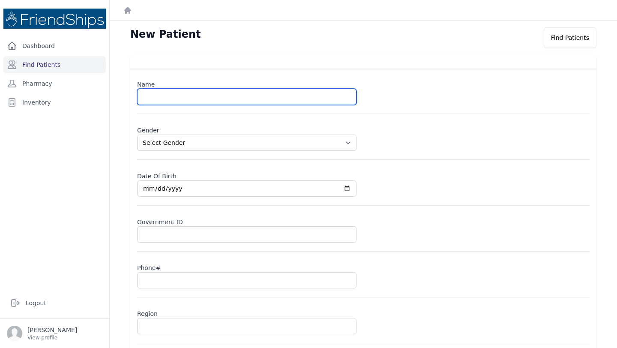
click at [206, 98] on input "text" at bounding box center [247, 97] width 220 height 16
type input "[PERSON_NAME]"
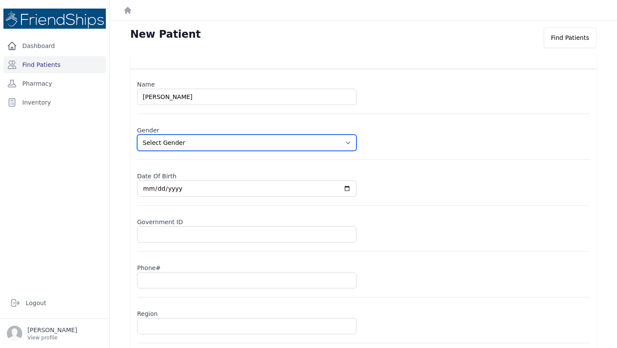
click at [182, 145] on select "Select Gender [DEMOGRAPHIC_DATA] [DEMOGRAPHIC_DATA]" at bounding box center [247, 143] width 220 height 16
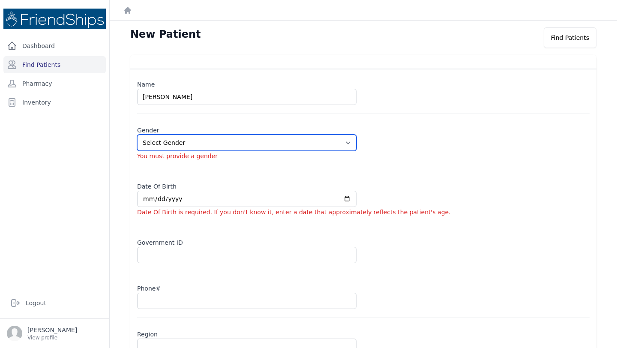
select select "[DEMOGRAPHIC_DATA]"
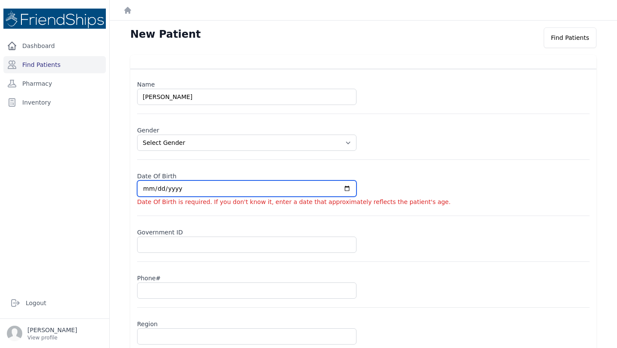
click at [153, 190] on input "date" at bounding box center [247, 188] width 220 height 16
type input "0001-06-15"
select select "[DEMOGRAPHIC_DATA]"
type input "0019-06-15"
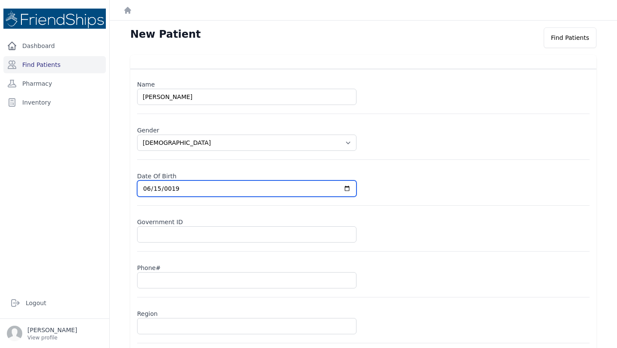
select select "[DEMOGRAPHIC_DATA]"
type input "0198-06-15"
select select "[DEMOGRAPHIC_DATA]"
type input "[DATE]"
select select "[DEMOGRAPHIC_DATA]"
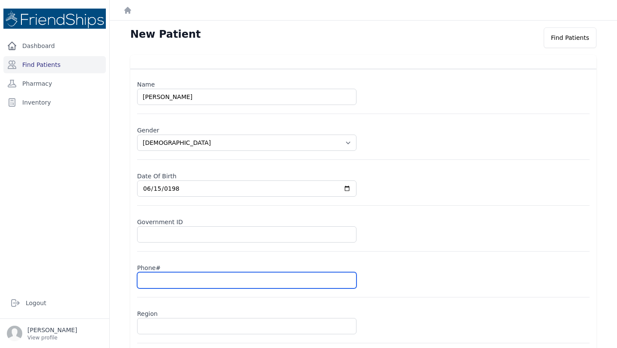
click at [159, 285] on input "text" at bounding box center [247, 280] width 220 height 16
paste input "0991814138"
type input "0991814138"
select select "[DEMOGRAPHIC_DATA]"
type input "0991814138"
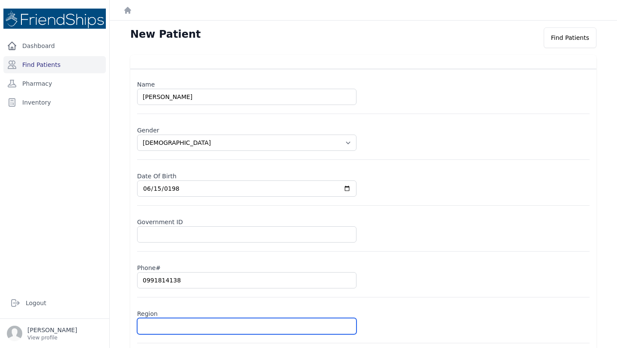
click at [159, 326] on input "text" at bounding box center [247, 326] width 220 height 16
type input "Hamad"
select select "[DEMOGRAPHIC_DATA]"
type input "Hamadiy"
select select "[DEMOGRAPHIC_DATA]"
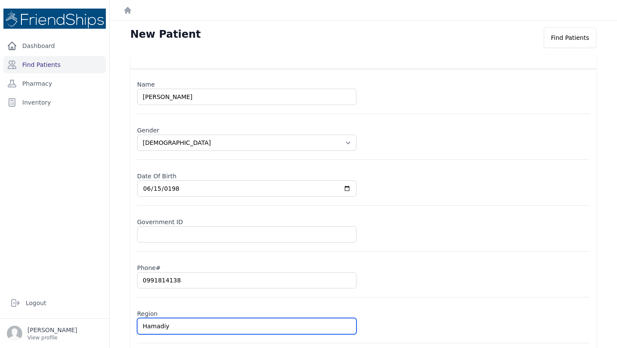
type input "Hamadiya"
select select "[DEMOGRAPHIC_DATA]"
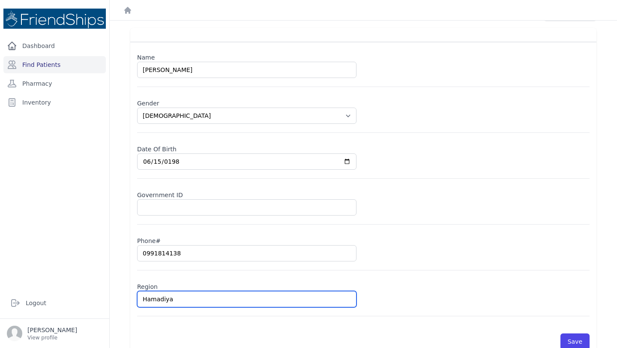
scroll to position [42, 0]
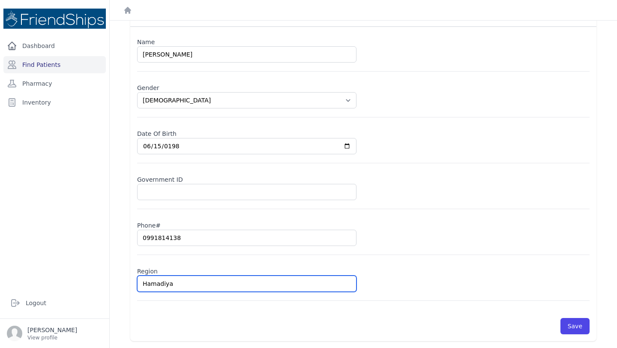
type input "Hamadiya"
click at [519, 289] on div "Region [GEOGRAPHIC_DATA]" at bounding box center [363, 282] width 453 height 37
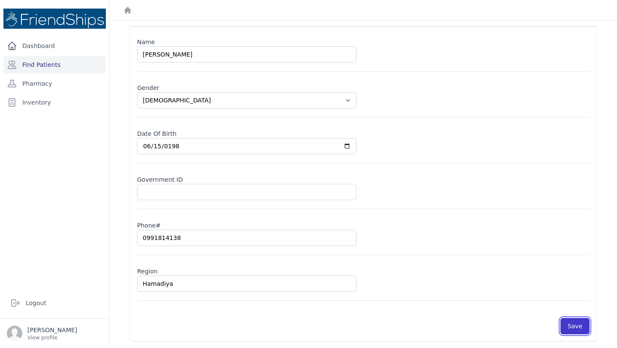
click at [572, 330] on button "Save" at bounding box center [575, 326] width 29 height 16
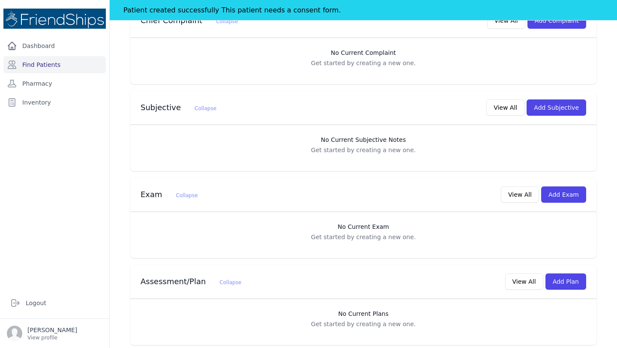
scroll to position [188, 0]
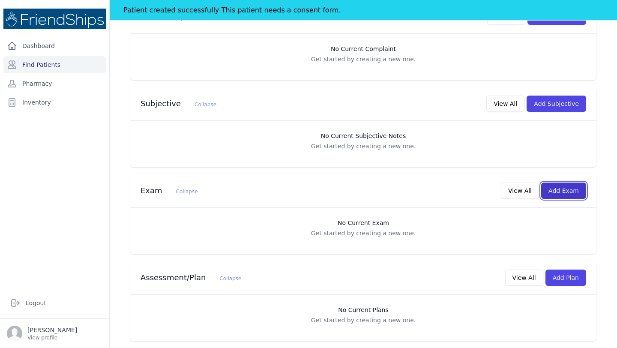
click at [571, 185] on button "Add Exam" at bounding box center [563, 191] width 45 height 16
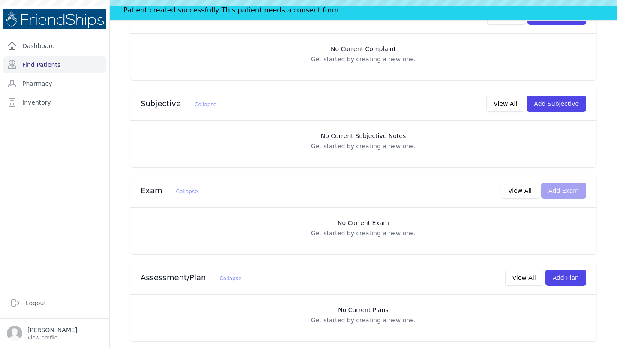
scroll to position [0, 0]
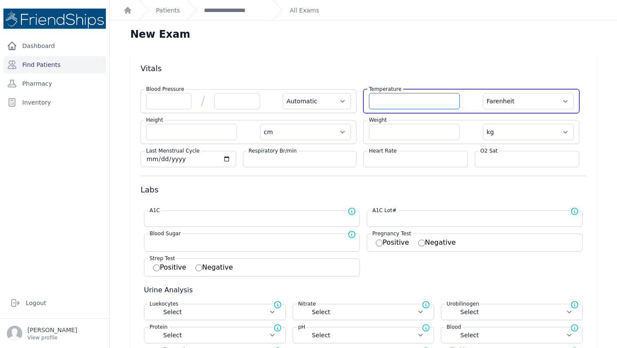
click at [408, 94] on input "number" at bounding box center [414, 101] width 91 height 16
type input "36.8"
click at [533, 100] on select "Farenheit Celcius" at bounding box center [528, 101] width 91 height 16
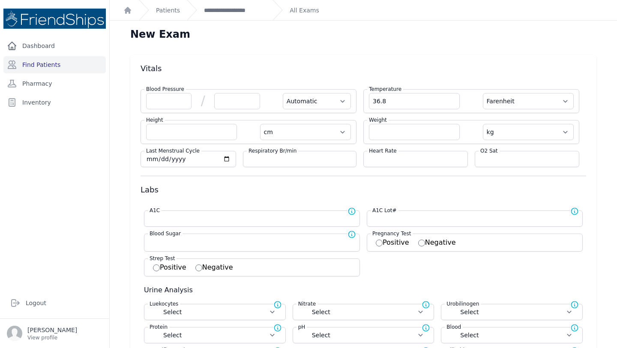
select select "Automatic"
select select "cm"
select select "kg"
select select
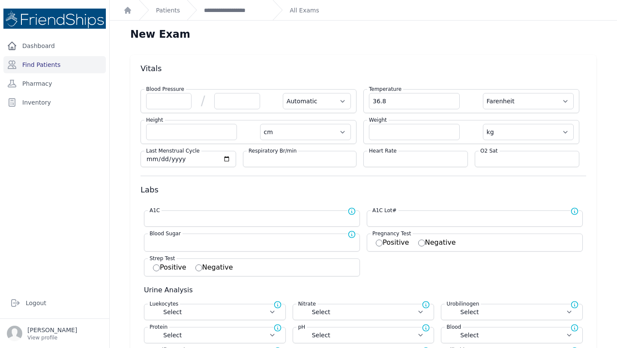
select select
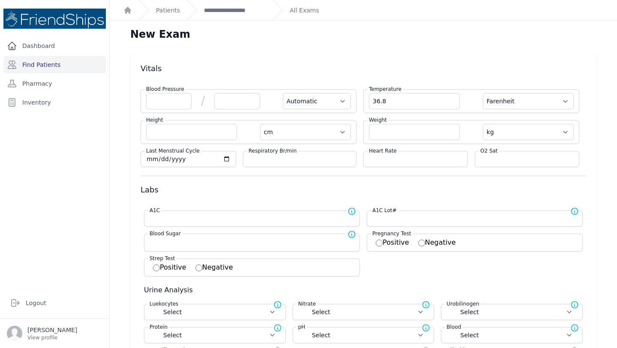
select select
click at [531, 113] on div "Temperature 36.8 Farenheit Celcius" at bounding box center [472, 101] width 216 height 24
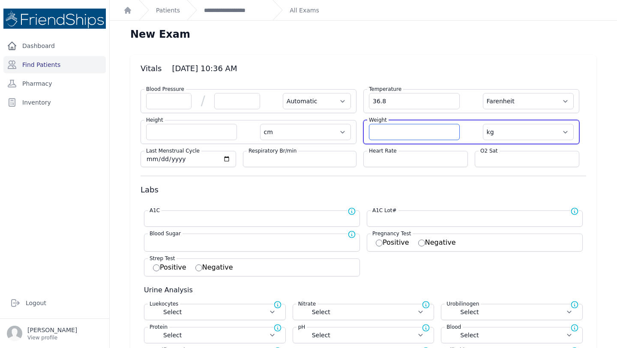
click at [388, 132] on input "number" at bounding box center [414, 132] width 91 height 16
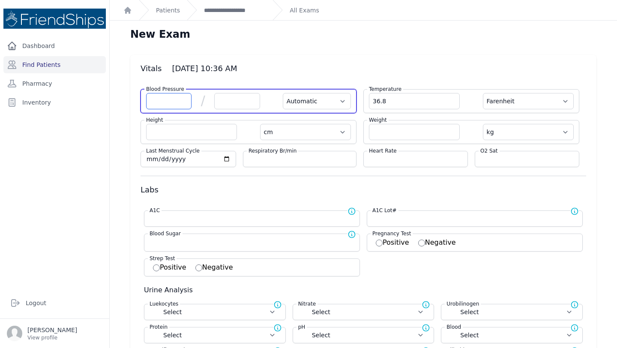
click at [169, 99] on input "number" at bounding box center [168, 101] width 45 height 16
type input "106"
click at [234, 102] on input "number" at bounding box center [236, 101] width 45 height 16
select select "Automatic"
select select "F"
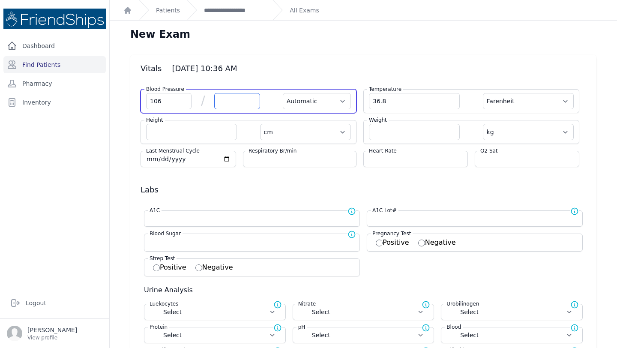
select select "cm"
select select "kg"
select select
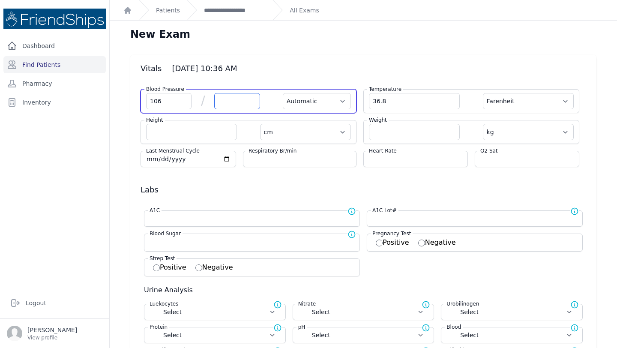
select select
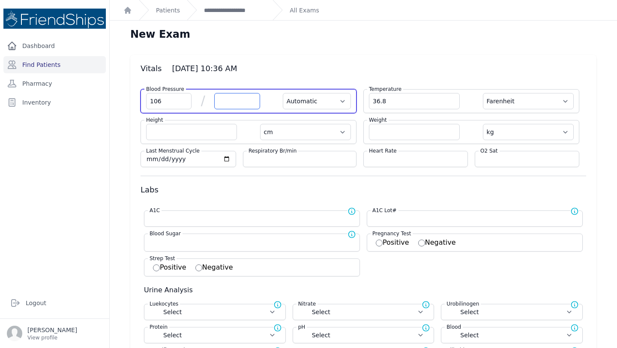
select select
type input "80"
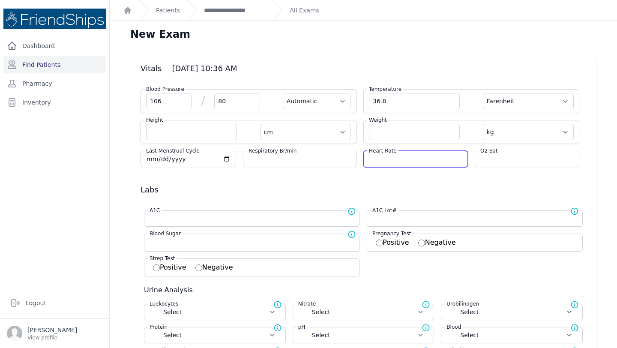
click at [392, 160] on input "number" at bounding box center [415, 159] width 93 height 9
select select "Automatic"
select select "F"
select select "cm"
select select "kg"
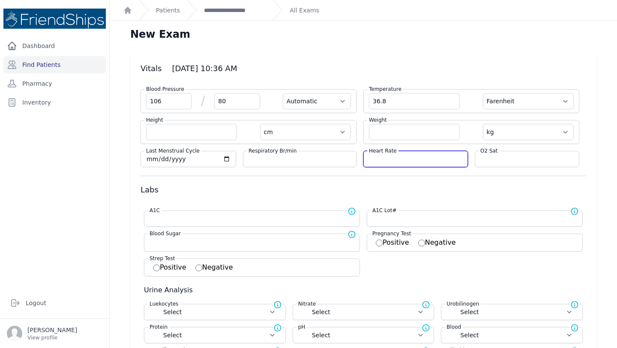
select select
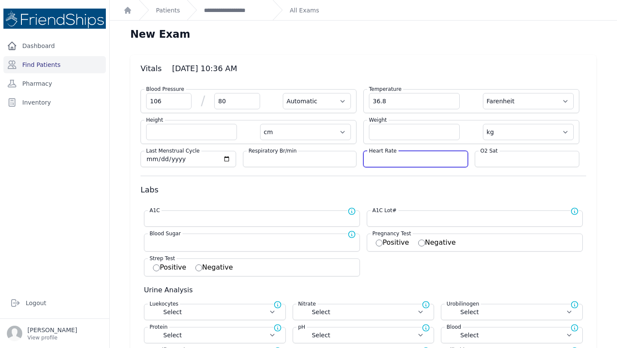
select select
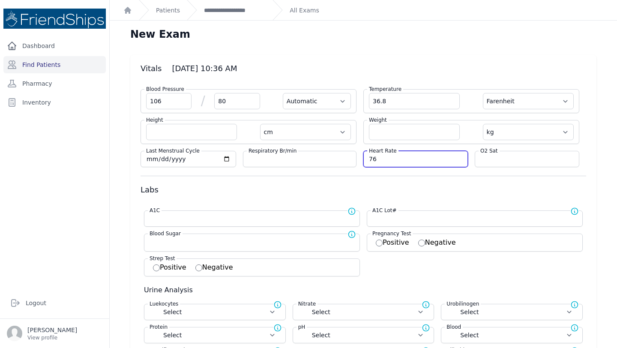
type input "76"
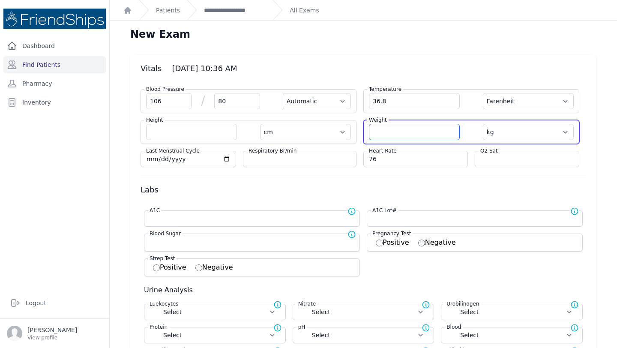
click at [413, 134] on input "number" at bounding box center [414, 132] width 91 height 16
select select "Automatic"
select select "F"
select select "cm"
select select "kg"
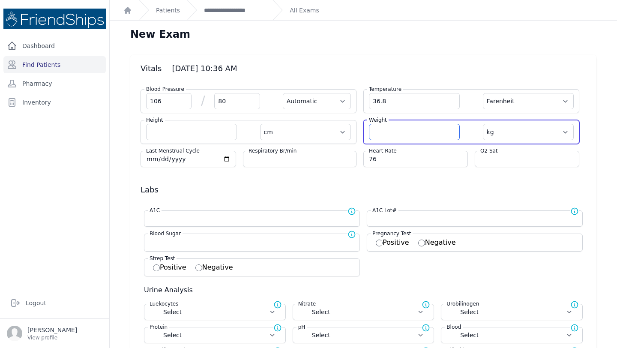
select select
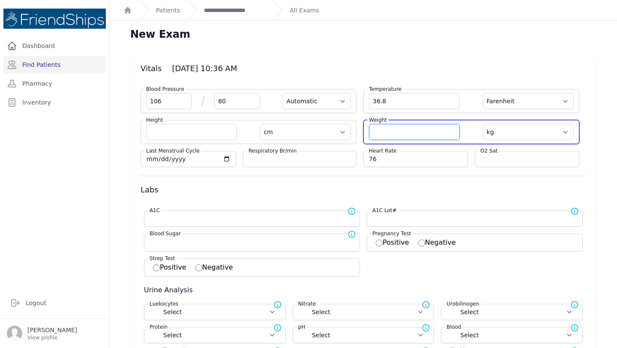
select select
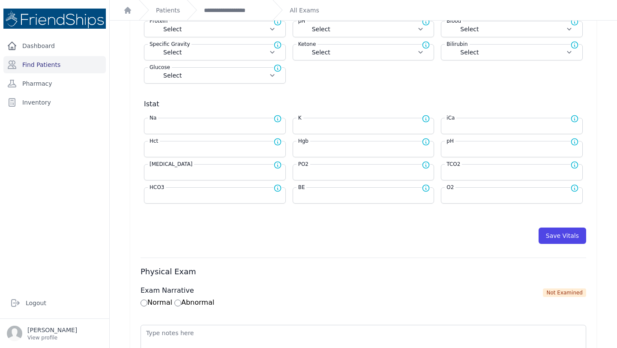
scroll to position [314, 0]
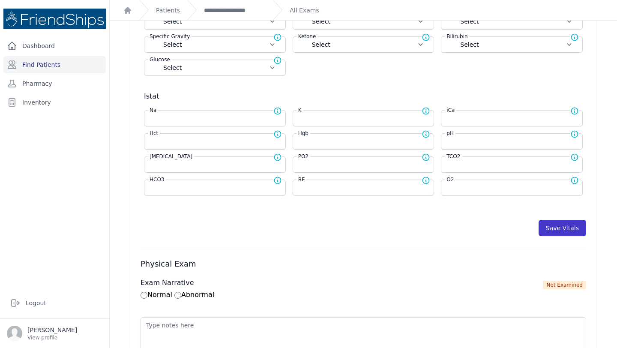
type input "78.8"
click at [556, 231] on button "Save Vitals" at bounding box center [563, 228] width 48 height 16
select select "Automatic"
select select "F"
select select "cm"
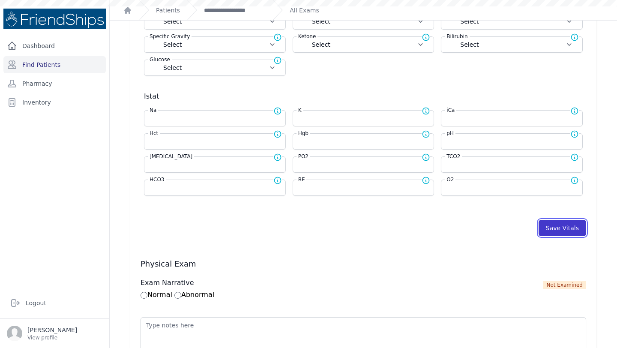
select select "kg"
select select
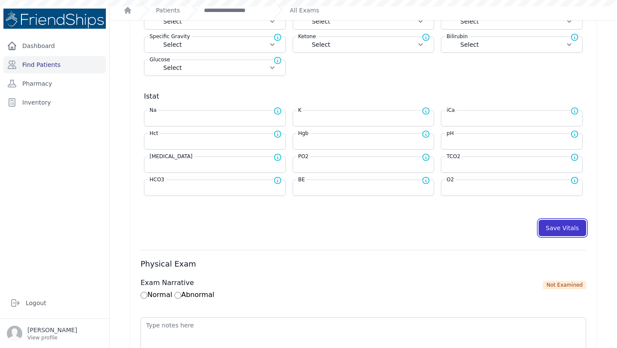
select select
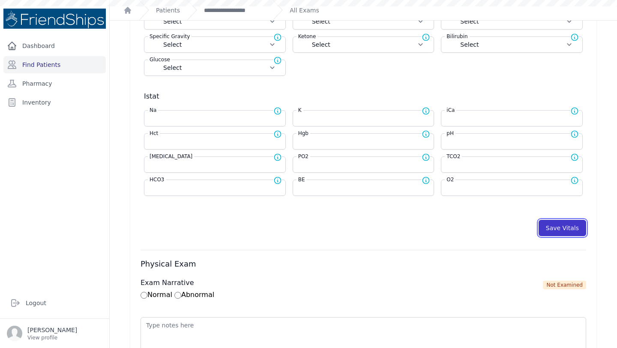
select select
click at [557, 226] on button "Save Vitals" at bounding box center [563, 228] width 48 height 16
click at [565, 228] on button "Save Vitals" at bounding box center [563, 228] width 48 height 16
click at [229, 11] on link "**********" at bounding box center [235, 10] width 62 height 9
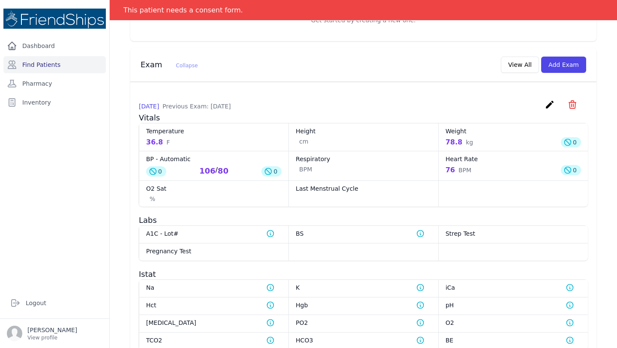
scroll to position [315, 0]
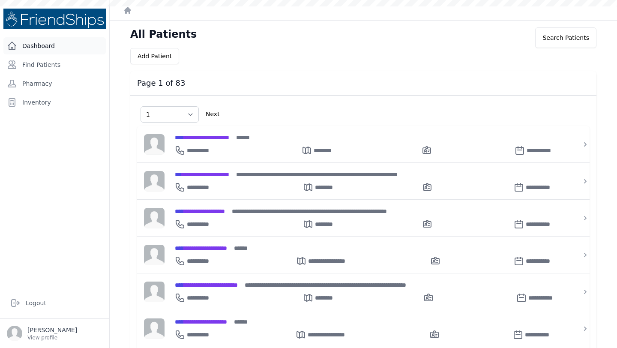
select select "1"
click at [47, 69] on link "Find Patients" at bounding box center [54, 64] width 102 height 17
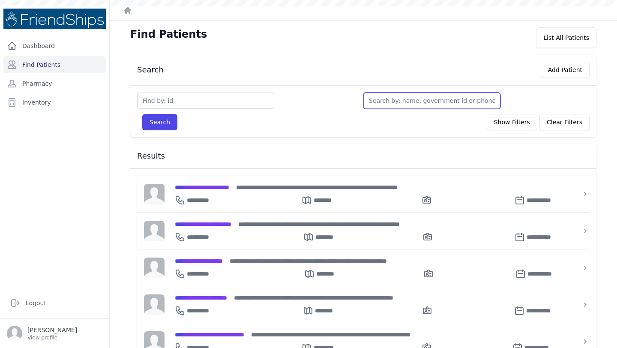
click at [393, 99] on input "text" at bounding box center [432, 101] width 137 height 16
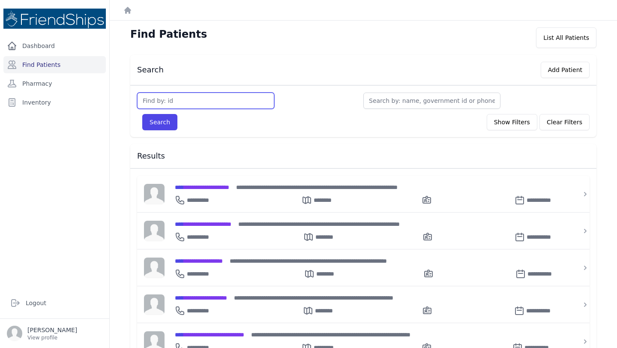
click at [172, 100] on input "text" at bounding box center [205, 101] width 137 height 16
type input "833"
click at [142, 114] on button "Search" at bounding box center [159, 122] width 35 height 16
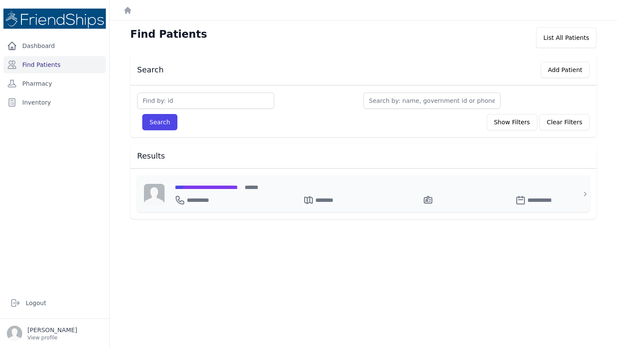
click at [223, 189] on span "**********" at bounding box center [206, 187] width 63 height 6
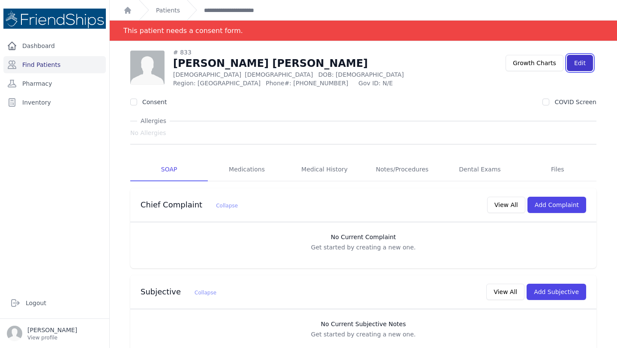
click at [586, 66] on link "Edit" at bounding box center [580, 63] width 26 height 16
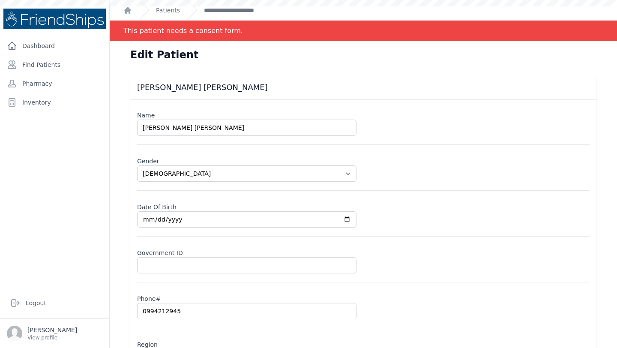
select select "[DEMOGRAPHIC_DATA]"
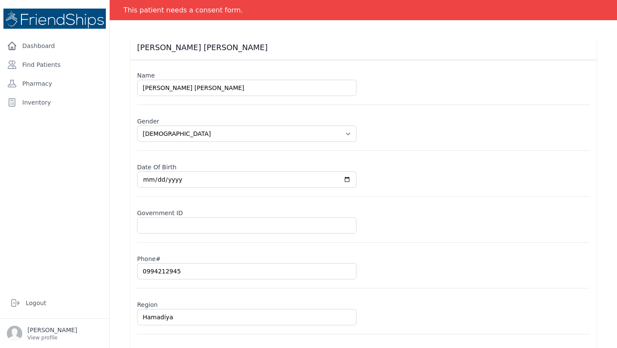
scroll to position [38, 0]
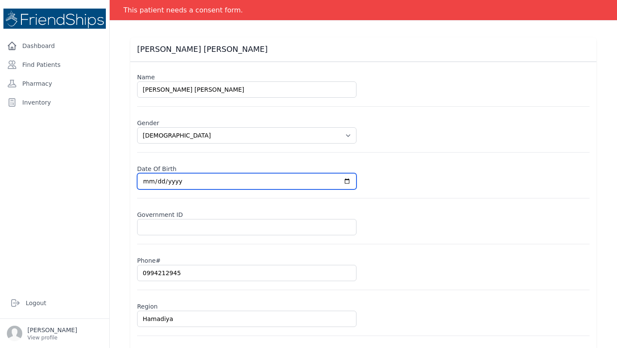
click at [148, 179] on input "[DATE]" at bounding box center [247, 181] width 220 height 16
type input "[DATE]"
select select "[DEMOGRAPHIC_DATA]"
type input "1975-12-01"
select select "female"
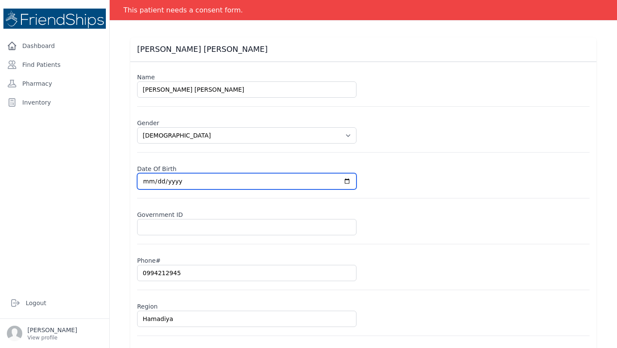
scroll to position [73, 0]
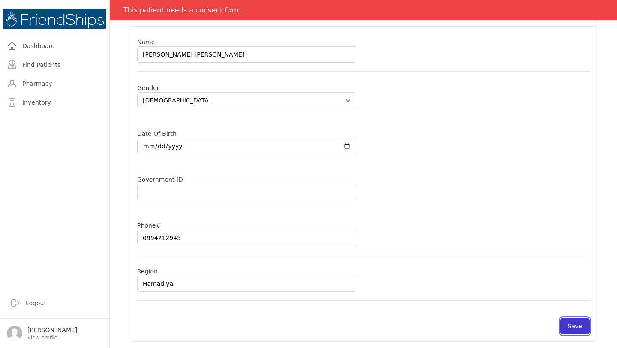
click at [578, 325] on button "Save" at bounding box center [575, 326] width 29 height 16
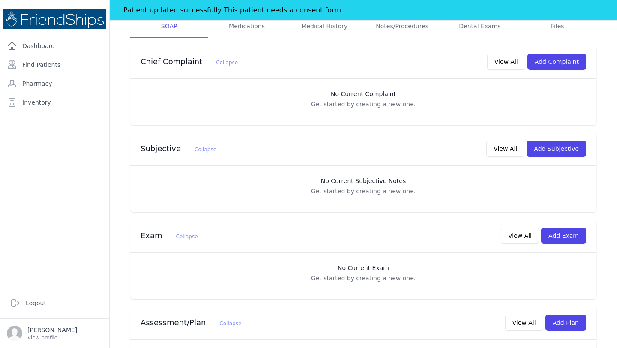
scroll to position [188, 0]
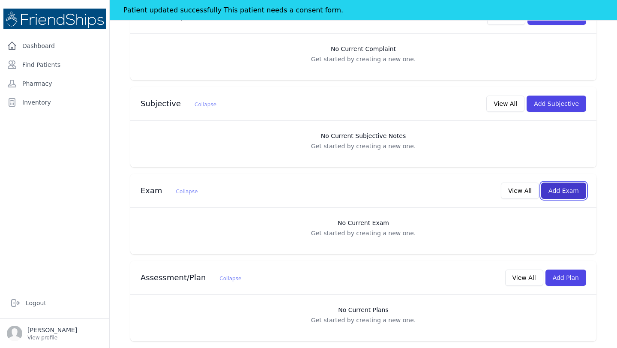
click at [569, 194] on button "Add Exam" at bounding box center [563, 191] width 45 height 16
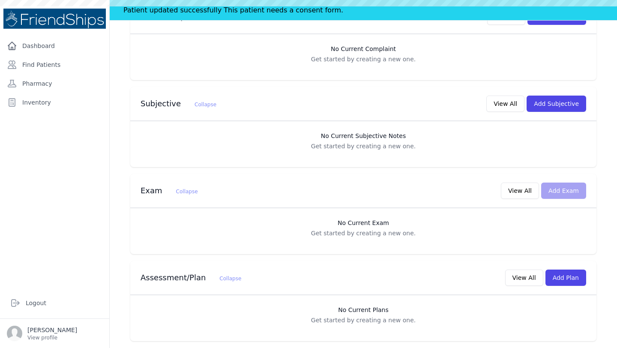
scroll to position [0, 0]
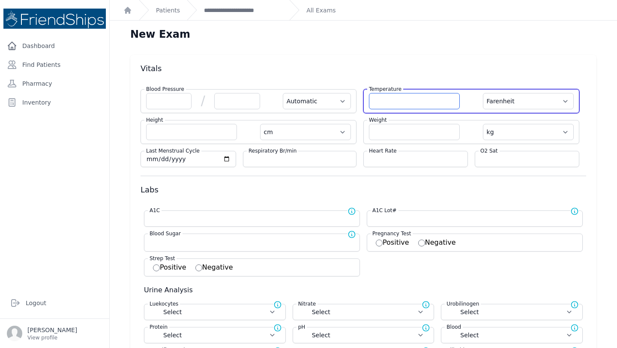
click at [391, 101] on input "number" at bounding box center [414, 101] width 91 height 16
type input "36.6"
click at [517, 102] on select "Farenheit Celcius" at bounding box center [528, 101] width 91 height 16
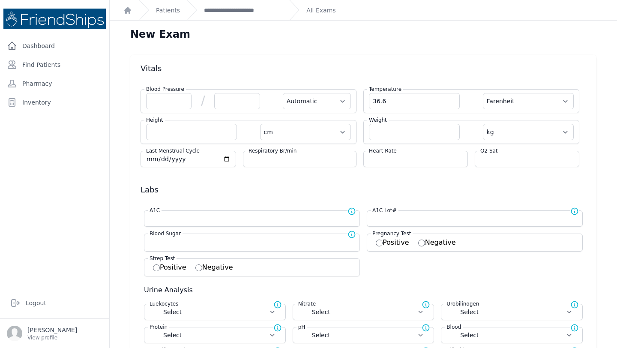
select select "Automatic"
select select "cm"
select select "kg"
select select
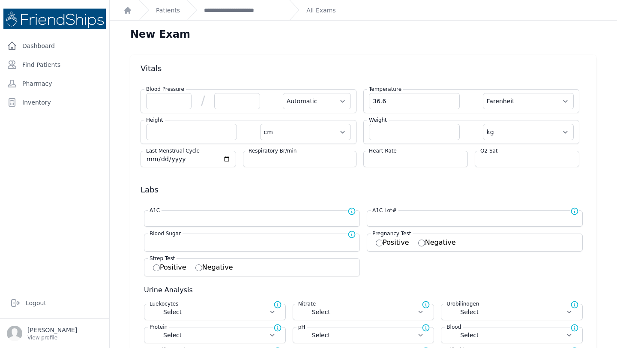
select select
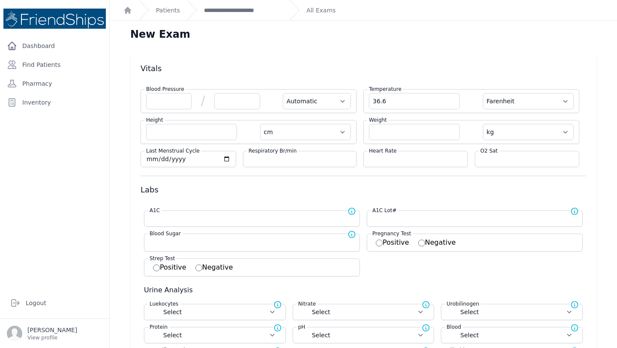
select select
click at [511, 111] on div "Temperature 36.6 Farenheit Celcius" at bounding box center [472, 101] width 216 height 24
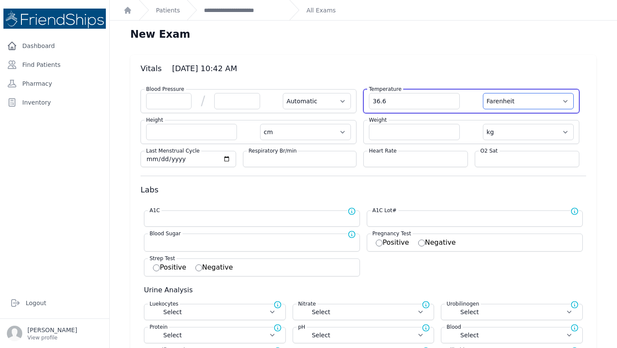
click at [521, 97] on select "Farenheit Celcius" at bounding box center [528, 101] width 91 height 16
select select "C"
select select "Automatic"
select select "cm"
select select "kg"
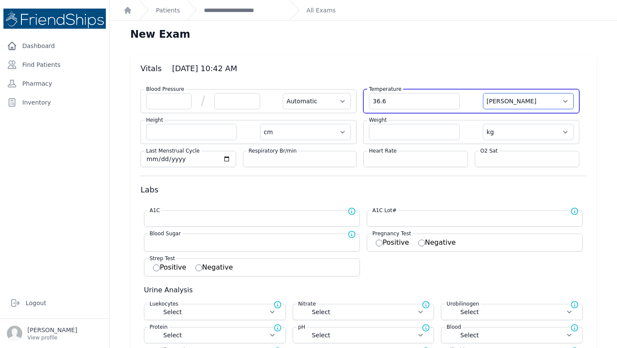
select select
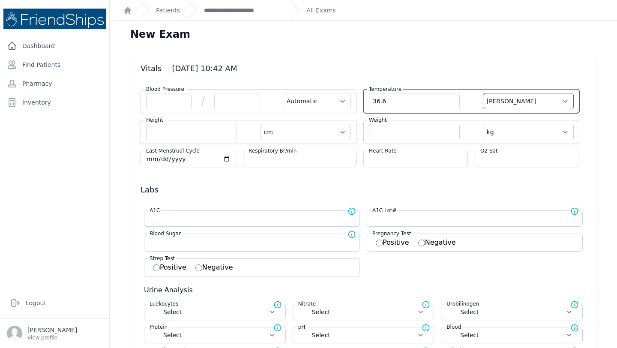
select select
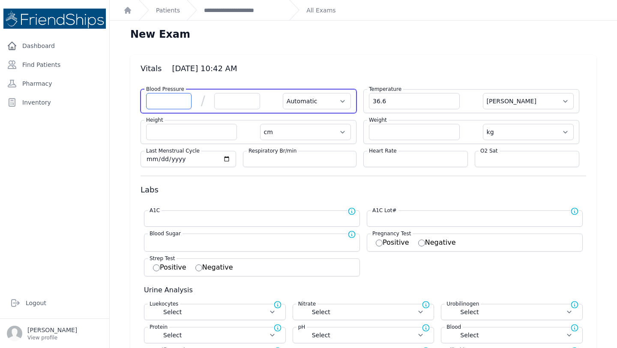
click at [158, 99] on input "number" at bounding box center [168, 101] width 45 height 16
type input "132"
click at [235, 101] on input "number" at bounding box center [236, 101] width 45 height 16
select select "Automatic"
select select "C"
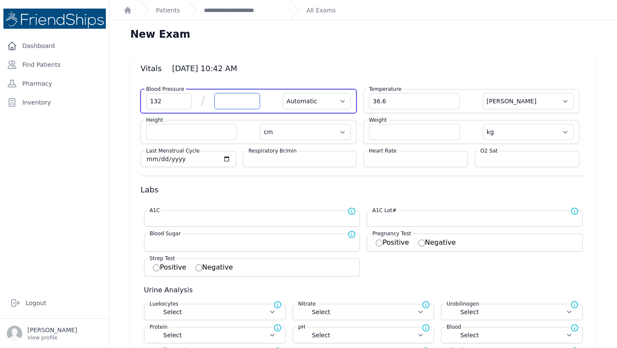
select select "cm"
select select "kg"
select select
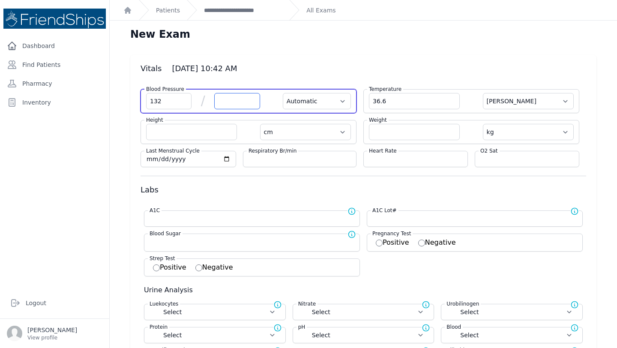
select select
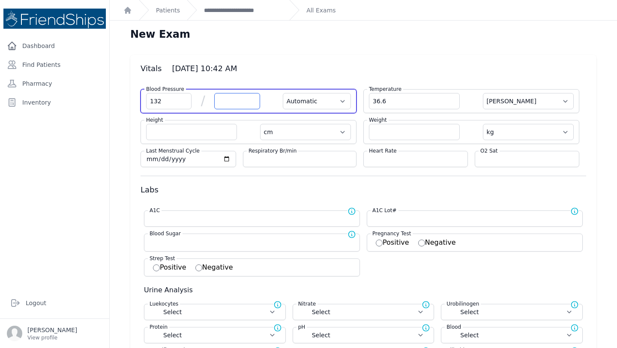
select select
type input "82"
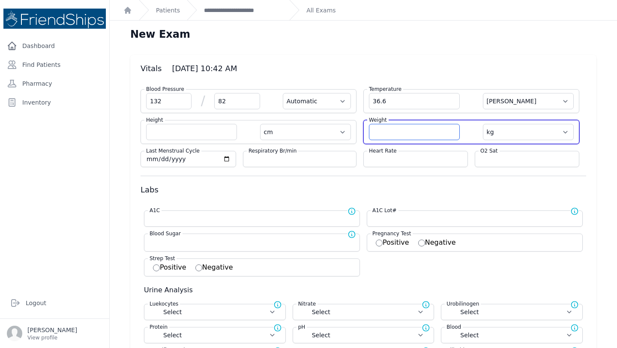
click at [401, 131] on input "number" at bounding box center [414, 132] width 91 height 16
select select "Automatic"
select select "C"
select select "cm"
select select "kg"
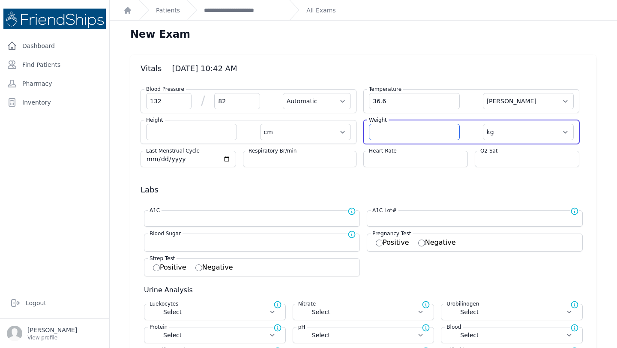
select select
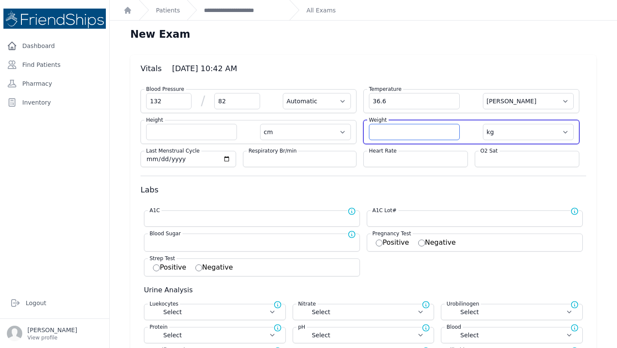
select select
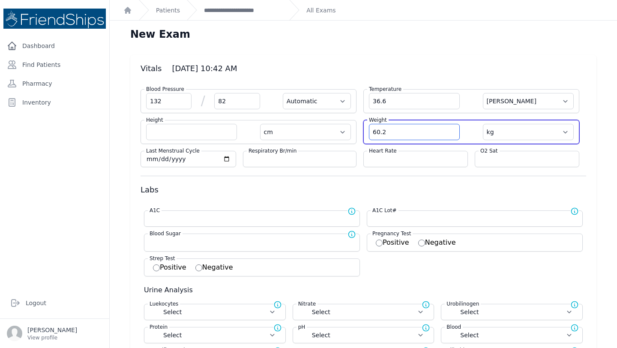
type input "60.2"
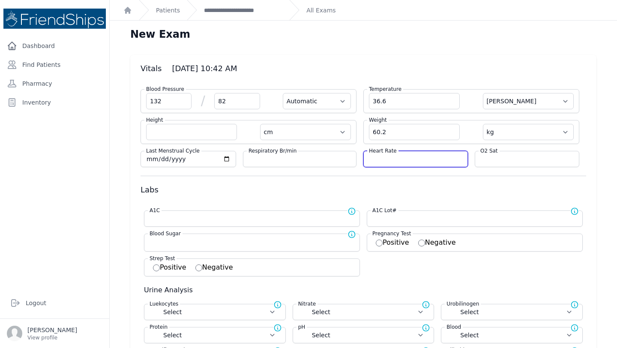
click at [408, 159] on input "number" at bounding box center [415, 159] width 93 height 9
select select "Automatic"
select select "C"
select select "cm"
select select "kg"
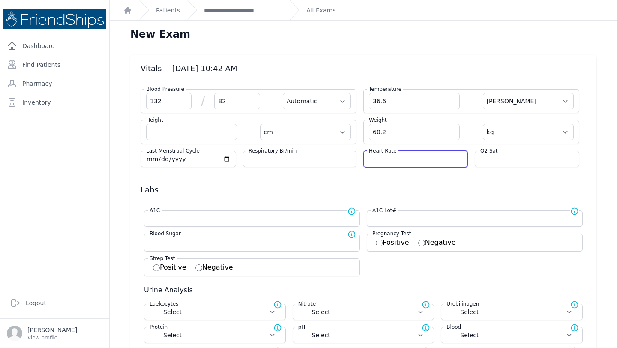
select select
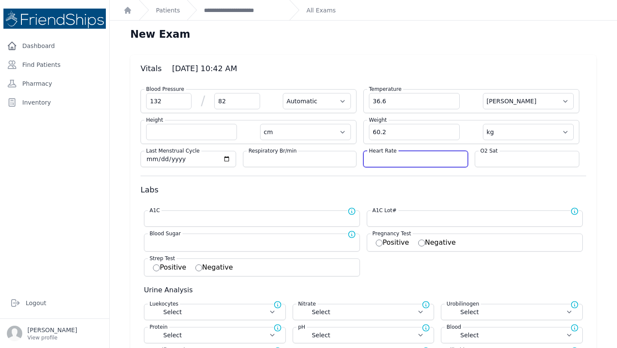
select select
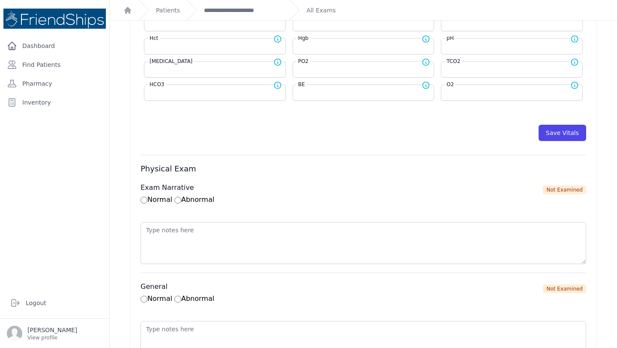
scroll to position [407, 0]
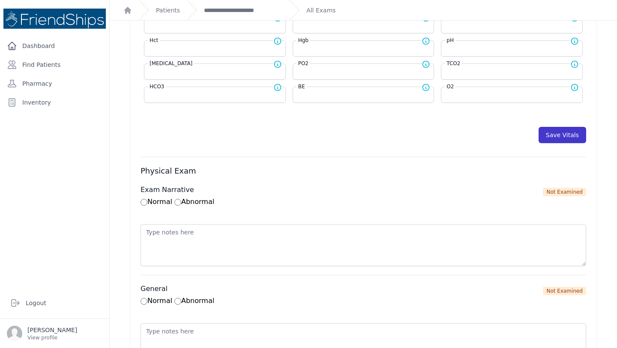
type input "103"
click at [573, 138] on button "Save Vitals" at bounding box center [563, 135] width 48 height 16
select select "Automatic"
select select "cm"
select select "kg"
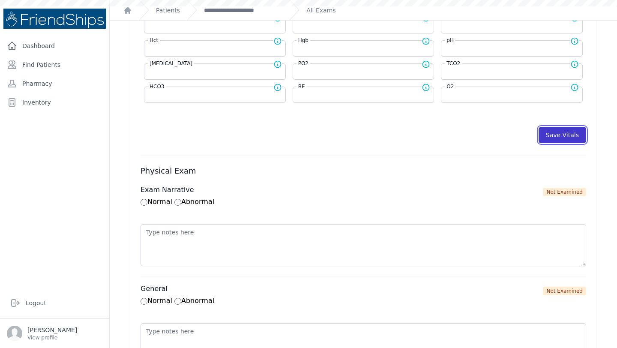
select select
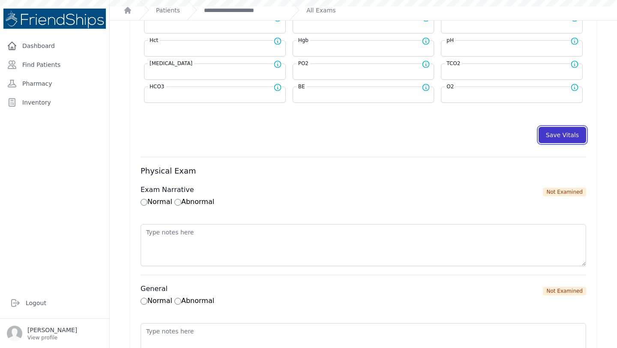
select select
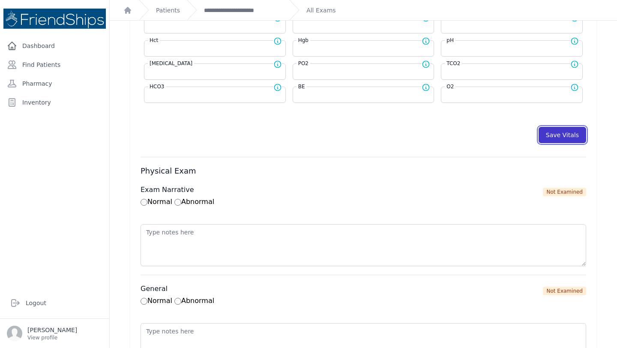
click at [555, 137] on button "Save Vitals" at bounding box center [563, 135] width 48 height 16
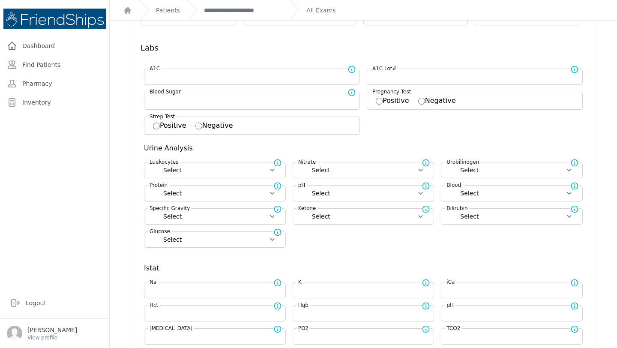
scroll to position [0, 0]
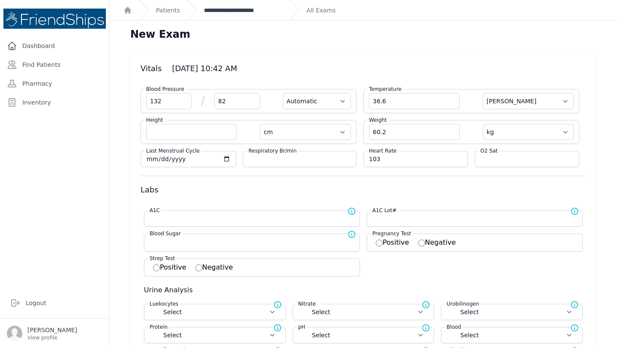
click at [232, 9] on link "**********" at bounding box center [243, 10] width 78 height 9
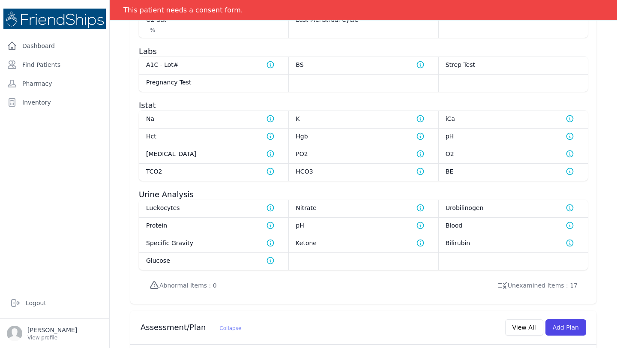
scroll to position [509, 0]
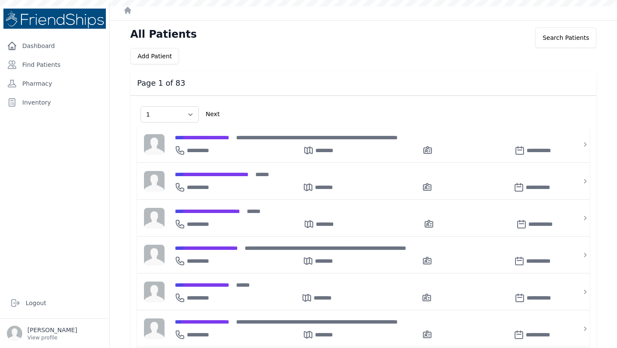
select select "1"
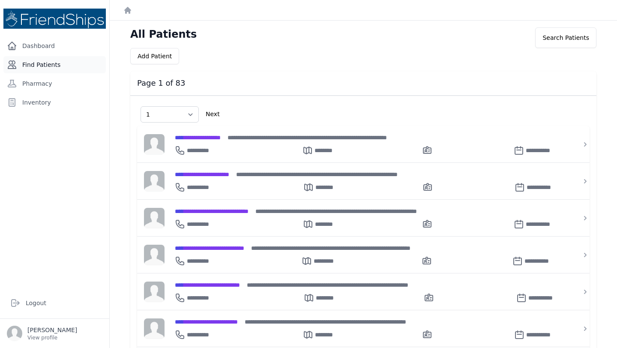
click at [75, 66] on link "Find Patients" at bounding box center [54, 64] width 102 height 17
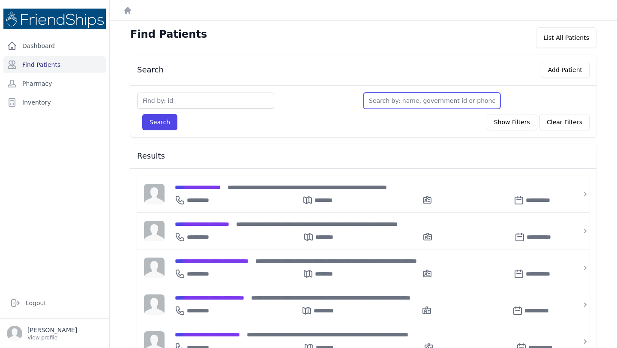
click at [419, 98] on input "text" at bounding box center [432, 101] width 137 height 16
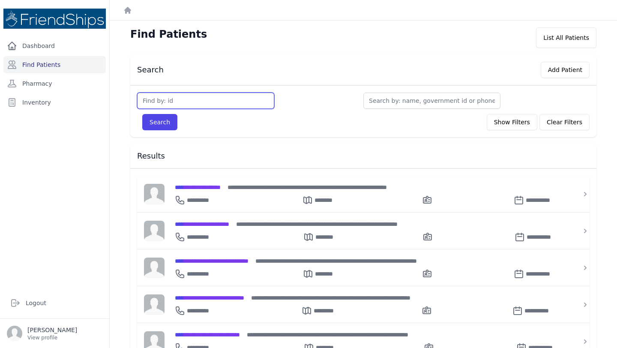
click at [202, 104] on input "text" at bounding box center [205, 101] width 137 height 16
type input "841"
click at [142, 114] on button "Search" at bounding box center [159, 122] width 35 height 16
type input "841"
click at [142, 114] on button "Search" at bounding box center [159, 122] width 35 height 16
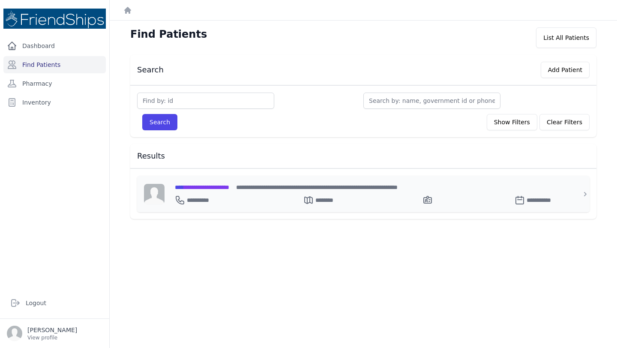
click at [218, 187] on span "**********" at bounding box center [202, 187] width 54 height 6
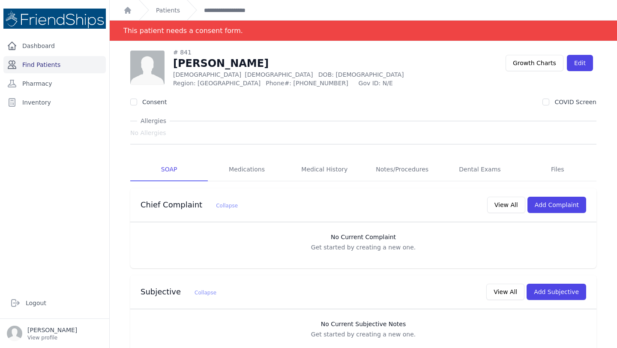
click at [81, 64] on link "Find Patients" at bounding box center [54, 64] width 102 height 17
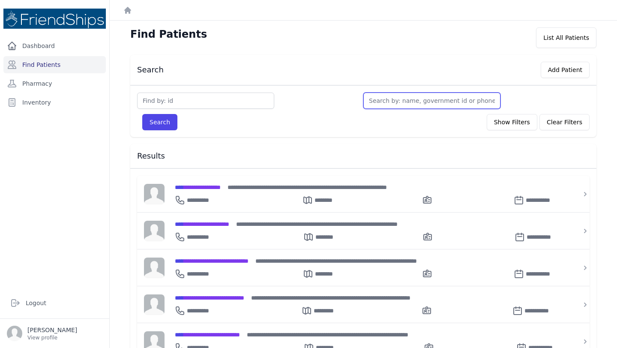
click at [391, 104] on input "text" at bounding box center [432, 101] width 137 height 16
type input "al"
type input "ali"
type input "[PERSON_NAME]"
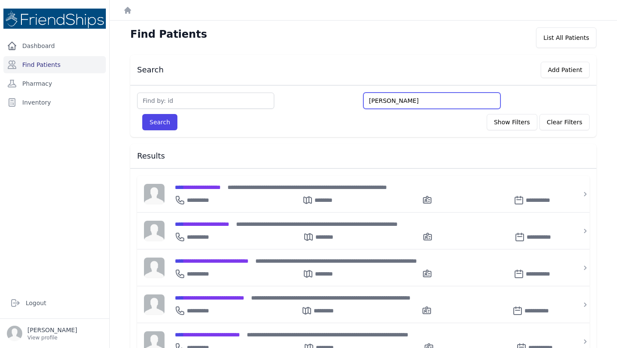
type input "[PERSON_NAME]"
click at [142, 114] on button "Search" at bounding box center [159, 122] width 35 height 16
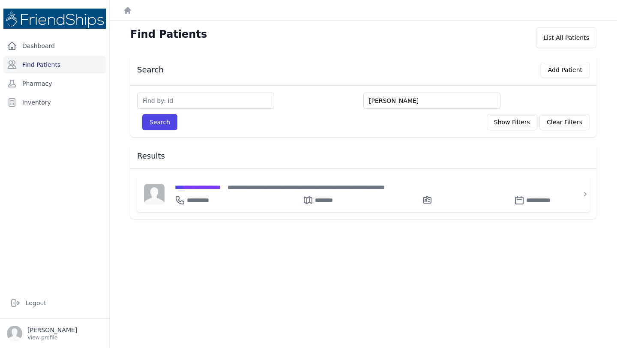
click at [389, 100] on input "ali ahmed" at bounding box center [432, 101] width 137 height 16
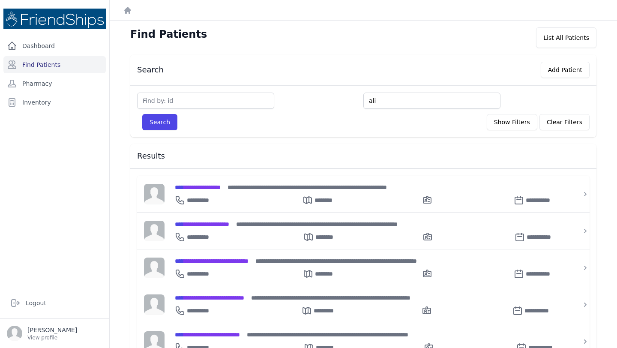
type input "ali"
type input "a"
click at [562, 72] on button "Add Patient" at bounding box center [565, 70] width 49 height 16
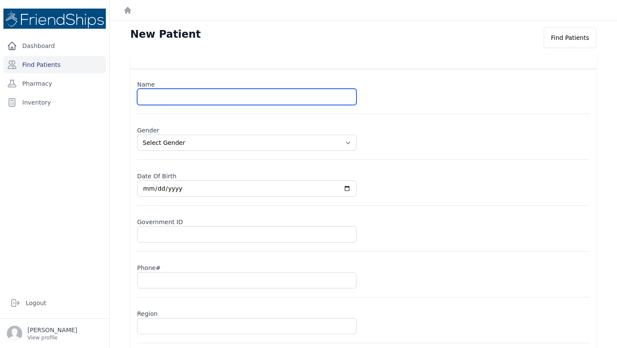
click at [160, 99] on input "text" at bounding box center [247, 97] width 220 height 16
type input "Ali Ahmed Ghayyadh"
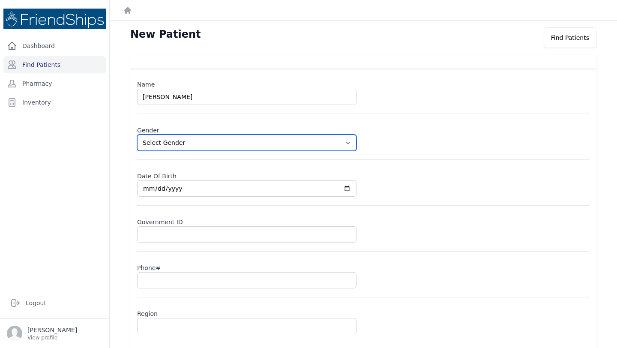
click at [173, 145] on select "Select Gender Male Female" at bounding box center [247, 143] width 220 height 16
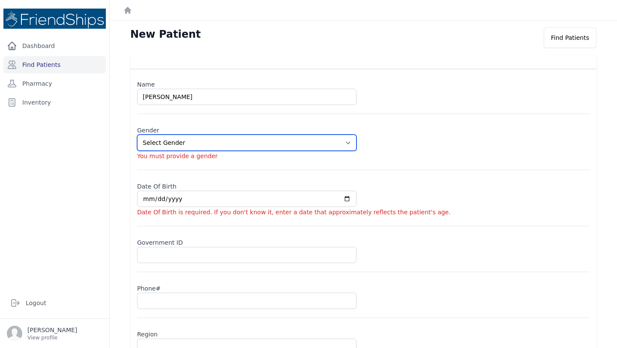
select select "male"
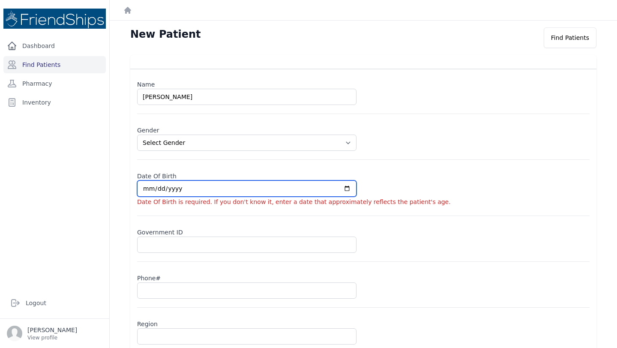
click at [174, 192] on input "date" at bounding box center [247, 188] width 220 height 16
click at [147, 188] on input "date" at bounding box center [247, 188] width 220 height 16
type input "0020-12-15"
select select "male"
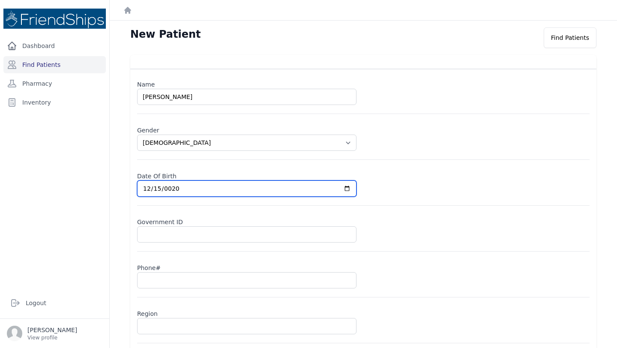
type input "0202-12-15"
select select "male"
type input "2024-12-15"
select select "male"
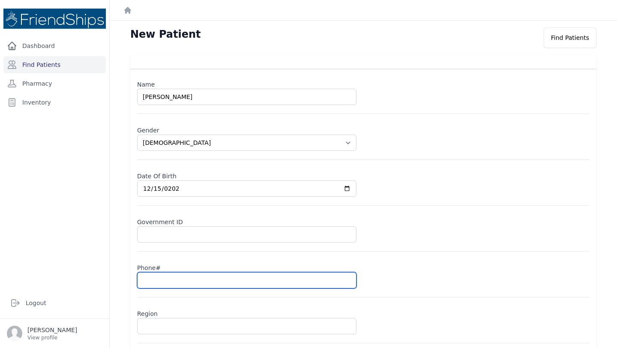
click at [156, 282] on input "text" at bounding box center [247, 280] width 220 height 16
type input "09"
select select "male"
type input "094"
select select "male"
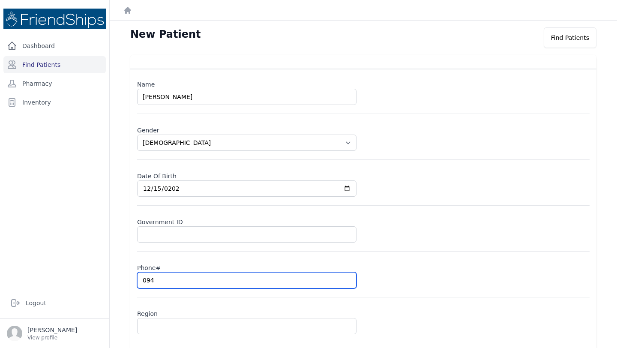
type input "0947"
select select "male"
click at [156, 282] on input "0947" at bounding box center [247, 280] width 220 height 16
type input "09479"
select select "male"
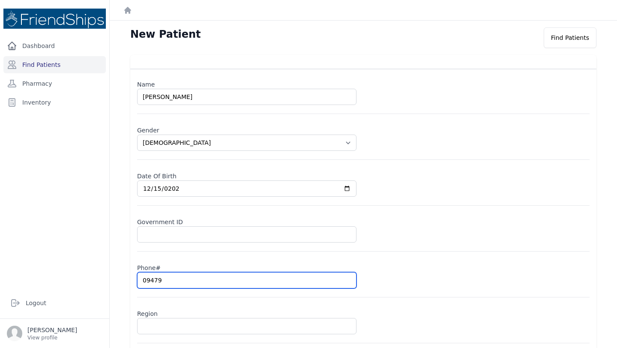
type input "094797"
select select "male"
type input "09479750"
select select "male"
type input "0947975020"
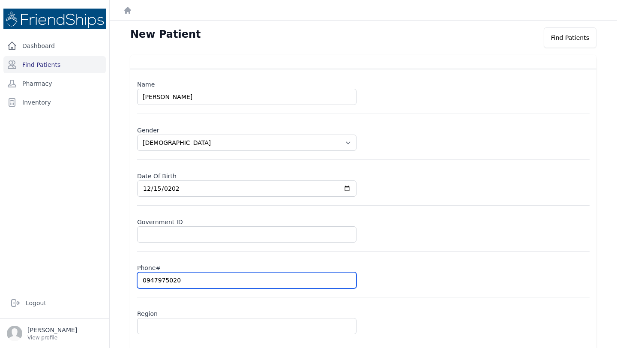
select select "male"
type input "0947975020"
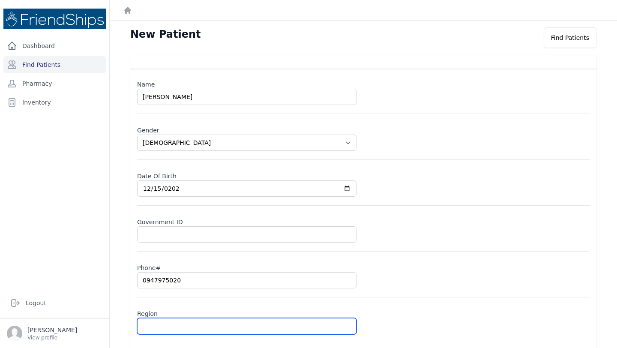
click at [209, 325] on input "text" at bounding box center [247, 326] width 220 height 16
type input "H"
select select "male"
type input "Ham"
select select "male"
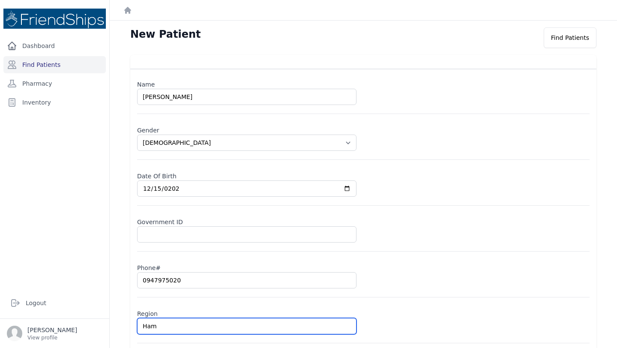
type input "Hama"
select select "male"
type input "Hamad"
select select "male"
type input "Hamadi"
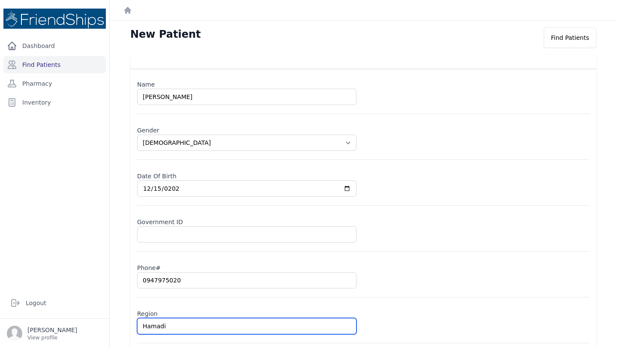
select select "male"
type input "Hamadiya"
select select "male"
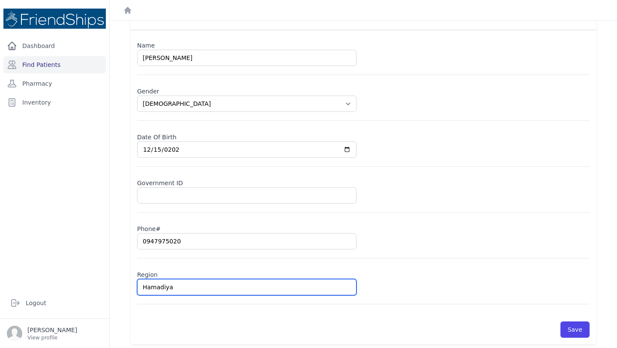
scroll to position [41, 0]
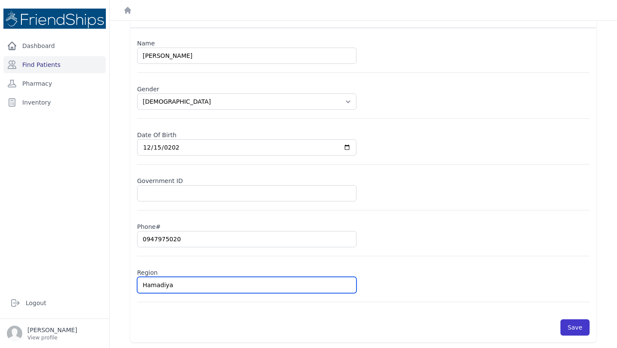
type input "Hamadiya"
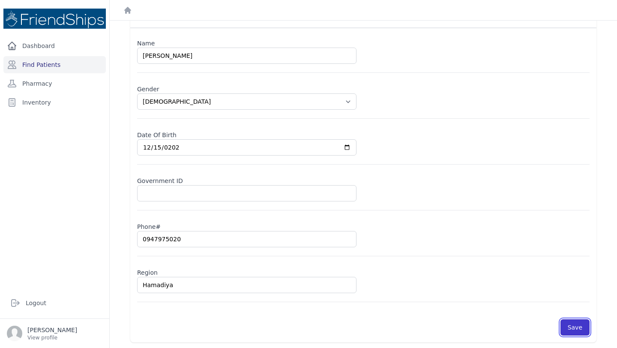
click at [576, 326] on button "Save" at bounding box center [575, 327] width 29 height 16
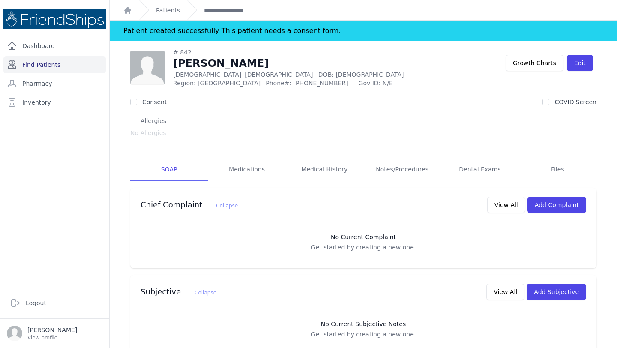
click at [46, 68] on link "Find Patients" at bounding box center [54, 64] width 102 height 17
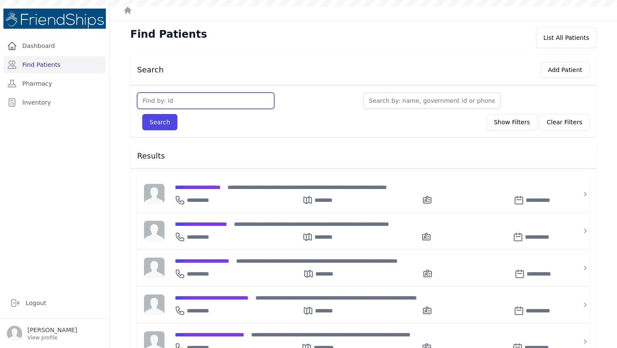
click at [201, 101] on input "text" at bounding box center [205, 101] width 137 height 16
type input "93"
click at [142, 114] on button "Search" at bounding box center [159, 122] width 35 height 16
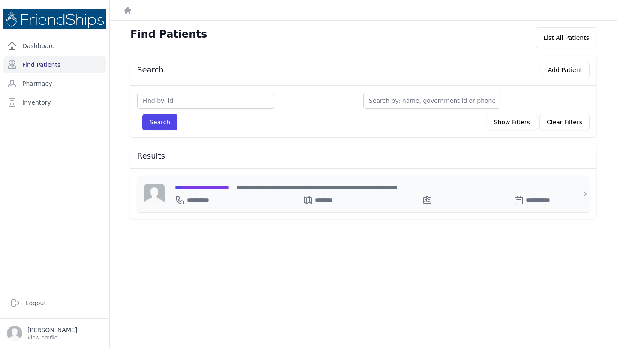
click at [222, 186] on span "**********" at bounding box center [202, 187] width 54 height 6
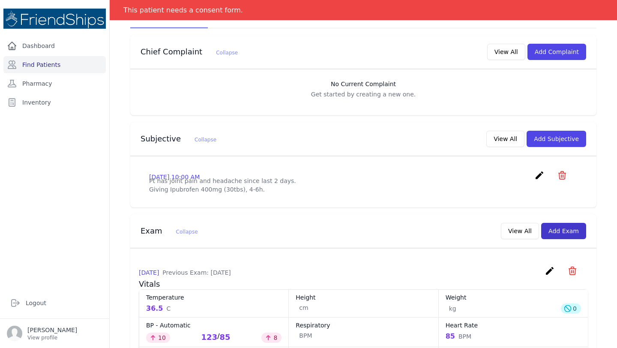
scroll to position [180, 0]
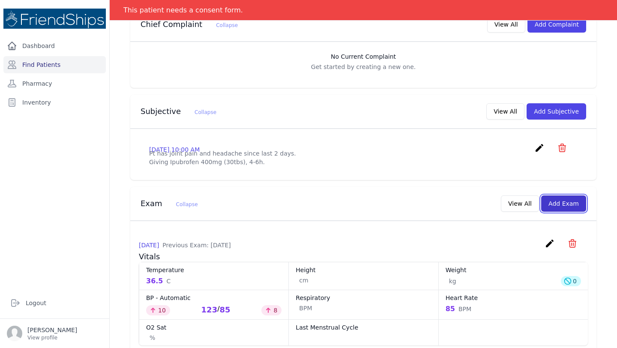
click at [562, 205] on button "Add Exam" at bounding box center [563, 204] width 45 height 16
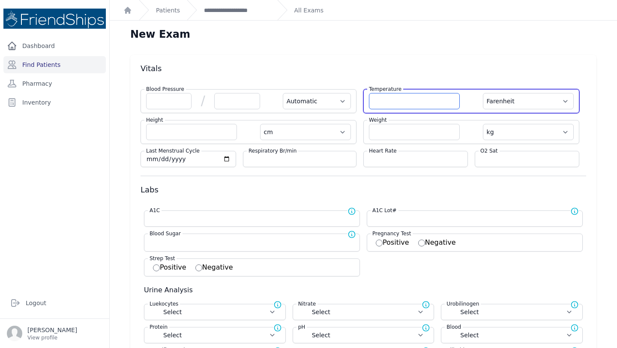
click at [415, 99] on input "number" at bounding box center [414, 101] width 91 height 16
click at [511, 105] on select "Farenheit [PERSON_NAME]" at bounding box center [528, 101] width 91 height 16
select select "C"
click at [418, 100] on input "number" at bounding box center [414, 101] width 91 height 16
select select "Automatic"
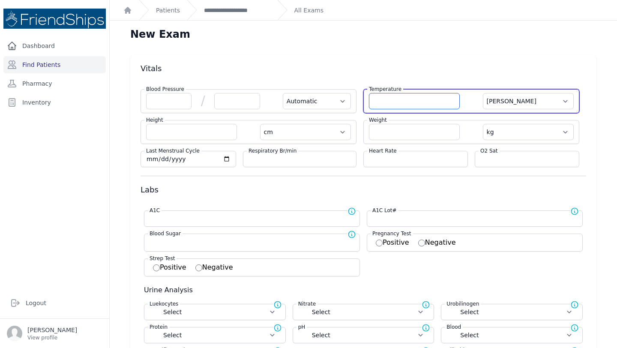
select select "C"
select select "cm"
select select "kg"
select select
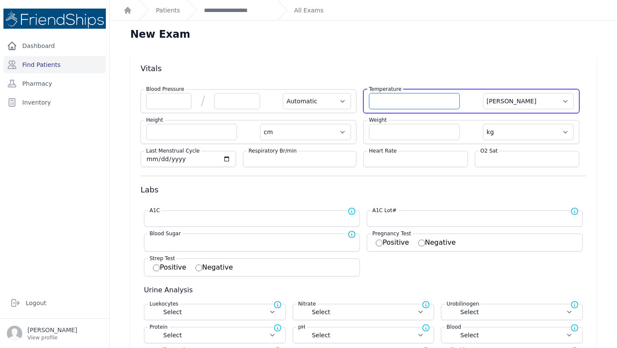
select select
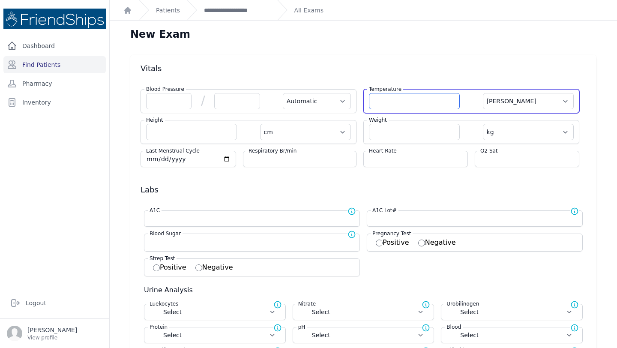
select select
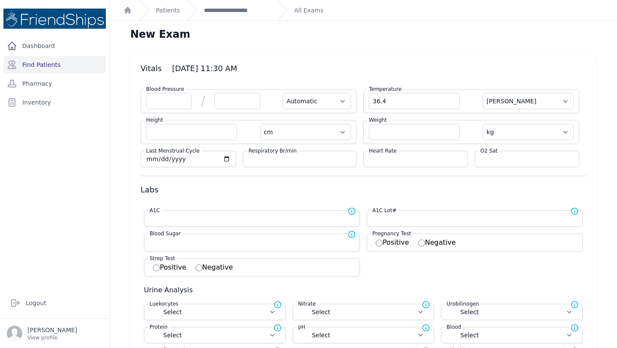
type input "36.4"
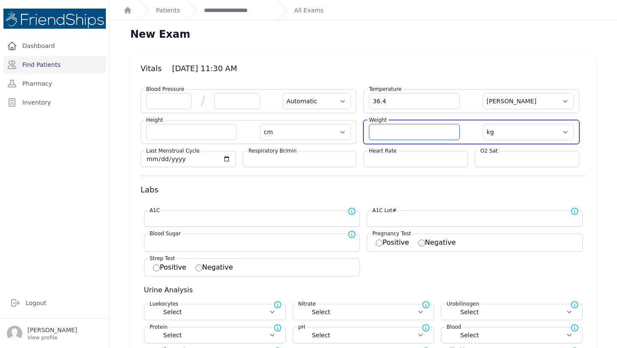
click at [393, 132] on input "number" at bounding box center [414, 132] width 91 height 16
select select "Automatic"
select select "C"
select select "cm"
select select "kg"
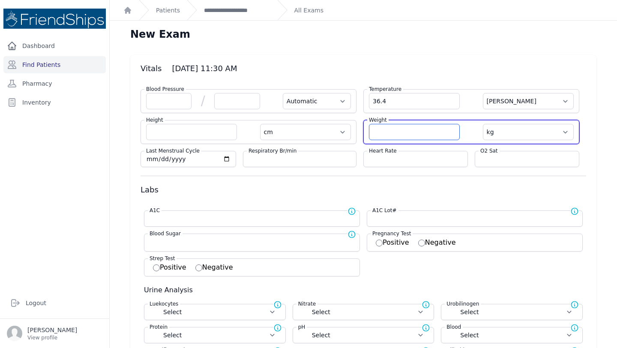
select select
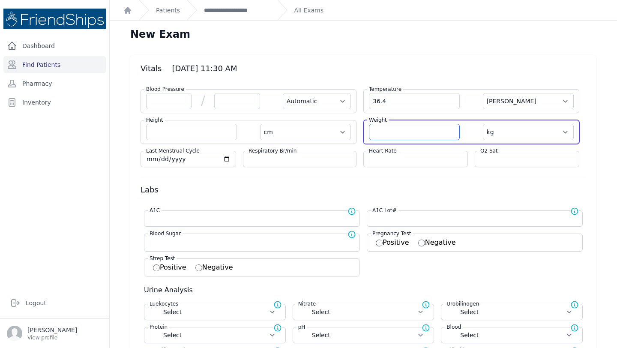
select select
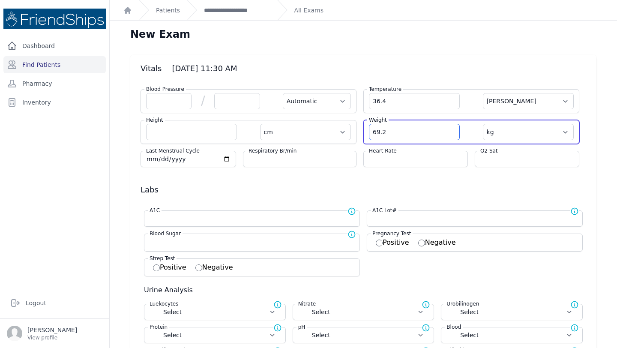
type input "69.2"
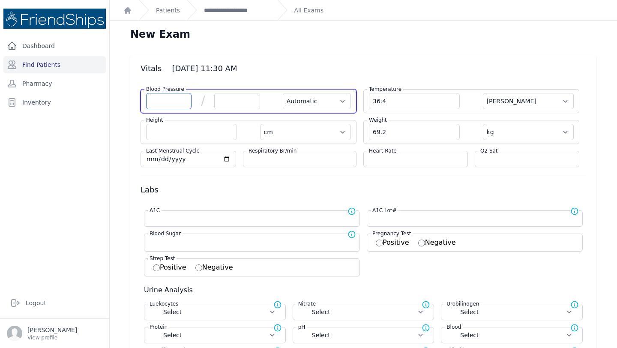
click at [173, 104] on input "number" at bounding box center [168, 101] width 45 height 16
select select "Automatic"
select select "C"
select select "cm"
select select "kg"
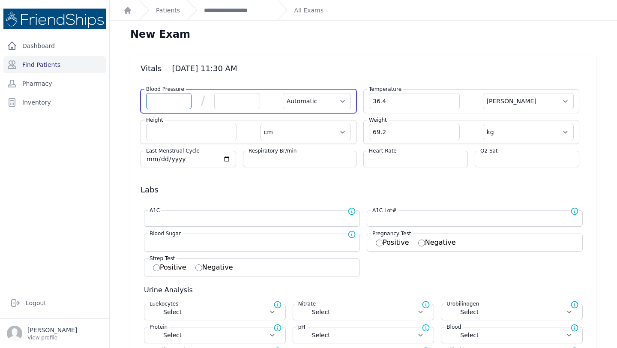
select select
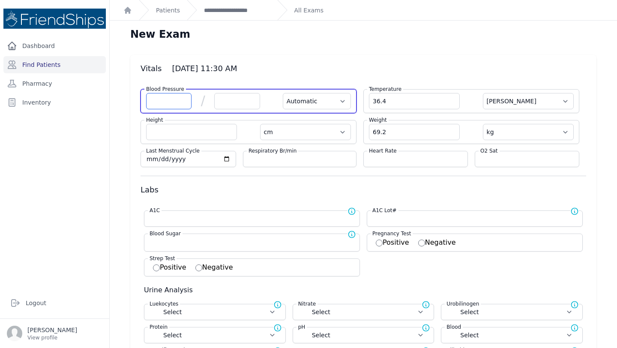
select select
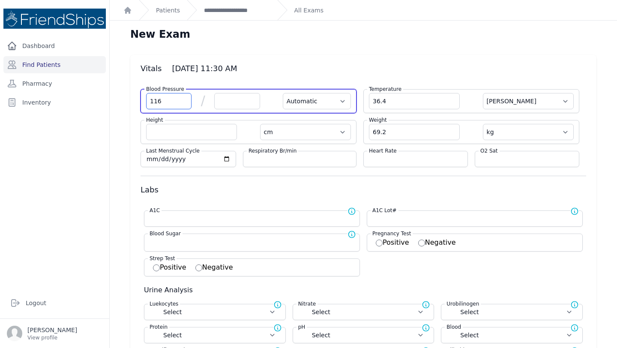
type input "116"
click at [238, 105] on input "number" at bounding box center [236, 101] width 45 height 16
select select "Automatic"
select select "C"
select select "cm"
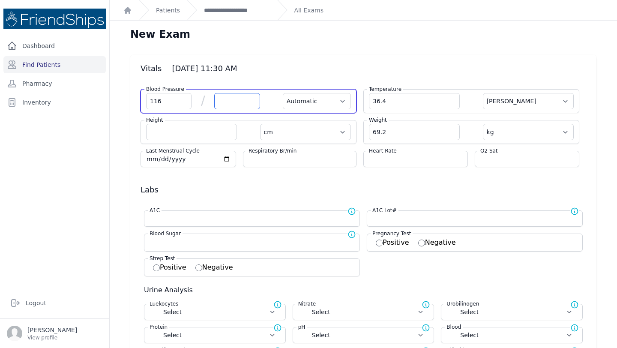
select select "kg"
select select
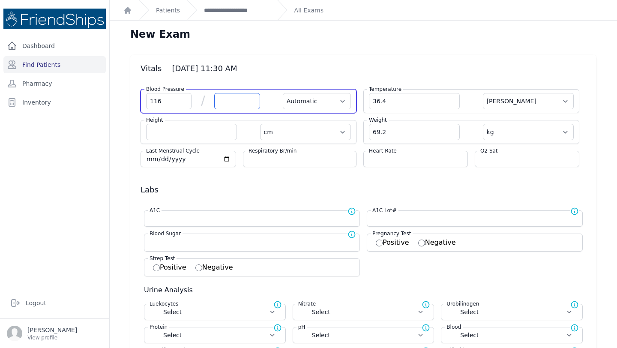
select select
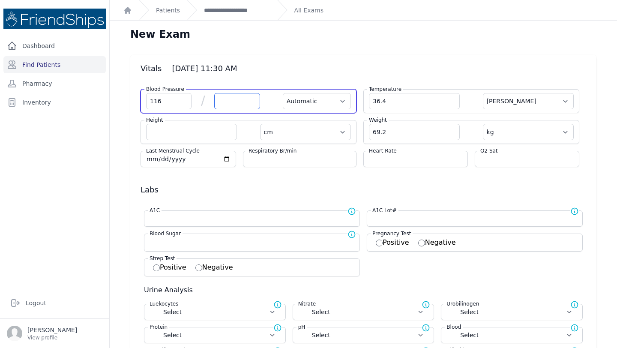
select select
type input "72"
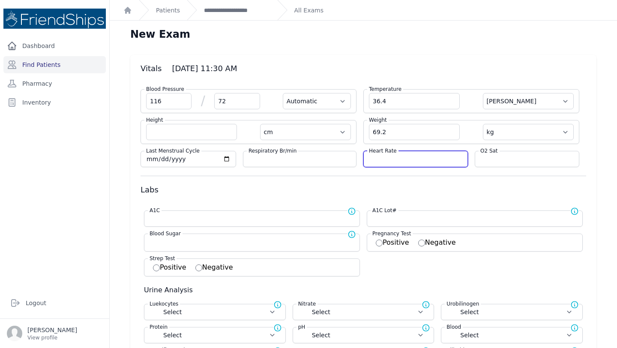
click at [403, 160] on input "number" at bounding box center [415, 159] width 93 height 9
select select "Automatic"
select select "C"
select select "cm"
select select "kg"
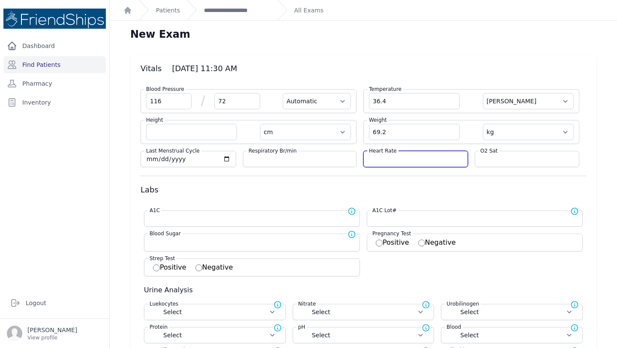
select select
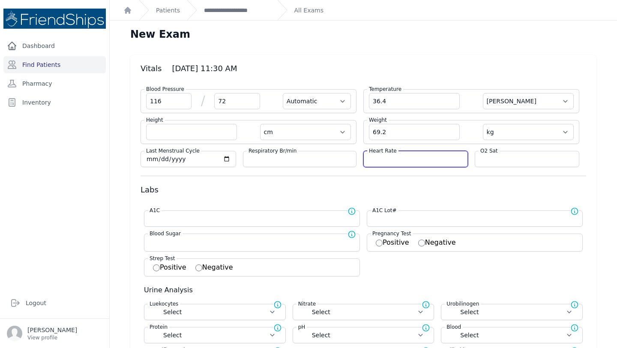
select select
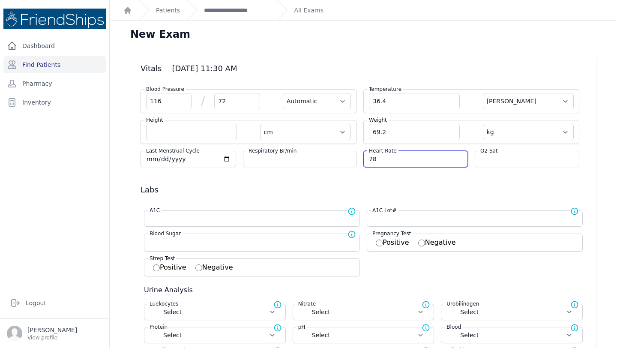
type input "78"
click at [379, 188] on h3 "Labs" at bounding box center [364, 190] width 446 height 10
select select "Automatic"
select select "cm"
select select "kg"
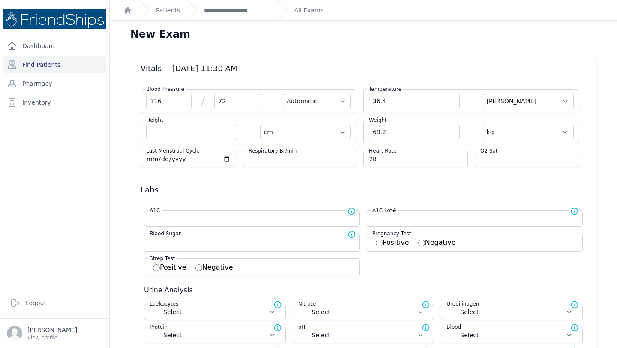
select select
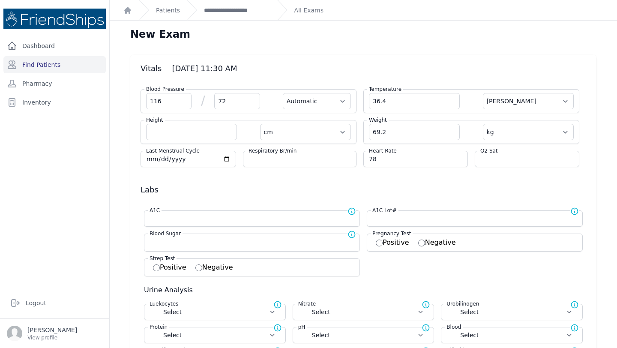
select select
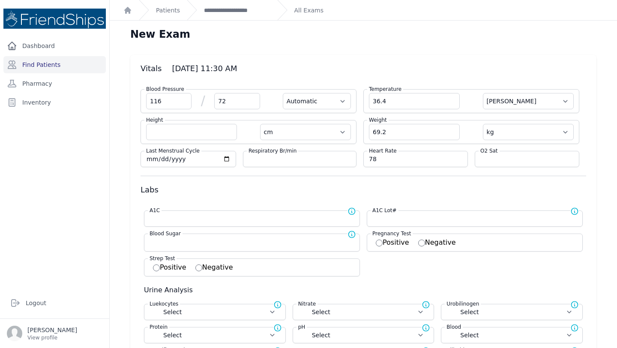
click at [414, 195] on h3 "Labs" at bounding box center [364, 190] width 446 height 10
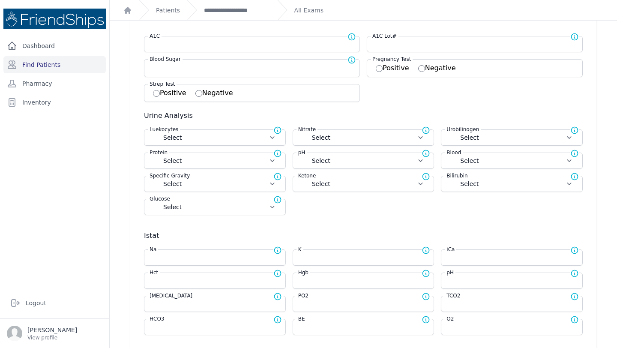
scroll to position [371, 0]
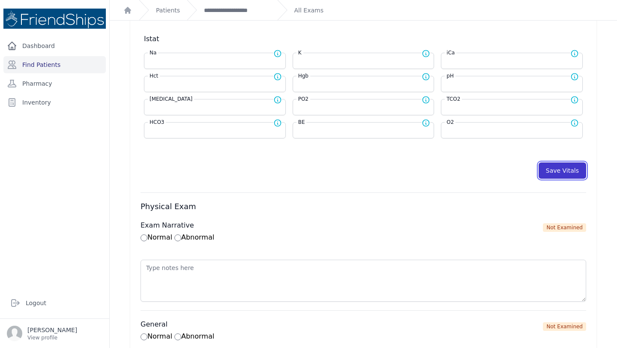
click at [564, 174] on button "Save Vitals" at bounding box center [563, 170] width 48 height 16
click at [569, 171] on button "Save Vitals" at bounding box center [563, 170] width 48 height 16
click at [240, 12] on link "**********" at bounding box center [237, 10] width 66 height 9
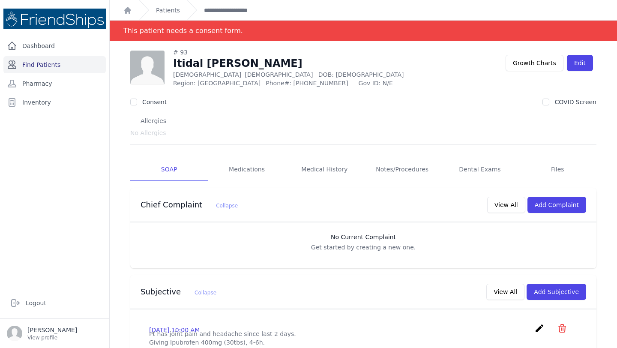
click at [48, 66] on link "Find Patients" at bounding box center [54, 64] width 102 height 17
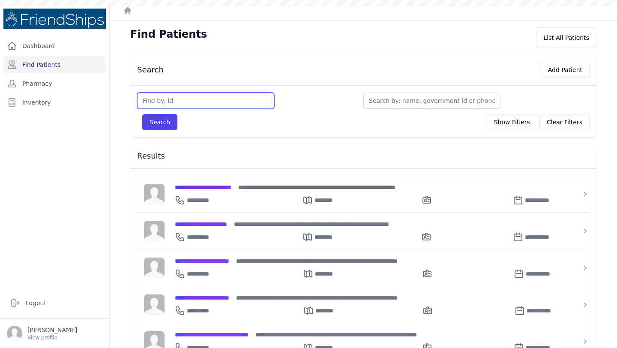
click at [199, 101] on input "text" at bounding box center [205, 101] width 137 height 16
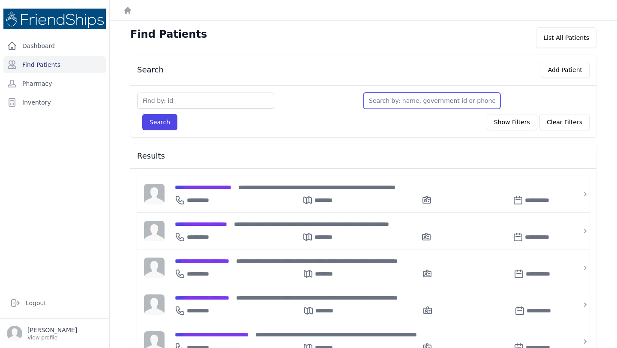
click at [389, 97] on input "text" at bounding box center [432, 101] width 137 height 16
type input "rja"
type input "r"
type input "ra"
type input "rawa"
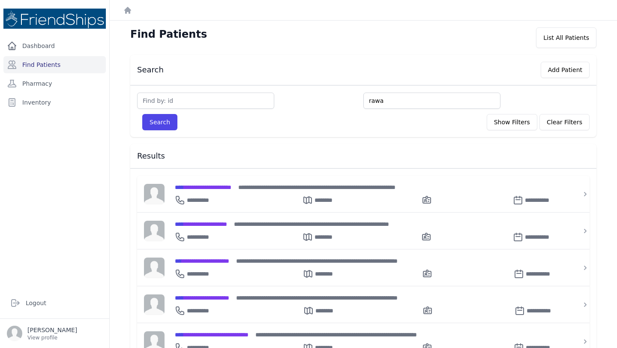
type input "rawa"
click at [142, 114] on button "Search" at bounding box center [159, 122] width 35 height 16
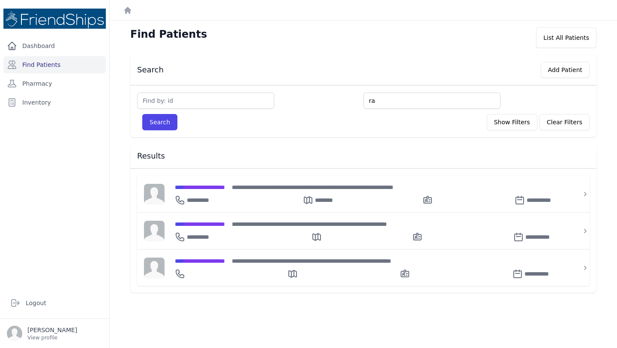
type input "ra"
type input "r"
type input "ru"
type input "ruwa"
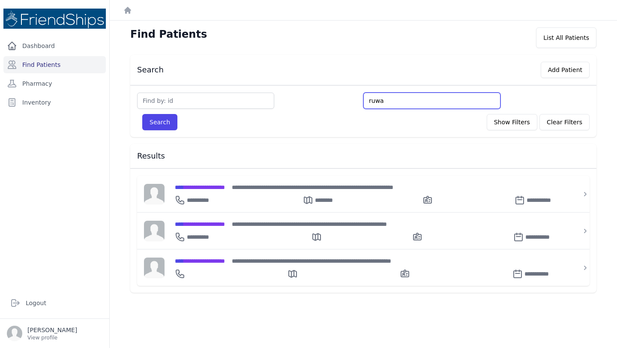
click at [142, 114] on button "Search" at bounding box center [159, 122] width 35 height 16
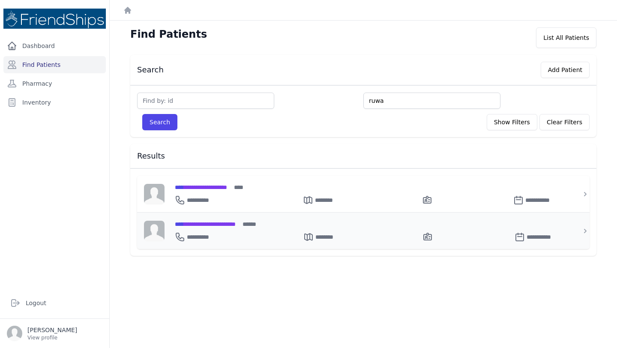
click at [236, 223] on span "**********" at bounding box center [205, 224] width 61 height 6
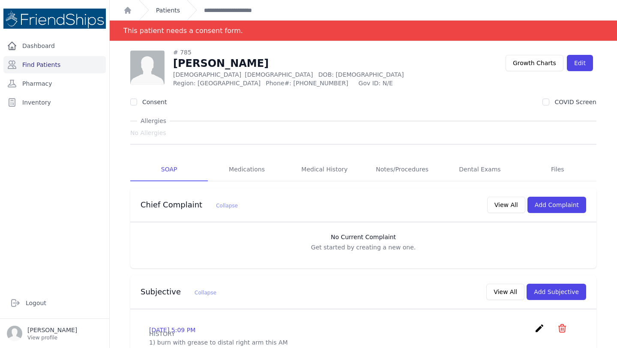
click at [170, 9] on link "Patients" at bounding box center [168, 10] width 24 height 9
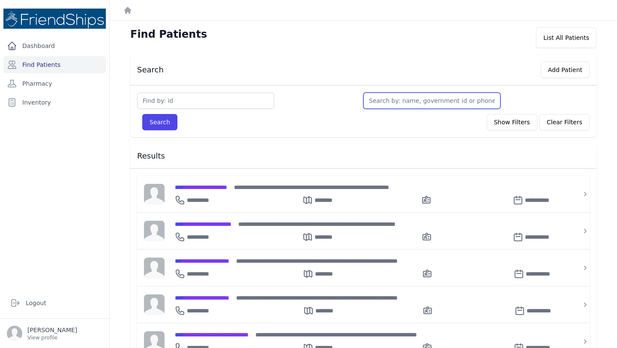
click at [397, 99] on input "text" at bounding box center [432, 101] width 137 height 16
type input "han"
type input "hana"
type input "hanan"
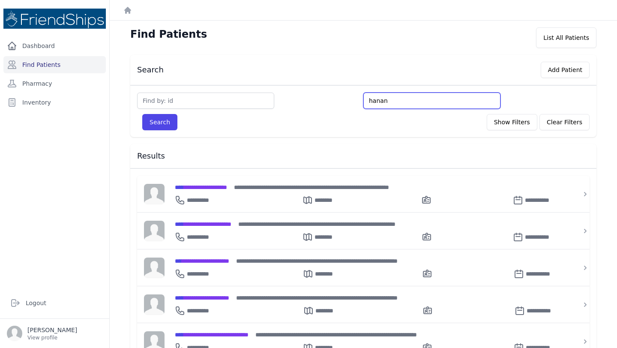
click at [142, 114] on button "Search" at bounding box center [159, 122] width 35 height 16
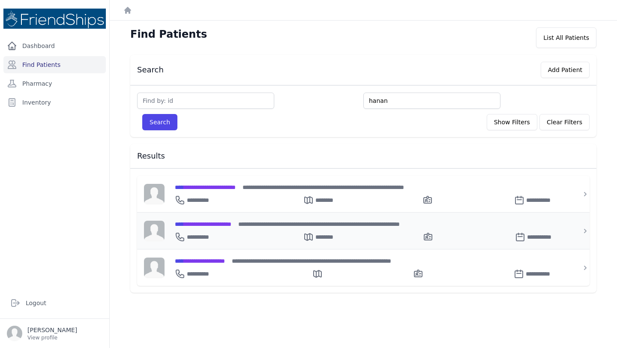
click at [232, 222] on span "**********" at bounding box center [203, 224] width 57 height 6
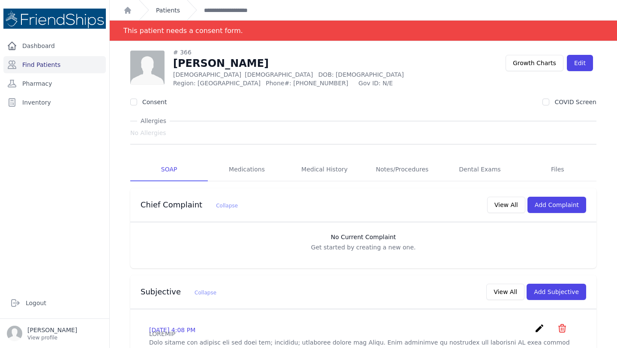
click at [160, 12] on link "Patients" at bounding box center [168, 10] width 24 height 9
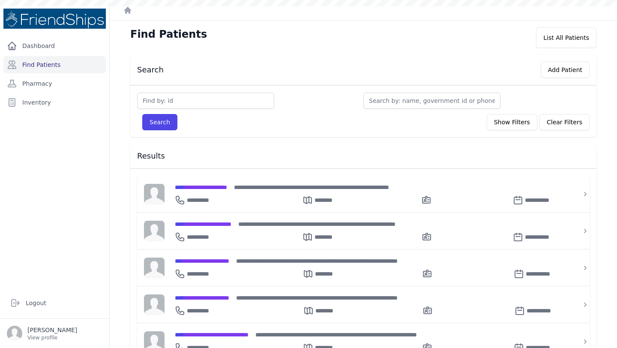
click at [160, 12] on ol "Dashboard" at bounding box center [364, 10] width 508 height 20
click at [402, 104] on input "text" at bounding box center [432, 101] width 137 height 16
click at [211, 96] on input "text" at bounding box center [205, 101] width 137 height 16
type input "32"
click at [142, 114] on button "Search" at bounding box center [159, 122] width 35 height 16
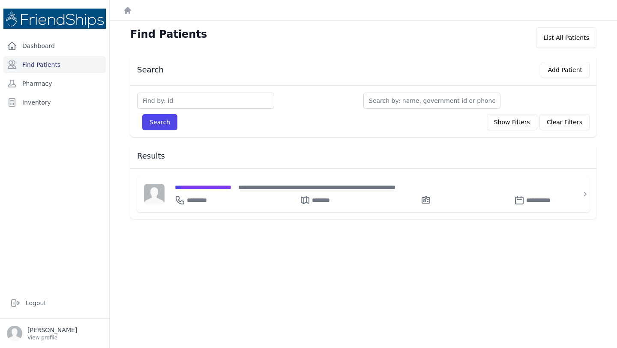
click at [170, 94] on input "text" at bounding box center [205, 101] width 137 height 16
type input "322"
click at [142, 114] on button "Search" at bounding box center [159, 122] width 35 height 16
click at [226, 182] on div "**********" at bounding box center [369, 194] width 408 height 36
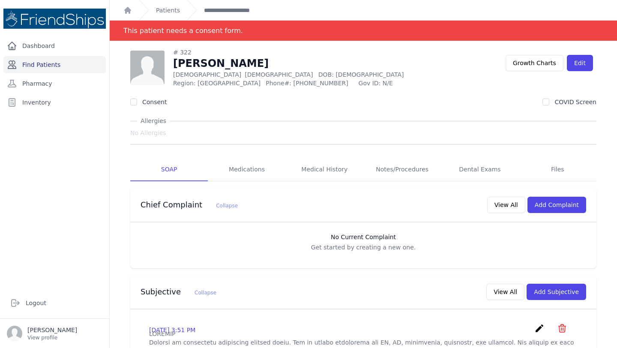
click at [67, 61] on link "Find Patients" at bounding box center [54, 64] width 102 height 17
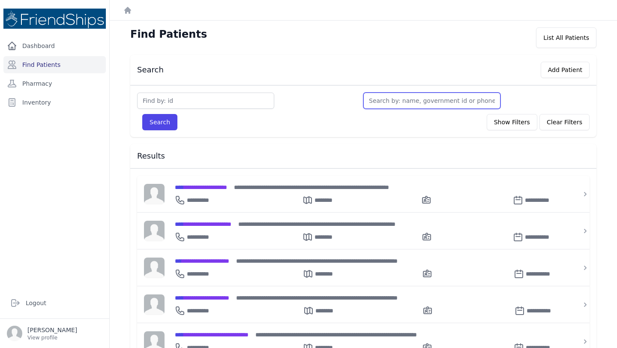
click at [388, 107] on input "text" at bounding box center [432, 101] width 137 height 16
type input "aya"
type input "ayaa"
type input "aya"
click at [142, 114] on button "Search" at bounding box center [159, 122] width 35 height 16
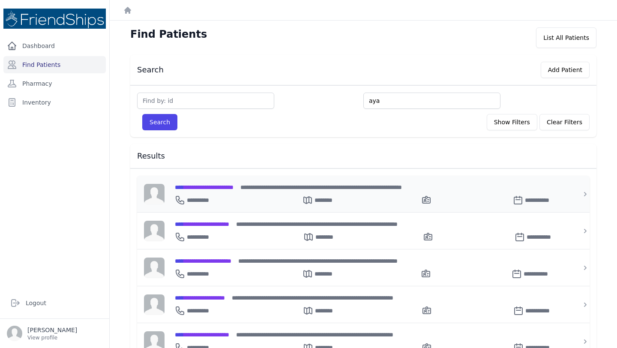
click at [222, 187] on span "**********" at bounding box center [204, 187] width 59 height 6
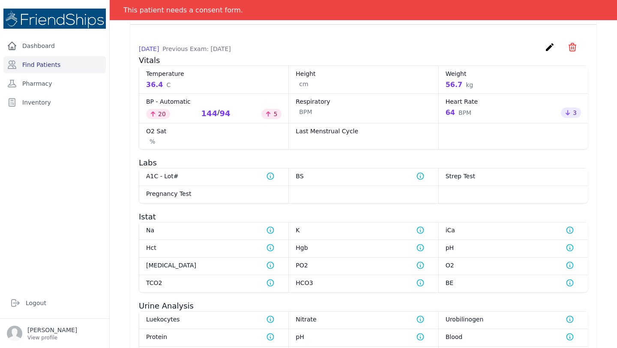
scroll to position [430, 0]
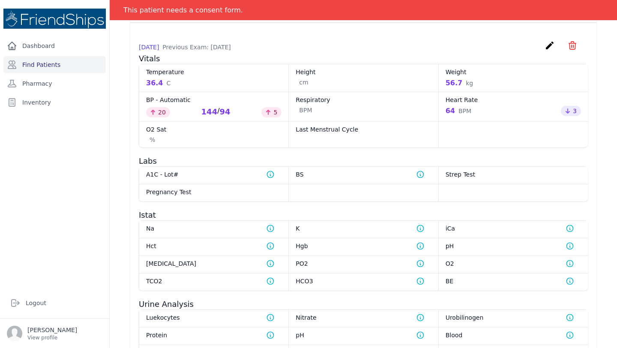
click at [238, 74] on div "Temperature 36.4 C" at bounding box center [214, 78] width 150 height 28
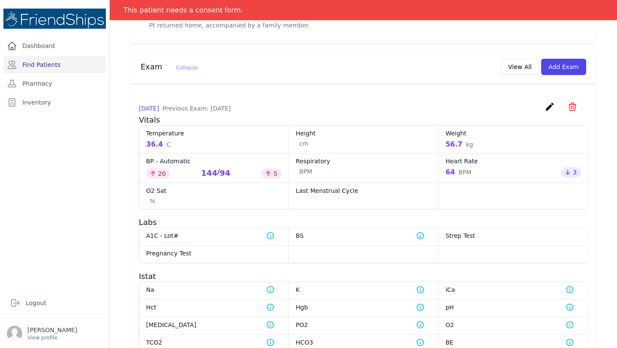
scroll to position [368, 0]
click at [565, 68] on button "Add Exam" at bounding box center [563, 67] width 45 height 16
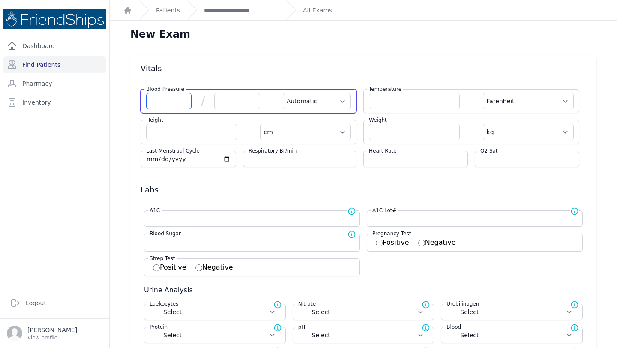
click at [181, 103] on input "number" at bounding box center [168, 101] width 45 height 16
type input "135"
click at [235, 102] on input "number" at bounding box center [236, 101] width 45 height 16
type input "1"
select select "Automatic"
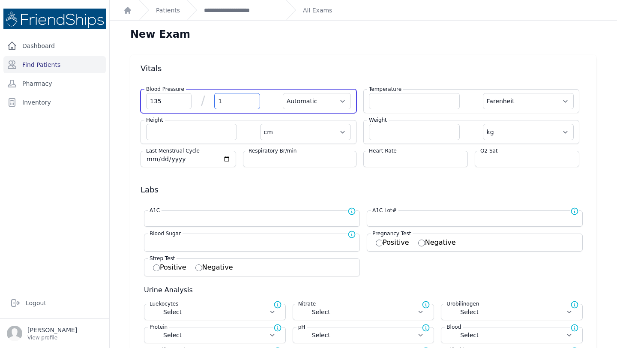
select select "F"
select select "cm"
select select "kg"
select select
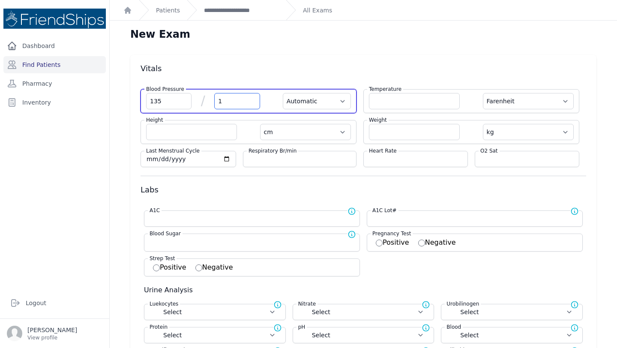
select select
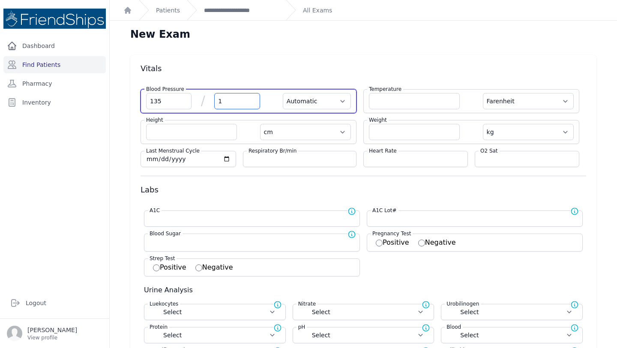
select select
type input "10"
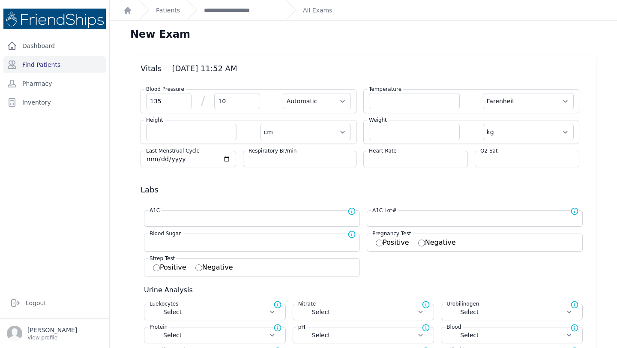
type input "105"
select select "Automatic"
select select "F"
select select "cm"
select select "kg"
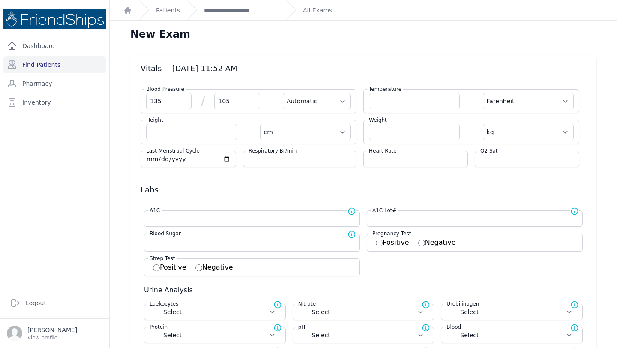
select select
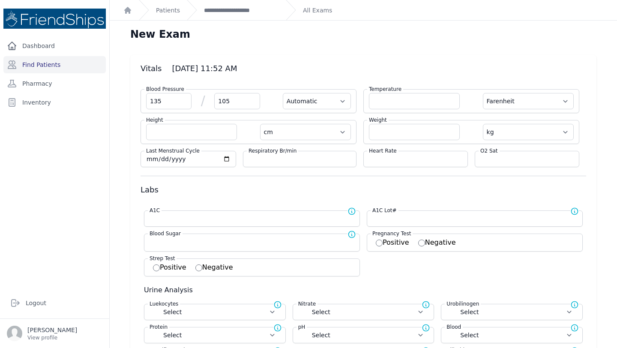
select select
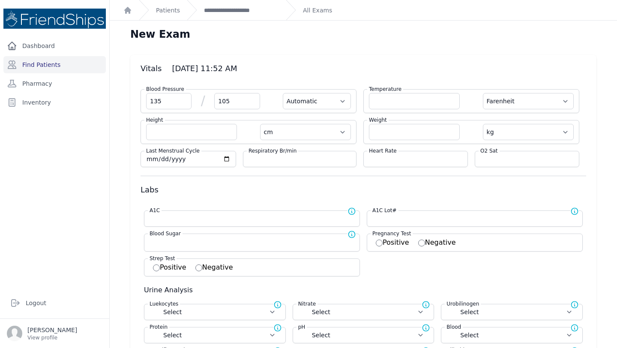
type input "105"
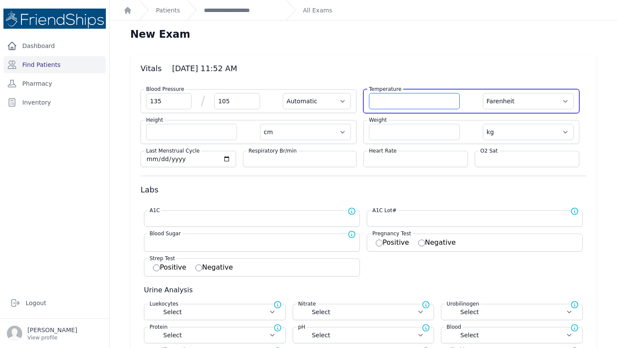
click at [397, 101] on input "number" at bounding box center [414, 101] width 91 height 16
select select "Automatic"
select select "F"
select select "cm"
select select "kg"
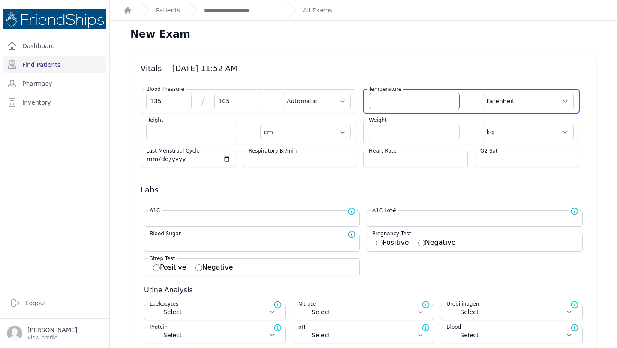
select select
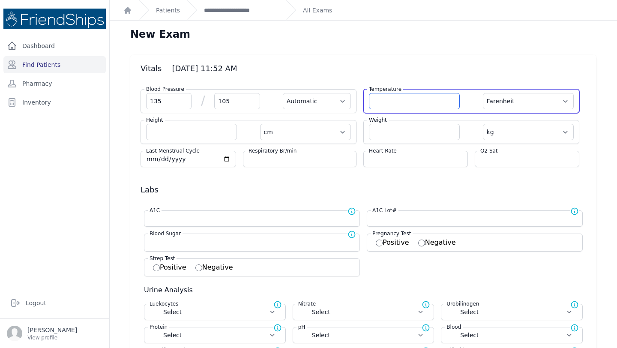
select select
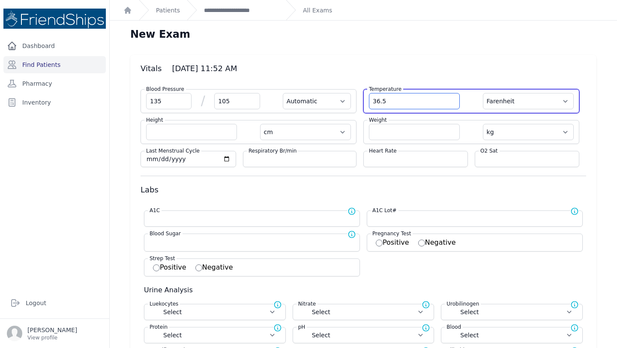
type input "36.5"
click at [553, 99] on select "Farenheit Celcius" at bounding box center [528, 101] width 91 height 16
select select "Automatic"
select select "cm"
select select "kg"
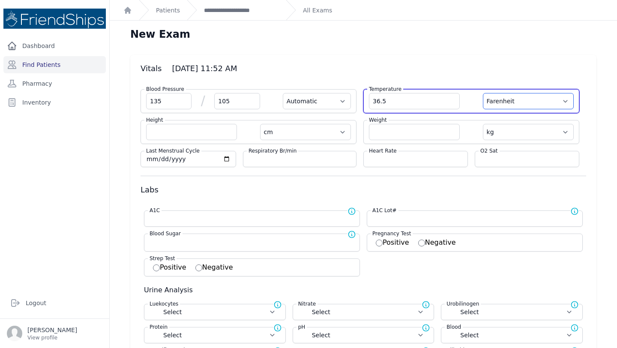
select select
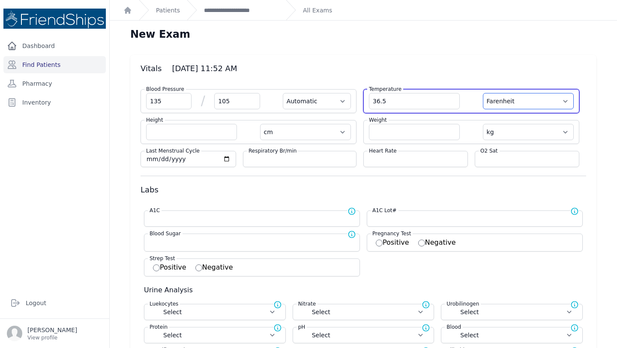
select select
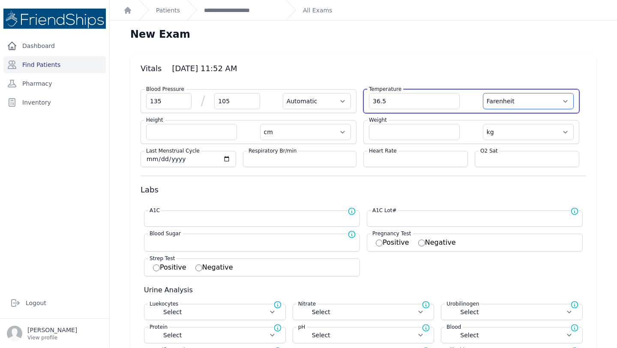
select select "C"
select select "Automatic"
select select "cm"
select select "kg"
select select
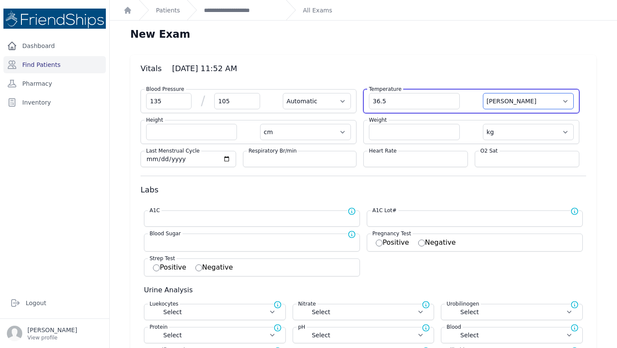
select select
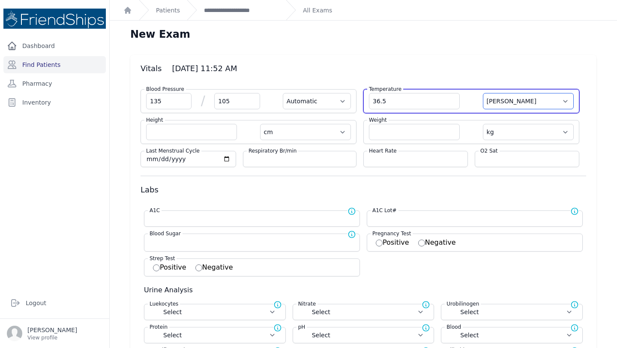
select select
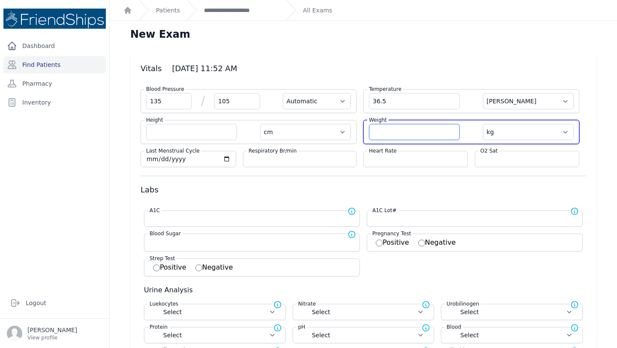
click at [405, 132] on input "number" at bounding box center [414, 132] width 91 height 16
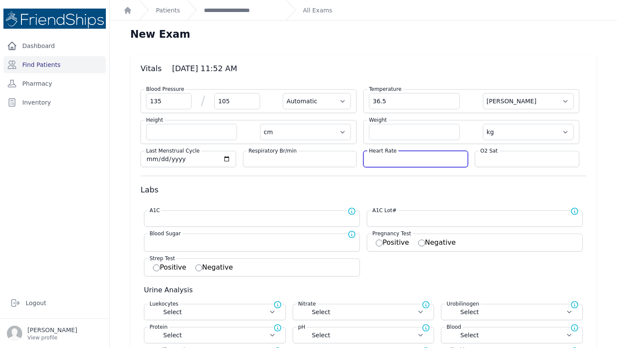
click at [409, 159] on input "number" at bounding box center [415, 159] width 93 height 9
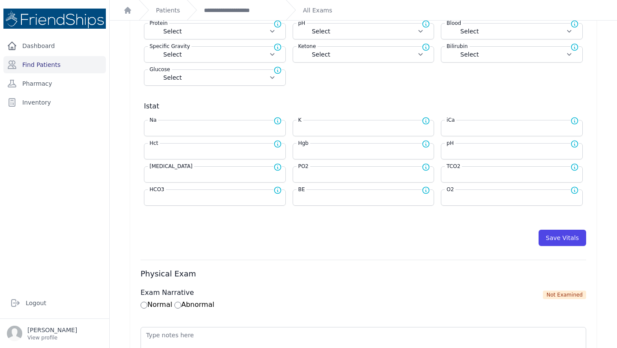
scroll to position [307, 0]
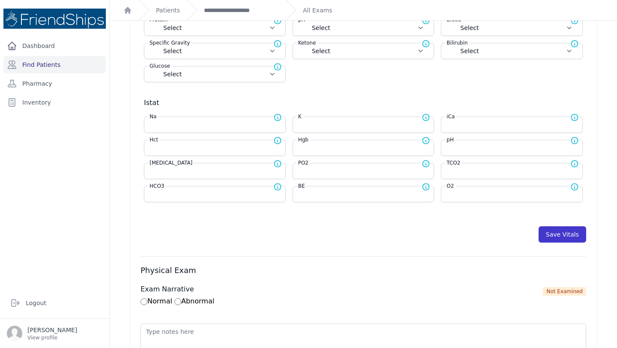
type input "81"
click at [556, 240] on button "Save Vitals" at bounding box center [563, 234] width 48 height 16
select select "Automatic"
select select "cm"
select select "kg"
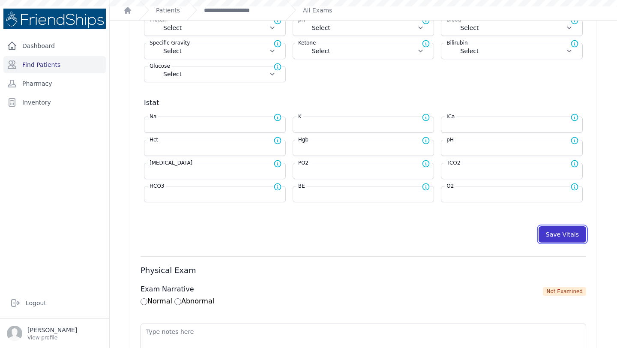
select select
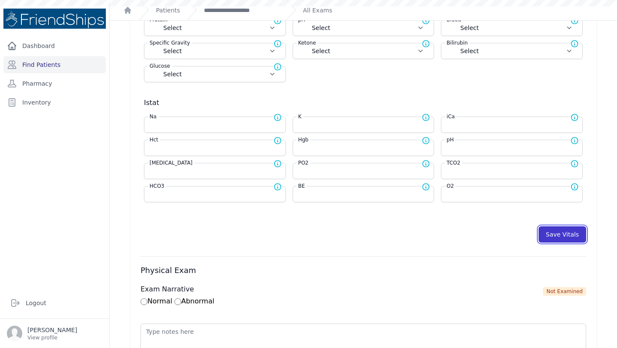
select select
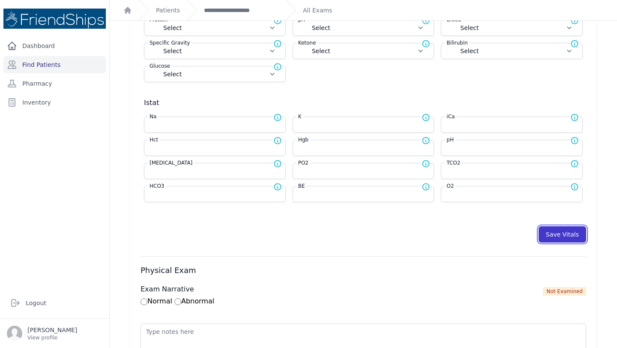
click at [558, 233] on button "Save Vitals" at bounding box center [563, 234] width 48 height 16
click at [233, 13] on link "**********" at bounding box center [241, 10] width 75 height 9
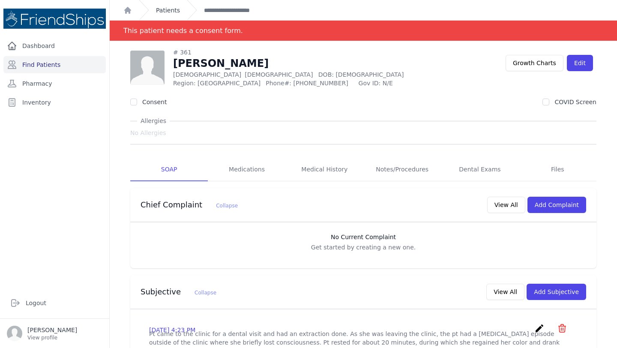
click at [175, 12] on link "Patients" at bounding box center [168, 10] width 24 height 9
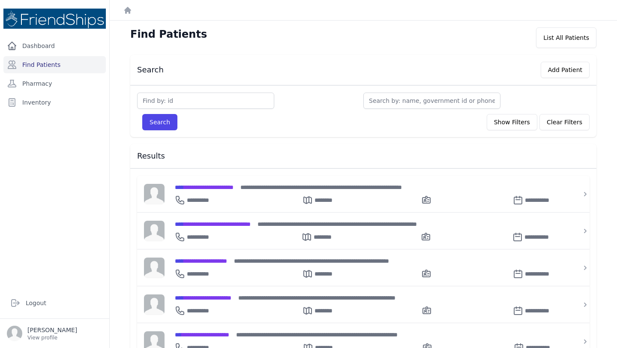
click at [307, 134] on div "Search Show Filters Clear Filters Filter By Age 0-20 21-40 41-60 60+ Filter By …" at bounding box center [363, 111] width 466 height 52
click at [237, 96] on input "text" at bounding box center [205, 101] width 137 height 16
type input "386"
click at [142, 114] on button "Search" at bounding box center [159, 122] width 35 height 16
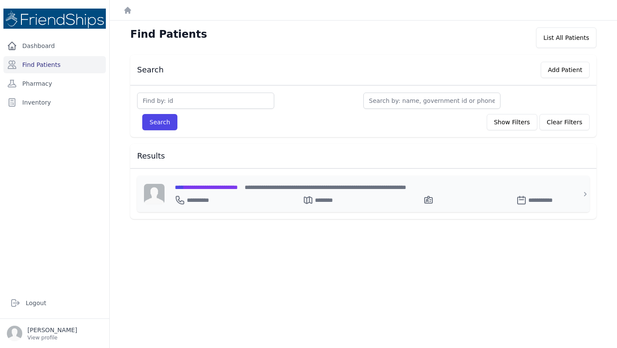
click at [242, 181] on div "**********" at bounding box center [369, 194] width 408 height 36
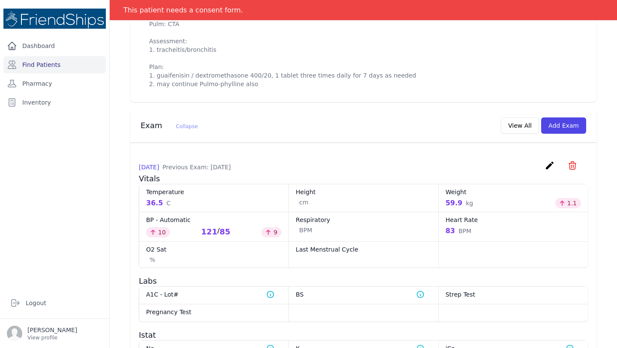
scroll to position [390, 0]
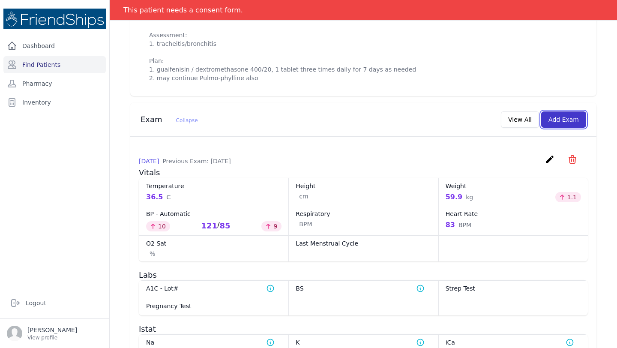
click at [563, 128] on button "Add Exam" at bounding box center [563, 119] width 45 height 16
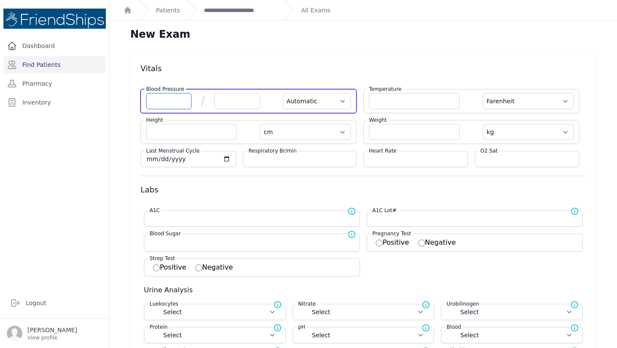
click at [165, 100] on input "number" at bounding box center [168, 101] width 45 height 16
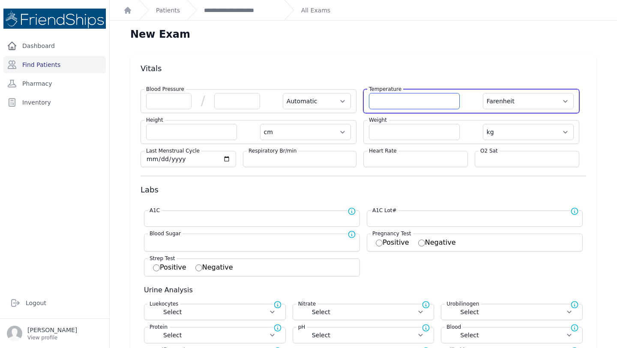
click at [394, 102] on input "number" at bounding box center [414, 101] width 91 height 16
type input "36.5"
click at [536, 100] on select "Farenheit Celcius" at bounding box center [528, 101] width 91 height 16
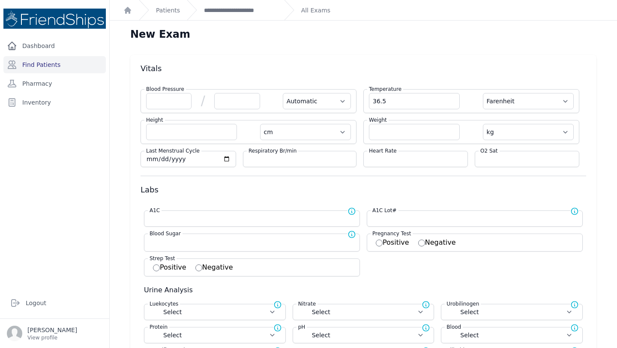
select select "Automatic"
select select "cm"
select select "kg"
select select
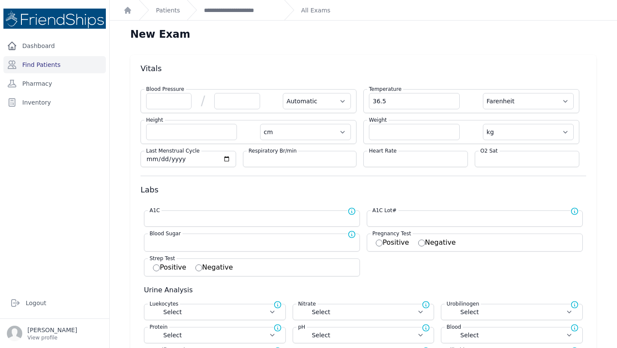
select select
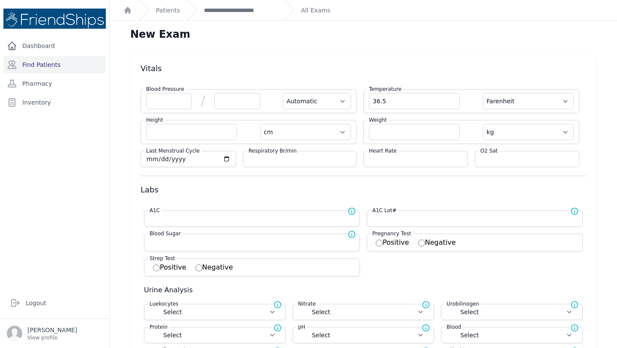
select select
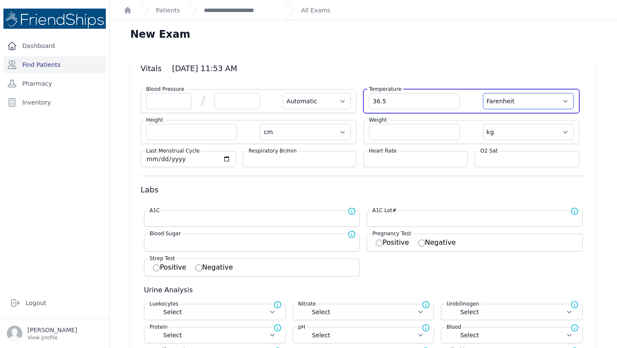
click at [529, 101] on select "Farenheit Celcius" at bounding box center [528, 101] width 91 height 16
select select "C"
select select "Automatic"
select select "cm"
select select "kg"
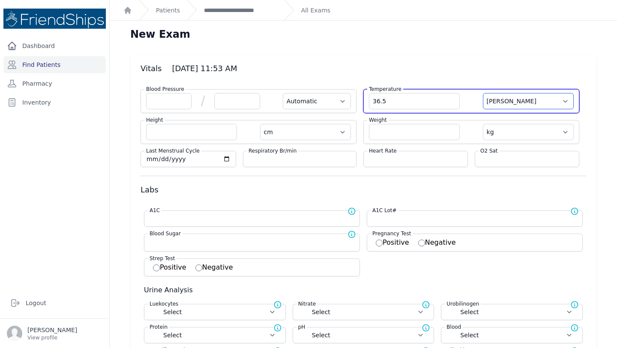
select select
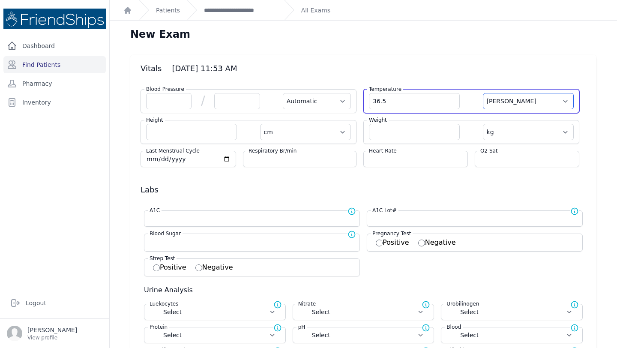
select select
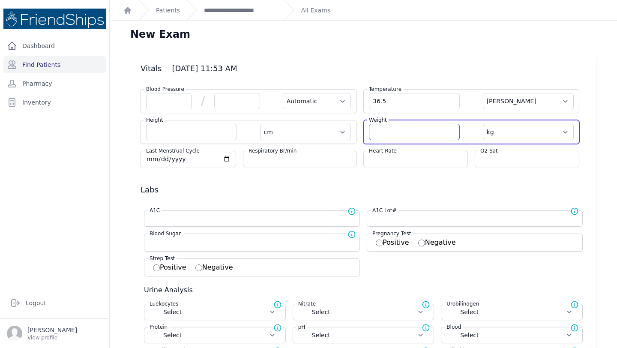
click at [385, 133] on input "number" at bounding box center [414, 132] width 91 height 16
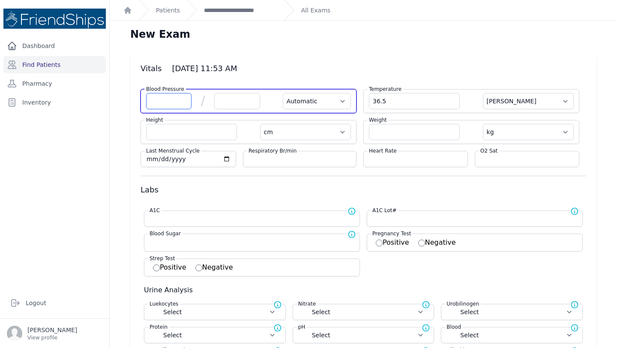
click at [170, 102] on input "number" at bounding box center [168, 101] width 45 height 16
type input "108"
click at [242, 100] on input "number" at bounding box center [236, 101] width 45 height 16
select select "Automatic"
select select "C"
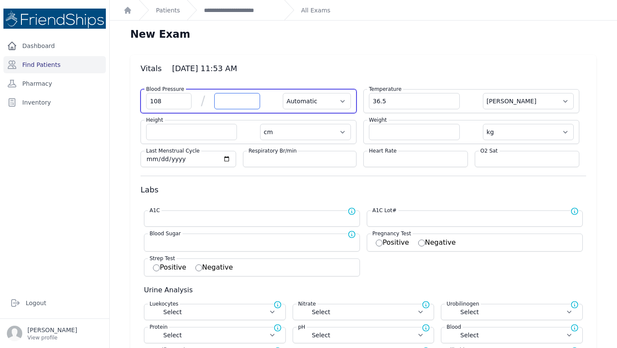
select select "cm"
select select "kg"
select select
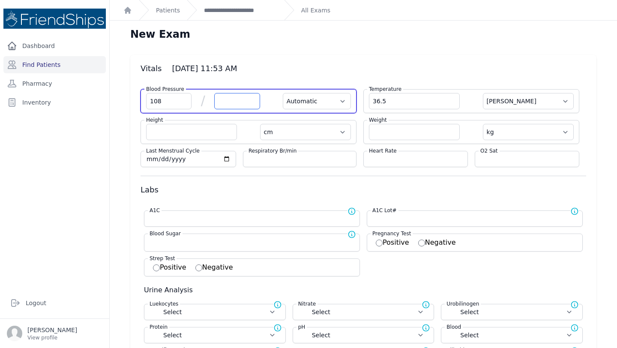
select select
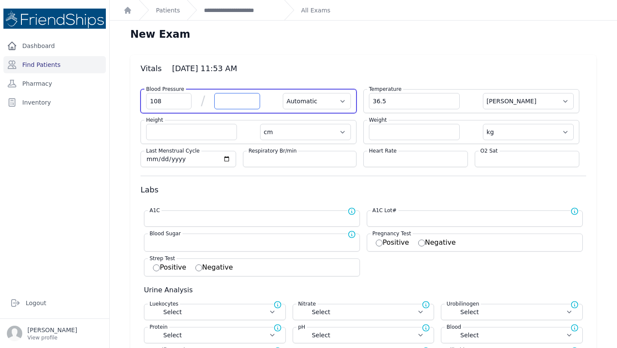
select select
type input "88"
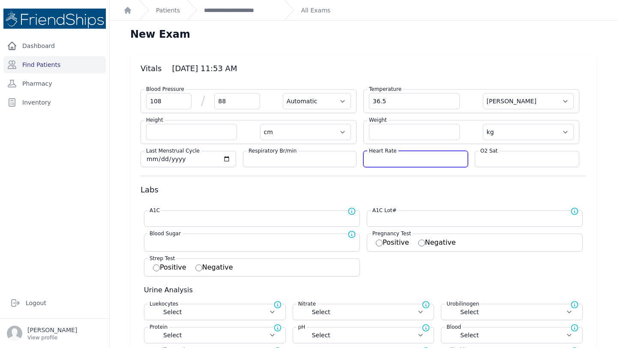
click at [388, 158] on input "number" at bounding box center [415, 159] width 93 height 9
type input "8"
select select "Automatic"
select select "C"
select select "cm"
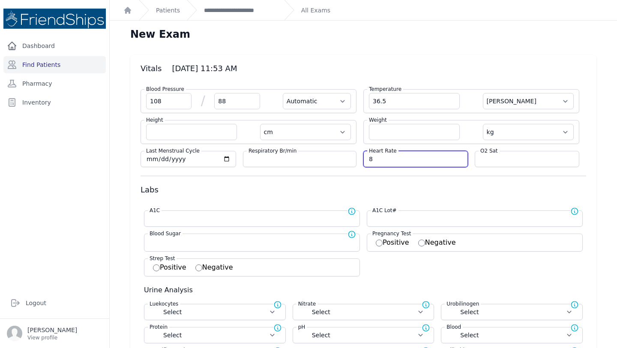
select select "kg"
select select
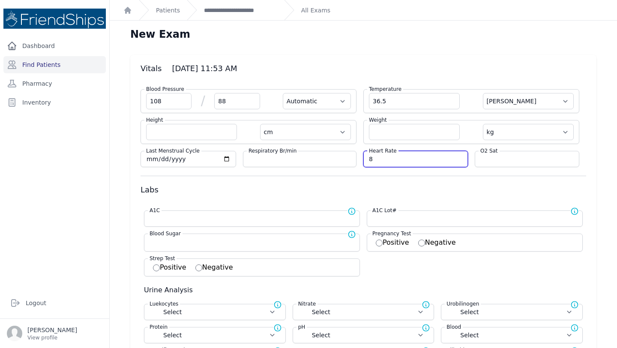
select select
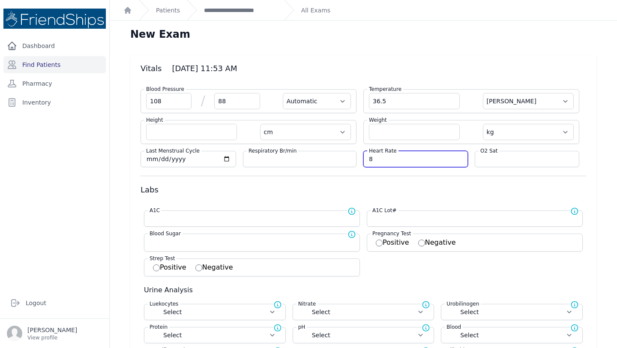
select select
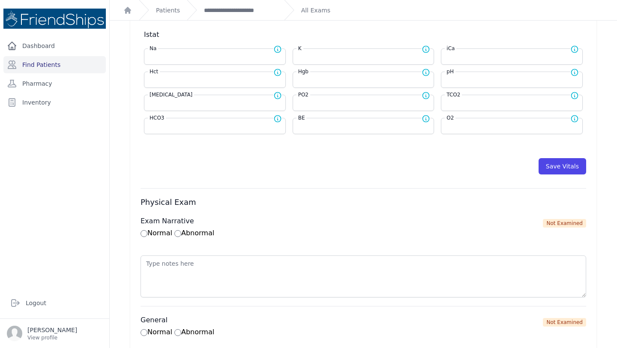
scroll to position [379, 0]
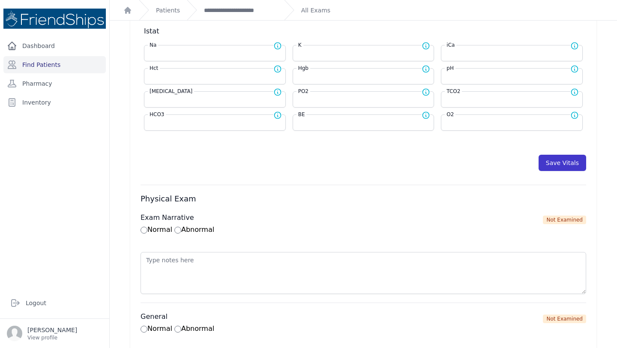
type input "88"
click at [564, 162] on button "Save Vitals" at bounding box center [563, 163] width 48 height 16
select select "Automatic"
select select "cm"
select select "kg"
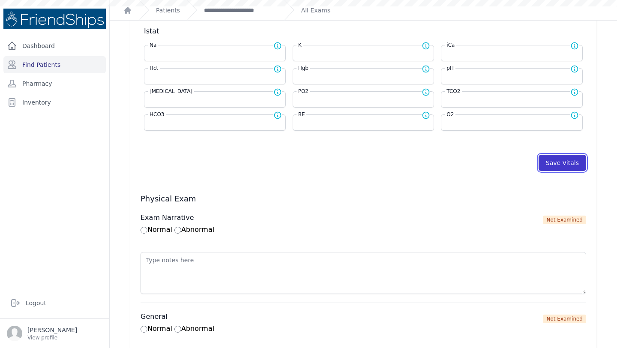
select select
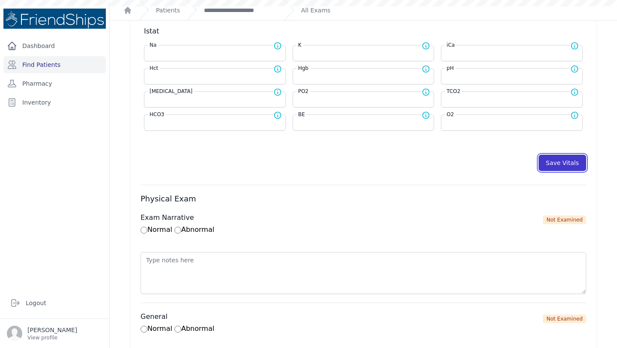
select select
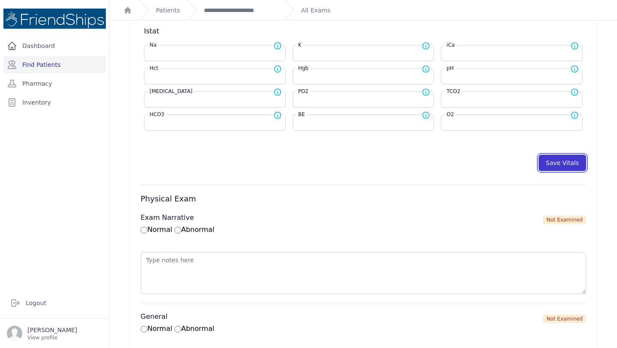
click at [556, 161] on button "Save Vitals" at bounding box center [563, 163] width 48 height 16
click at [227, 9] on link "**********" at bounding box center [240, 10] width 73 height 9
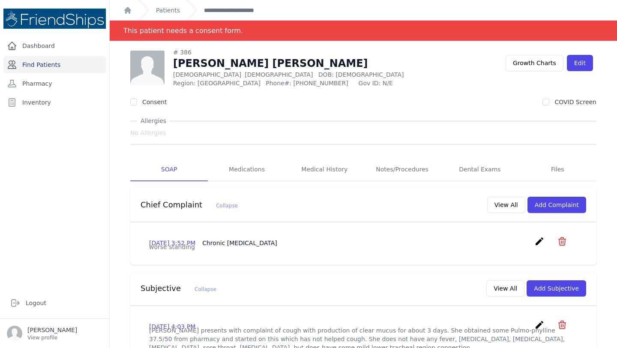
click at [42, 68] on link "Find Patients" at bounding box center [54, 64] width 102 height 17
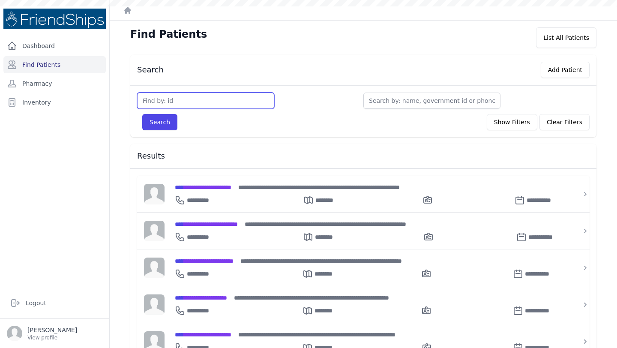
click at [178, 101] on input "text" at bounding box center [205, 101] width 137 height 16
type input "833"
click at [142, 114] on button "Search" at bounding box center [159, 122] width 35 height 16
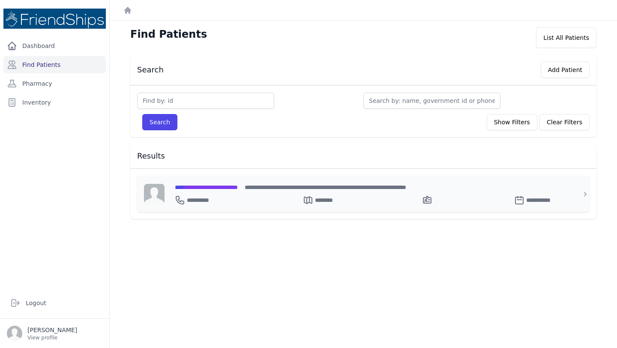
click at [219, 186] on span "**********" at bounding box center [206, 187] width 63 height 6
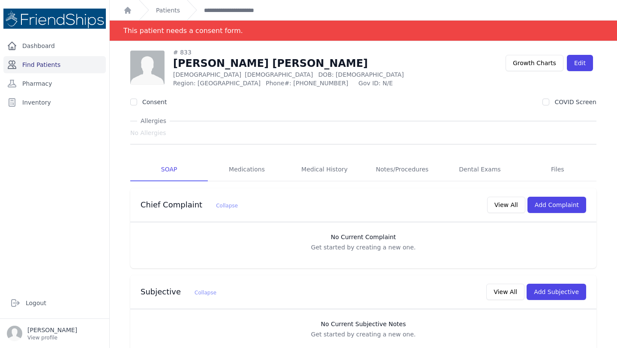
click at [65, 67] on link "Find Patients" at bounding box center [54, 64] width 102 height 17
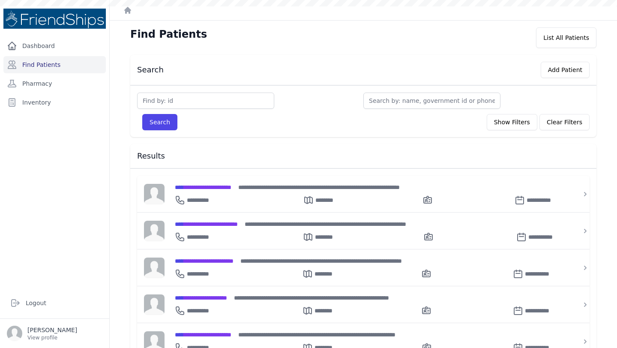
click at [202, 76] on div "Search Add Patient" at bounding box center [360, 68] width 460 height 20
click at [208, 108] on input "text" at bounding box center [205, 101] width 137 height 16
type input "93"
click at [142, 114] on button "Search" at bounding box center [159, 122] width 35 height 16
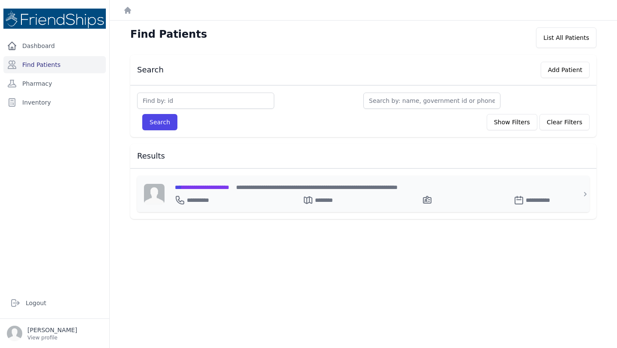
click at [212, 181] on div "**********" at bounding box center [369, 194] width 408 height 36
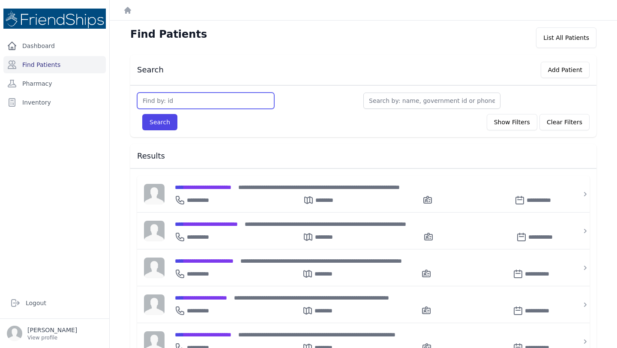
click at [190, 104] on input "text" at bounding box center [205, 101] width 137 height 16
type input "841"
click at [142, 114] on button "Search" at bounding box center [159, 122] width 35 height 16
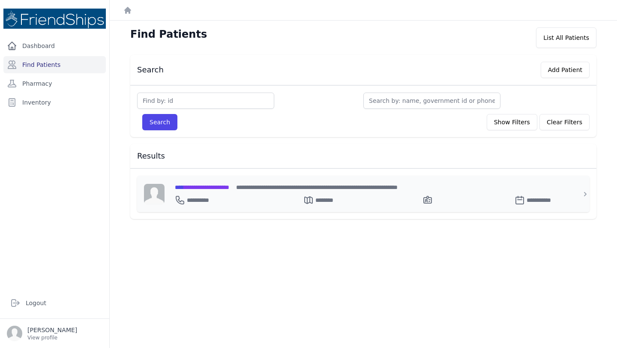
click at [229, 188] on span "**********" at bounding box center [202, 187] width 54 height 6
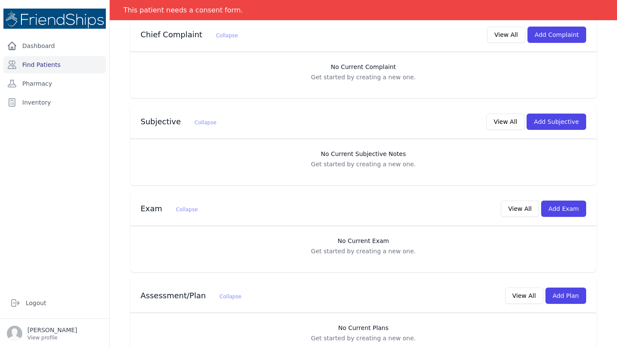
scroll to position [188, 0]
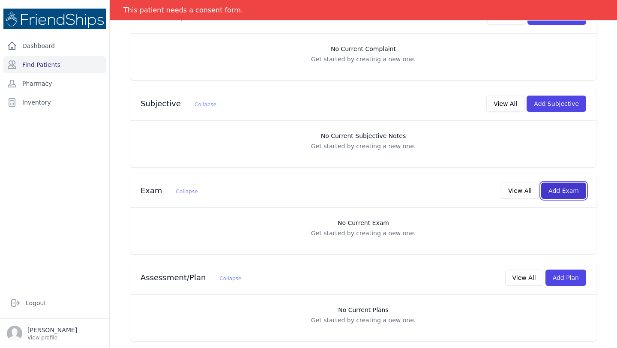
click at [562, 195] on button "Add Exam" at bounding box center [563, 191] width 45 height 16
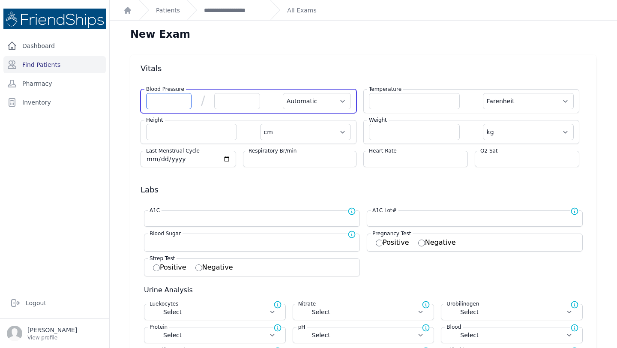
click at [167, 100] on input "number" at bounding box center [168, 101] width 45 height 16
type input "116"
click at [234, 102] on input "number" at bounding box center [236, 101] width 45 height 16
type input "7"
select select "Automatic"
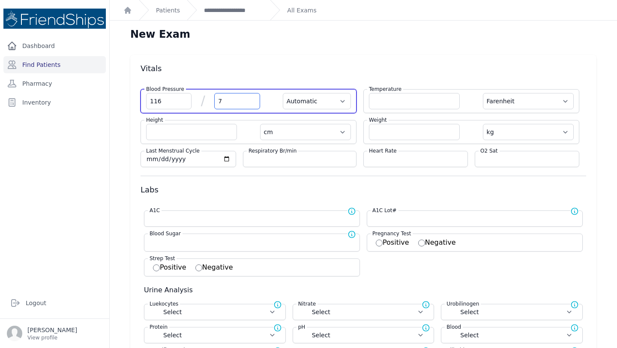
select select "F"
select select "cm"
select select "kg"
select select
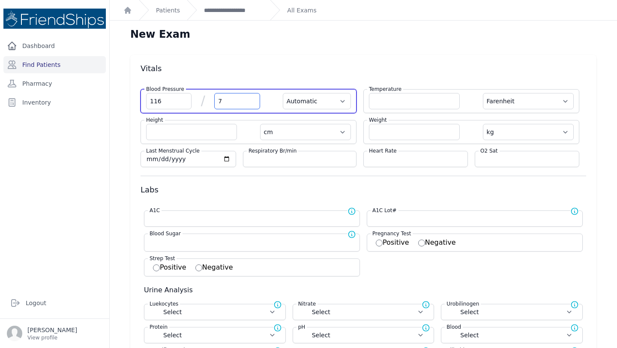
select select
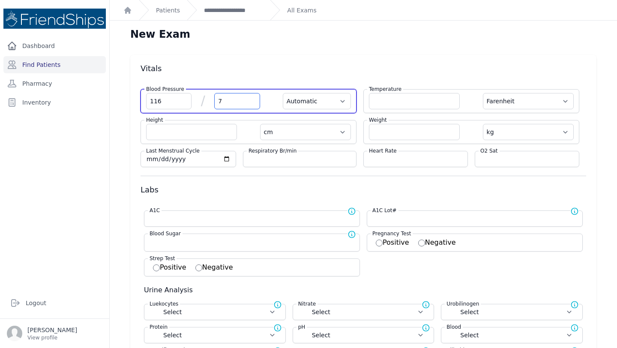
select select
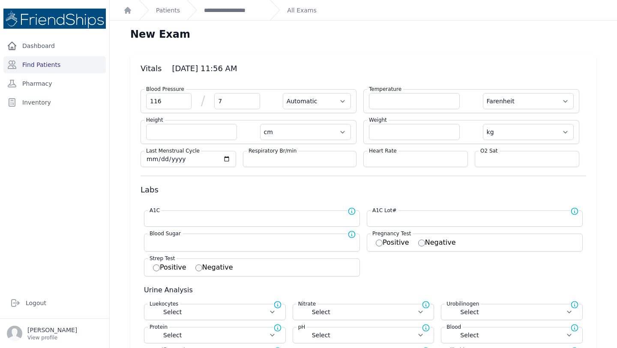
type input "75"
select select "Automatic"
select select "F"
select select "cm"
select select "kg"
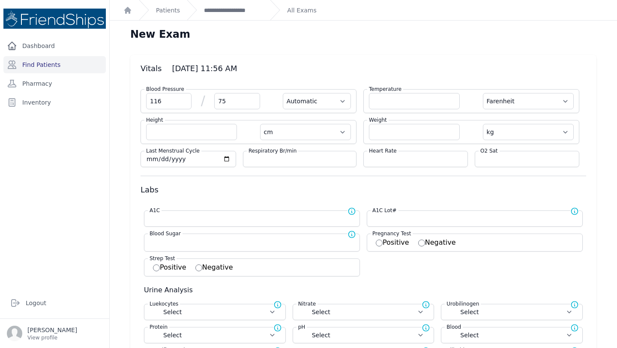
select select
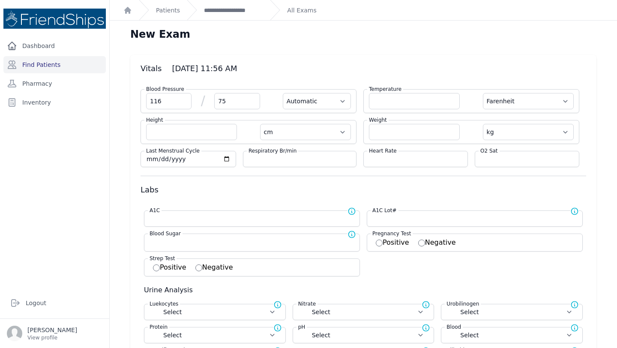
select select
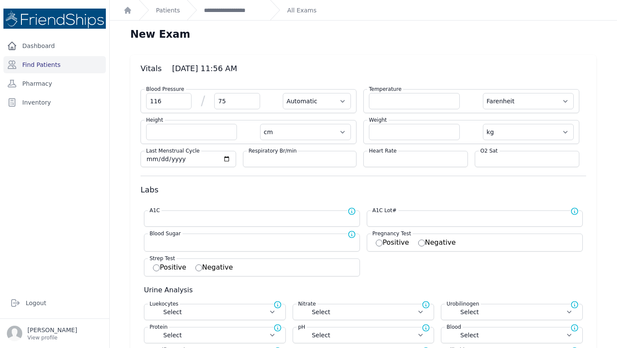
type input "75"
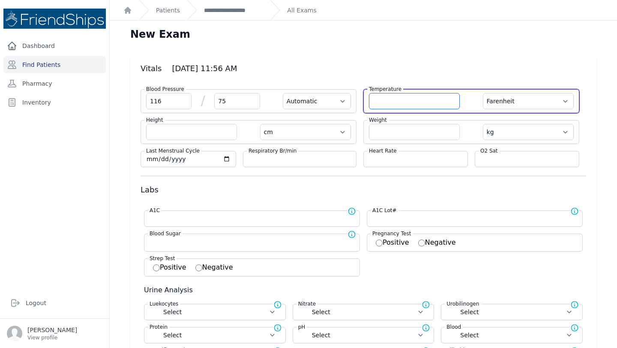
click at [406, 102] on input "number" at bounding box center [414, 101] width 91 height 16
select select "Automatic"
select select "F"
select select "cm"
select select "kg"
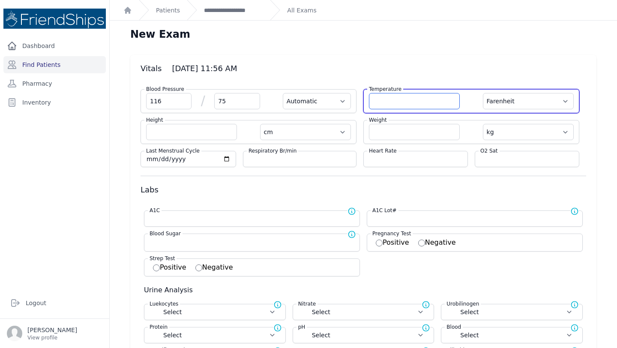
select select
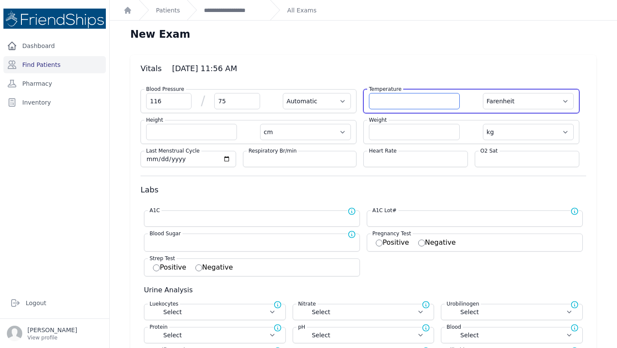
select select
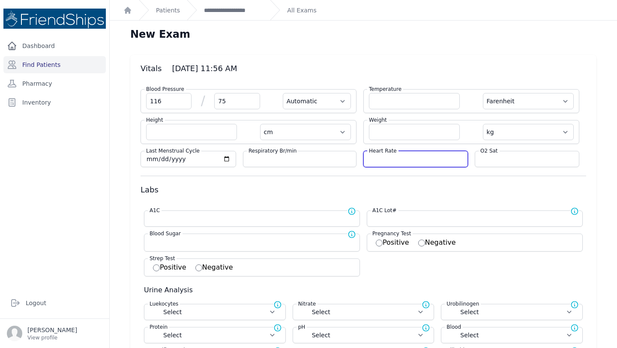
click at [388, 161] on input "number" at bounding box center [415, 159] width 93 height 9
type input "84"
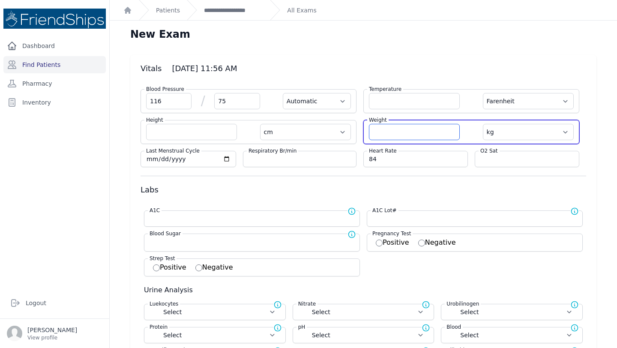
click at [403, 131] on input "number" at bounding box center [414, 132] width 91 height 16
select select "Automatic"
select select "F"
select select "cm"
select select "kg"
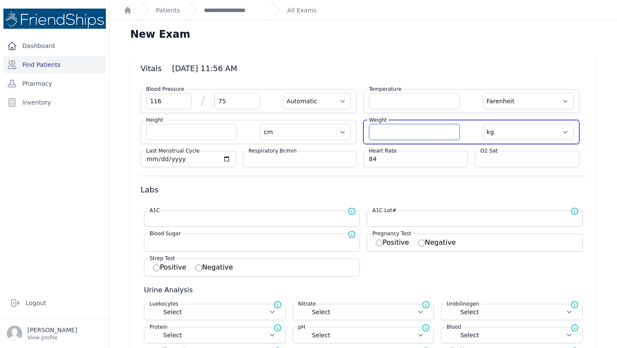
select select
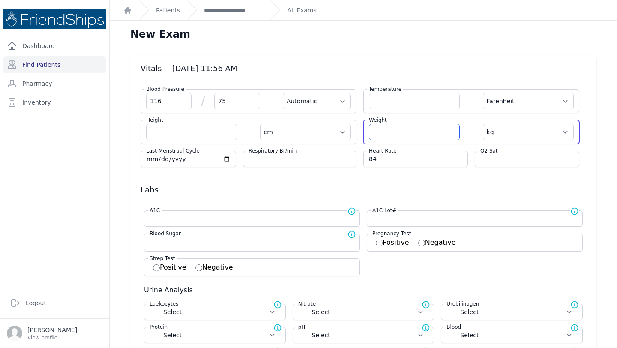
select select
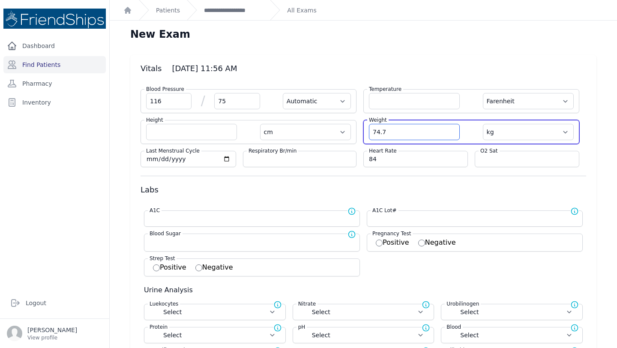
type input "74.7"
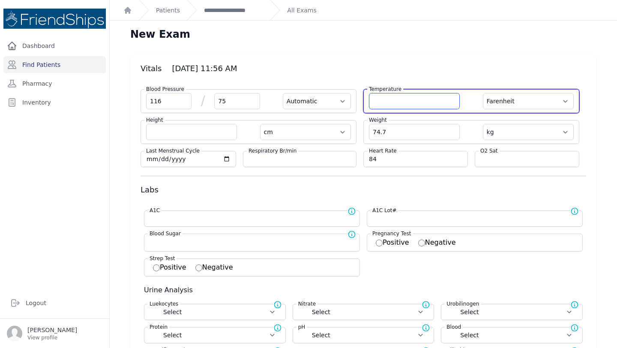
click at [415, 104] on input "number" at bounding box center [414, 101] width 91 height 16
select select "Automatic"
select select "F"
select select "cm"
select select "kg"
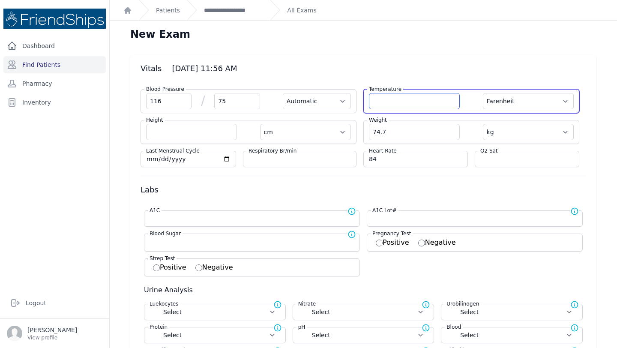
select select
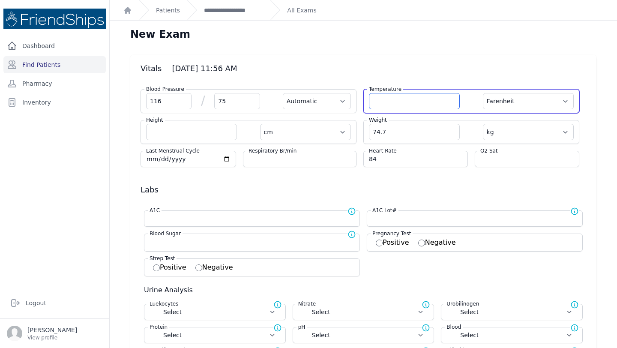
select select
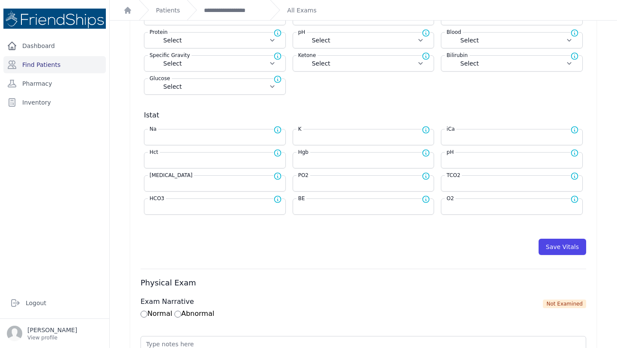
scroll to position [302, 0]
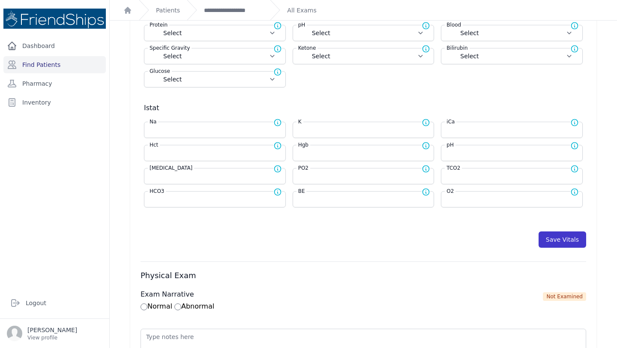
type input "36.5"
click at [567, 239] on button "Save Vitals" at bounding box center [563, 240] width 48 height 16
select select "Automatic"
select select "F"
select select "cm"
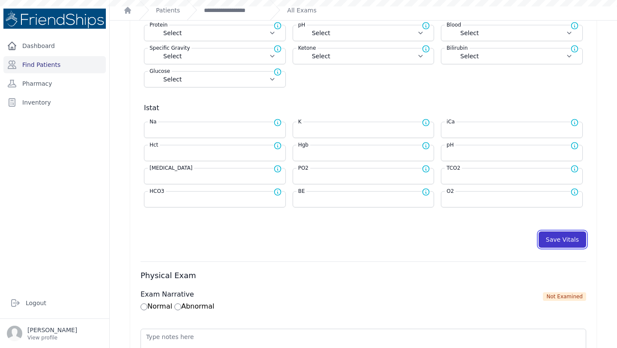
select select "kg"
select select
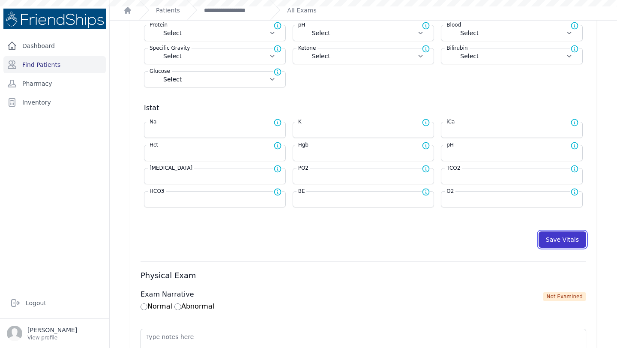
select select
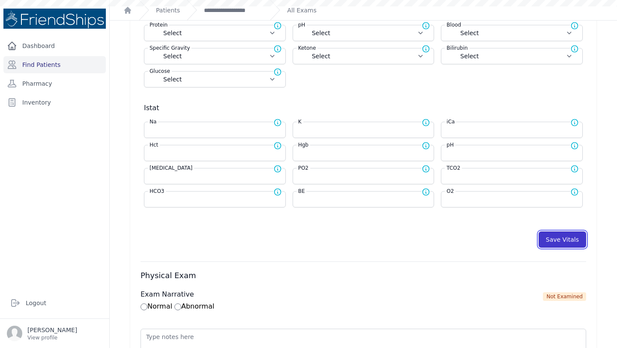
select select
click at [235, 8] on link "**********" at bounding box center [233, 10] width 59 height 9
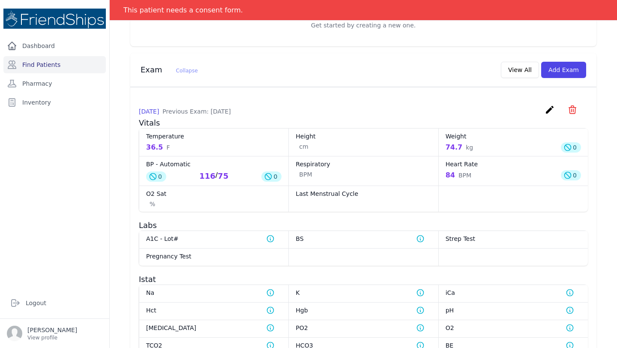
scroll to position [310, 0]
click at [362, 73] on div "Exam Collapse View All Add Exam" at bounding box center [360, 68] width 453 height 20
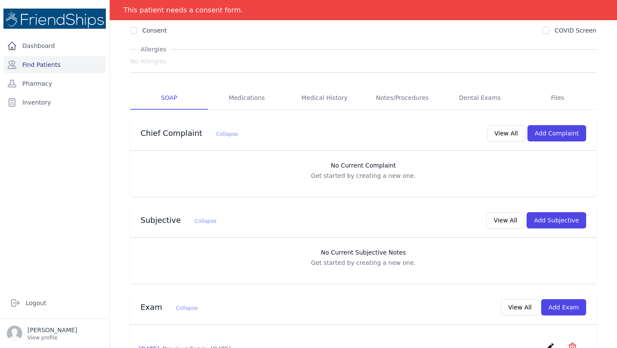
scroll to position [0, 0]
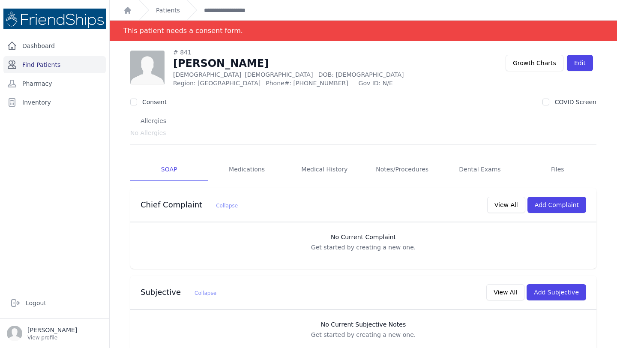
click at [48, 68] on link "Find Patients" at bounding box center [54, 64] width 102 height 17
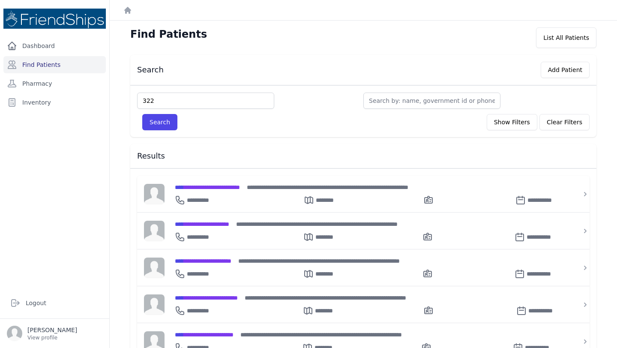
type input "322"
click at [142, 114] on button "Search" at bounding box center [159, 122] width 35 height 16
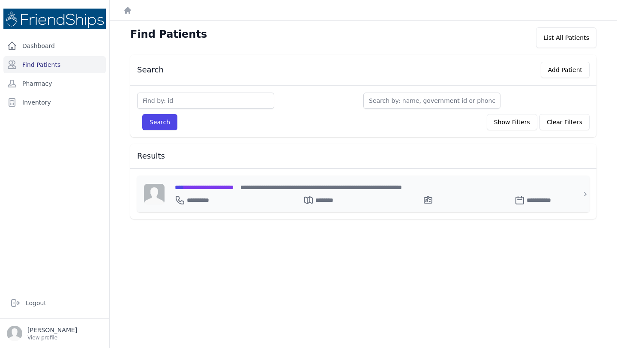
click at [217, 189] on span "**********" at bounding box center [204, 187] width 59 height 6
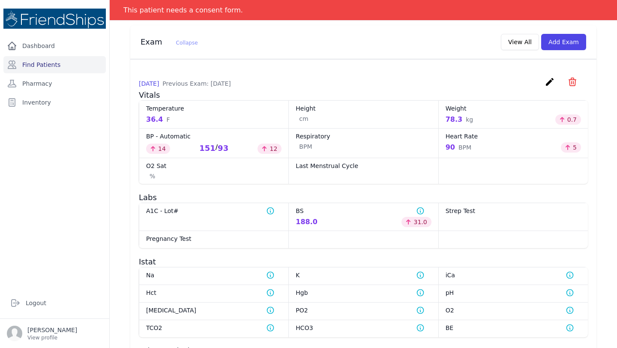
scroll to position [695, 0]
click at [274, 214] on icon at bounding box center [270, 210] width 9 height 9
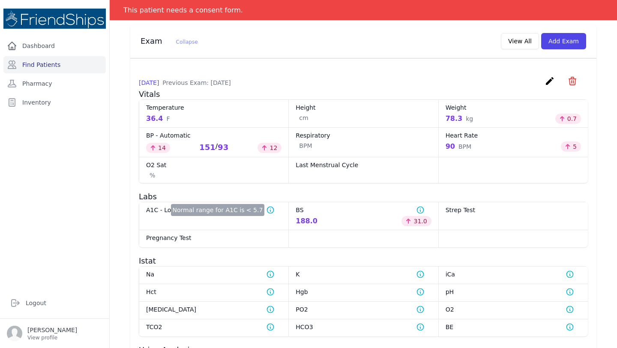
click at [331, 202] on h3 "Labs" at bounding box center [363, 197] width 449 height 10
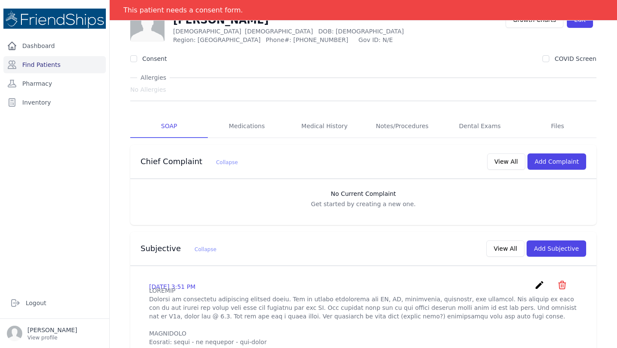
scroll to position [0, 0]
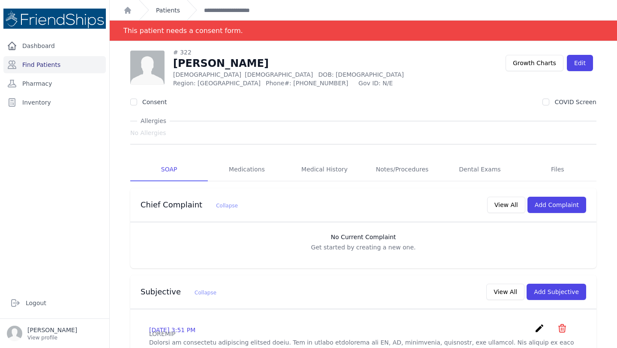
click at [170, 12] on link "Patients" at bounding box center [168, 10] width 24 height 9
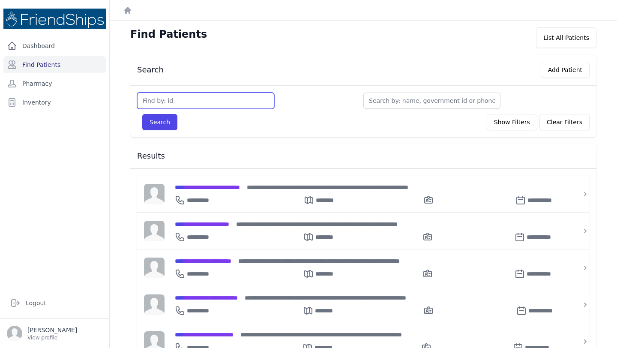
click at [219, 99] on input "text" at bounding box center [205, 101] width 137 height 16
type input "509"
click at [142, 114] on button "Search" at bounding box center [159, 122] width 35 height 16
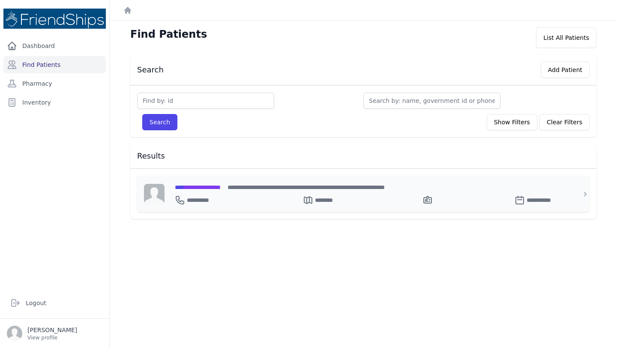
click at [221, 184] on span "**********" at bounding box center [198, 187] width 46 height 6
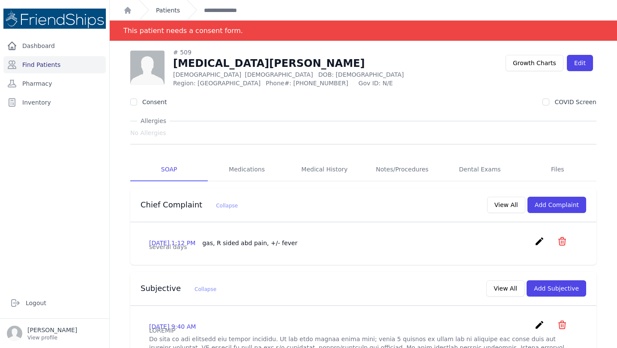
click at [168, 9] on link "Patients" at bounding box center [168, 10] width 24 height 9
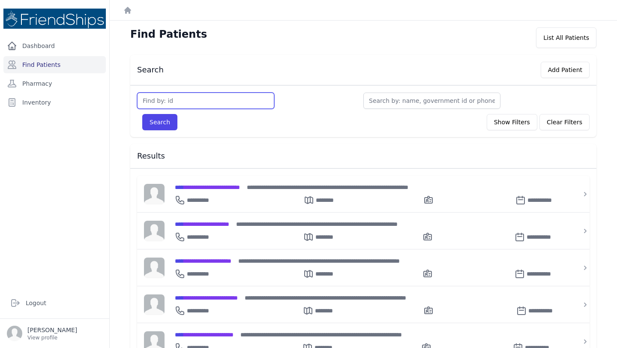
click at [179, 106] on input "text" at bounding box center [205, 101] width 137 height 16
type input "243"
click at [168, 128] on button "Search" at bounding box center [159, 122] width 35 height 16
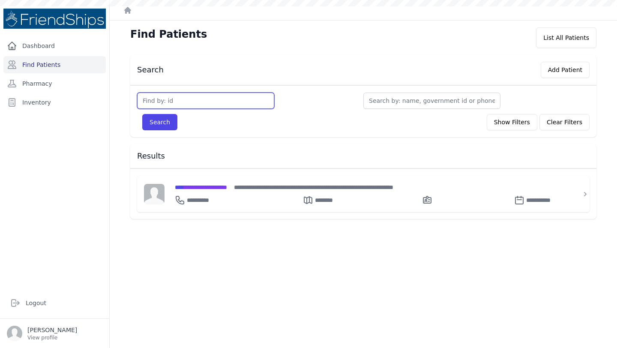
click at [187, 105] on input "text" at bounding box center [205, 101] width 137 height 16
click at [360, 166] on div "Results" at bounding box center [363, 156] width 466 height 24
click at [218, 187] on span "**********" at bounding box center [201, 187] width 52 height 6
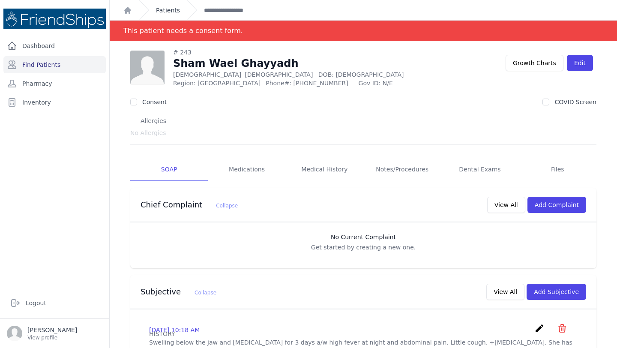
click at [168, 11] on link "Patients" at bounding box center [168, 10] width 24 height 9
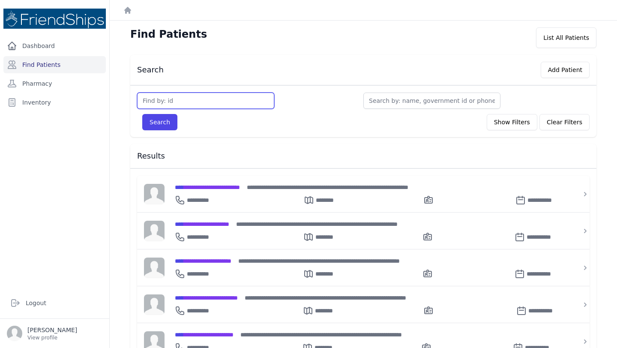
click at [193, 99] on input "text" at bounding box center [205, 101] width 137 height 16
type input "285"
click at [149, 125] on button "Search" at bounding box center [159, 122] width 35 height 16
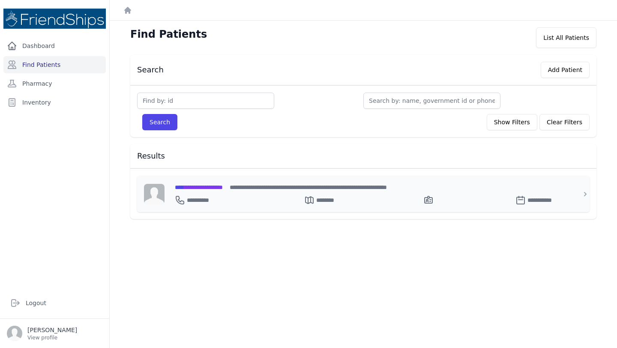
click at [205, 186] on span "**********" at bounding box center [199, 187] width 48 height 6
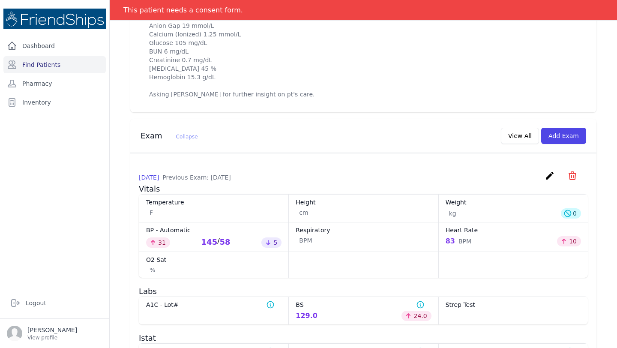
scroll to position [407, 0]
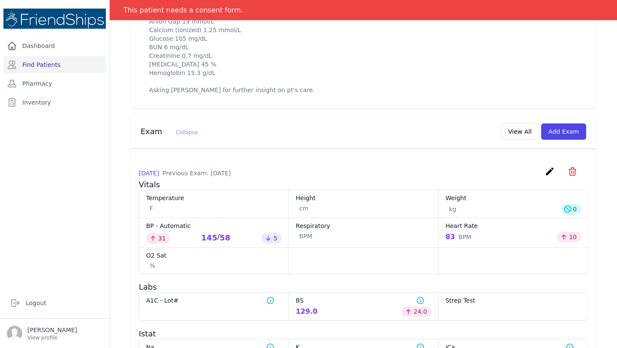
click at [210, 213] on dd "F" at bounding box center [213, 208] width 135 height 9
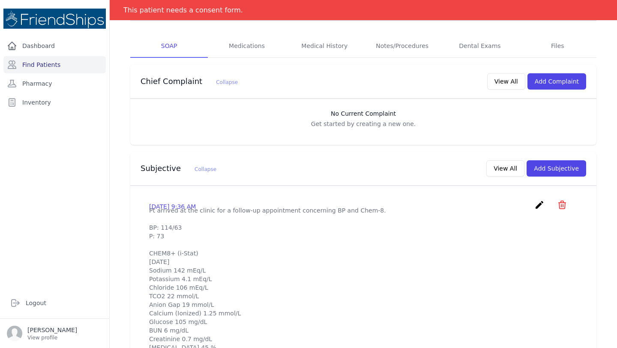
scroll to position [0, 0]
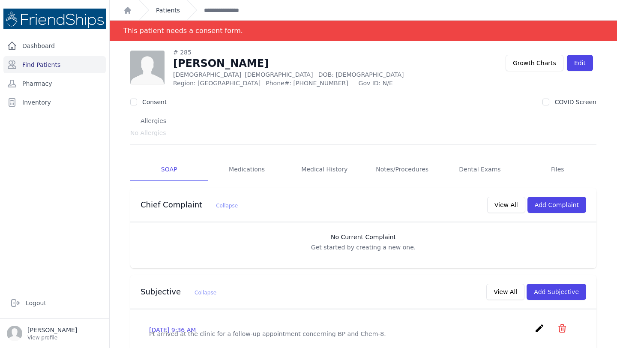
click at [168, 6] on link "Patients" at bounding box center [168, 10] width 24 height 9
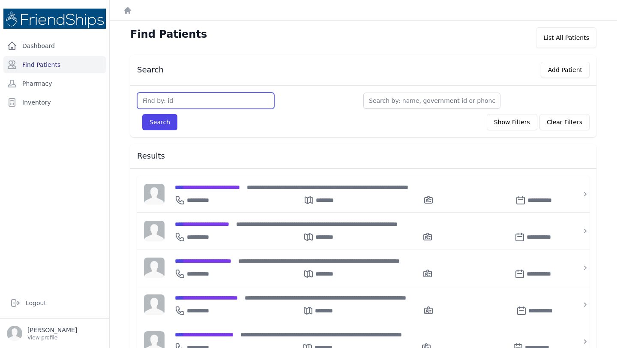
click at [180, 101] on input "text" at bounding box center [205, 101] width 137 height 16
type input "838"
click at [142, 114] on button "Search" at bounding box center [159, 122] width 35 height 16
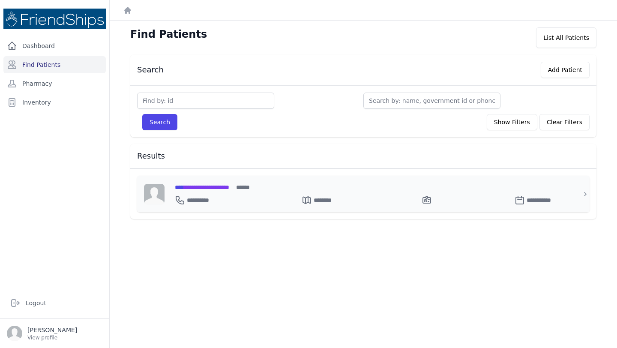
click at [208, 190] on div "**********" at bounding box center [369, 187] width 388 height 9
click at [235, 190] on div "**********" at bounding box center [369, 187] width 388 height 9
click at [224, 189] on span "**********" at bounding box center [202, 187] width 54 height 6
click at [205, 186] on span "**********" at bounding box center [202, 187] width 54 height 6
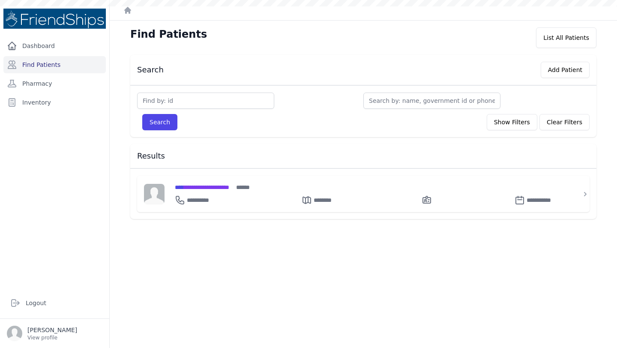
click at [371, 43] on div "Find Patients List All Patients" at bounding box center [364, 37] width 494 height 21
click at [226, 184] on span "**********" at bounding box center [202, 187] width 54 height 6
click at [190, 97] on input "text" at bounding box center [205, 101] width 137 height 16
type input "842"
click at [142, 114] on button "Search" at bounding box center [159, 122] width 35 height 16
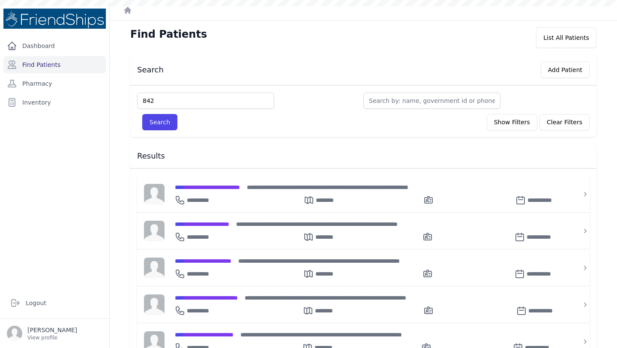
type input "842"
click at [142, 114] on button "Search" at bounding box center [159, 122] width 35 height 16
click at [153, 120] on button "Search" at bounding box center [159, 122] width 35 height 16
click at [179, 103] on input "text" at bounding box center [205, 101] width 137 height 16
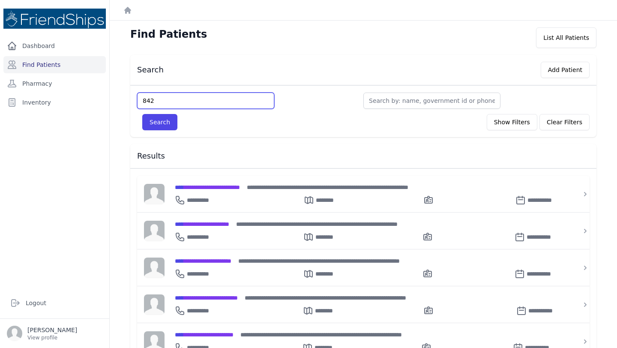
type input "842"
click at [142, 114] on button "Search" at bounding box center [159, 122] width 35 height 16
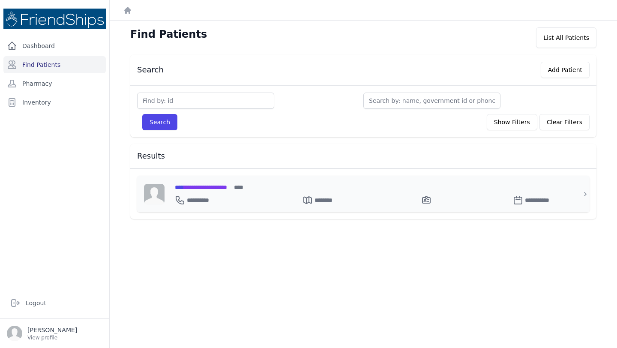
click at [213, 185] on span "**********" at bounding box center [201, 187] width 52 height 6
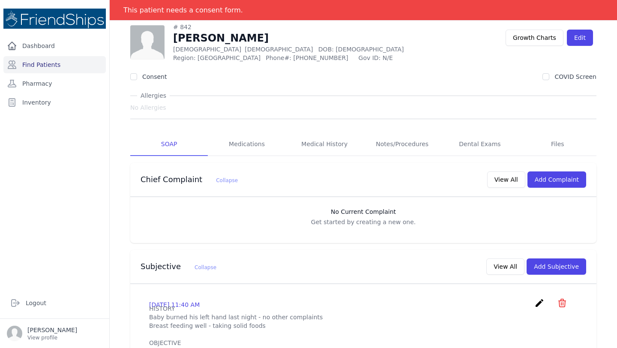
scroll to position [6, 0]
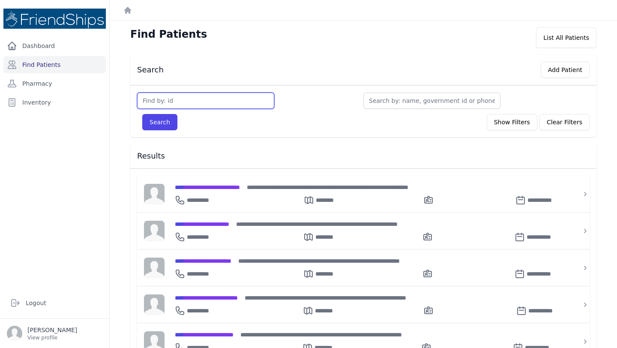
click at [217, 102] on input "text" at bounding box center [205, 101] width 137 height 16
type input "839"
click at [142, 114] on button "Search" at bounding box center [159, 122] width 35 height 16
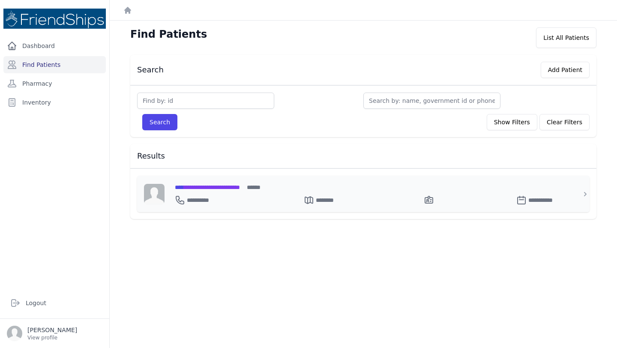
click at [207, 184] on span "**********" at bounding box center [207, 187] width 65 height 6
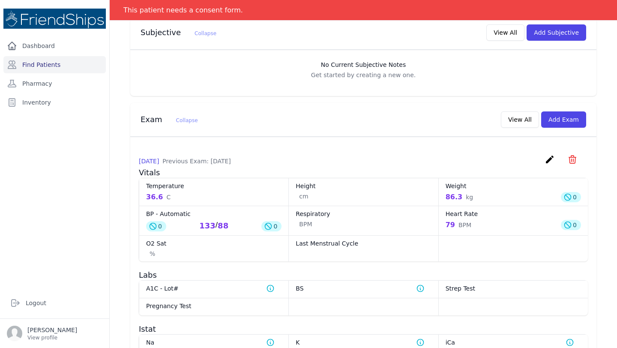
scroll to position [260, 0]
